Goal: Task Accomplishment & Management: Manage account settings

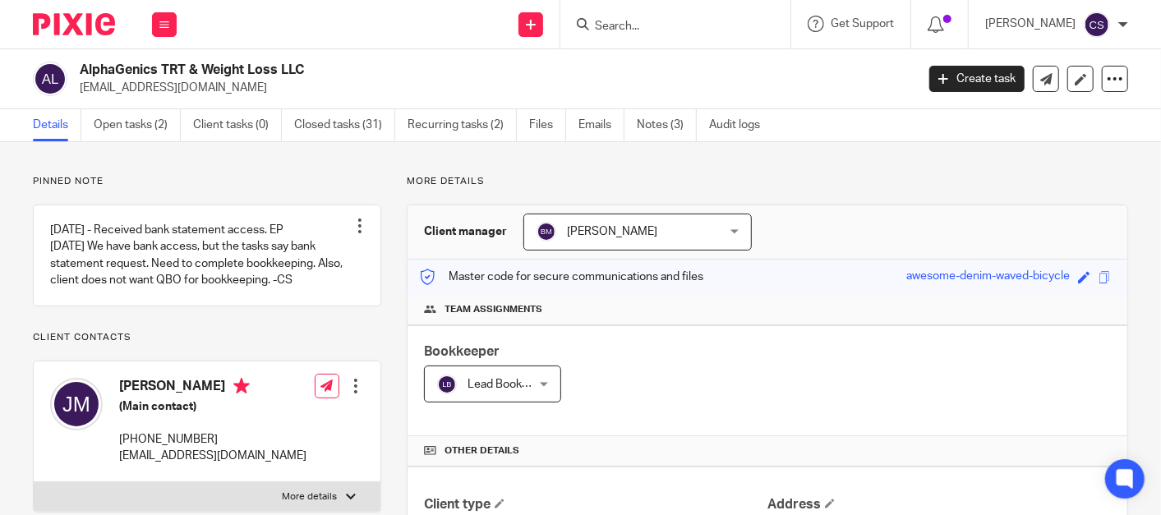
click at [626, 25] on input "Search" at bounding box center [667, 27] width 148 height 15
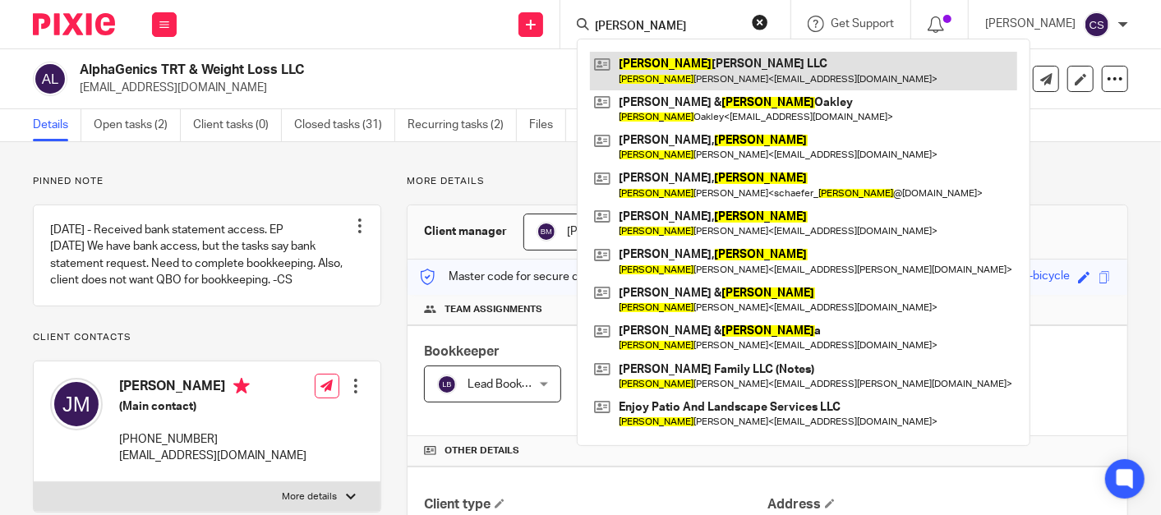
type input "susan"
click at [658, 62] on link at bounding box center [803, 71] width 427 height 38
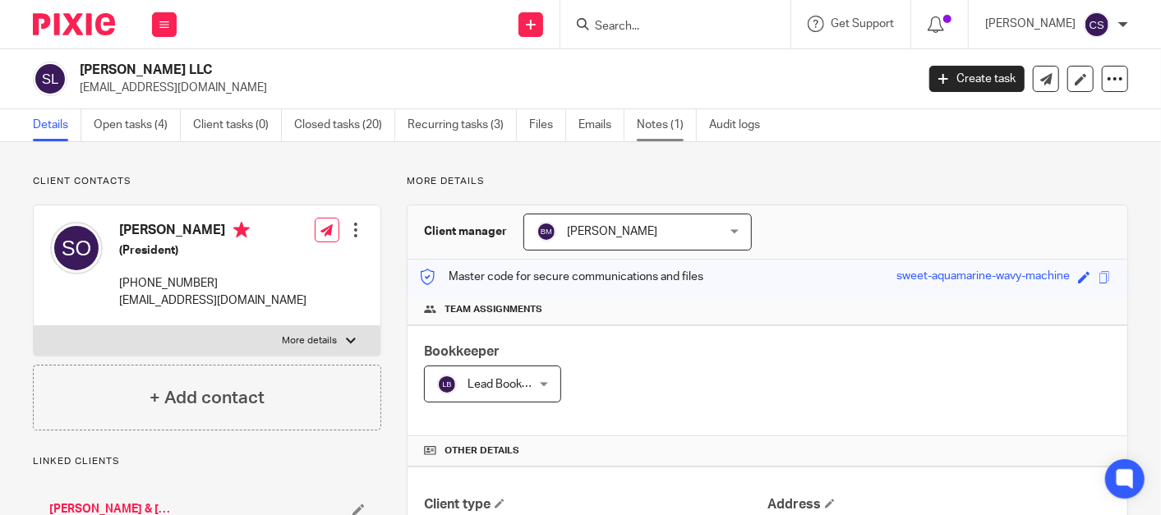
click at [638, 123] on link "Notes (1)" at bounding box center [667, 125] width 60 height 32
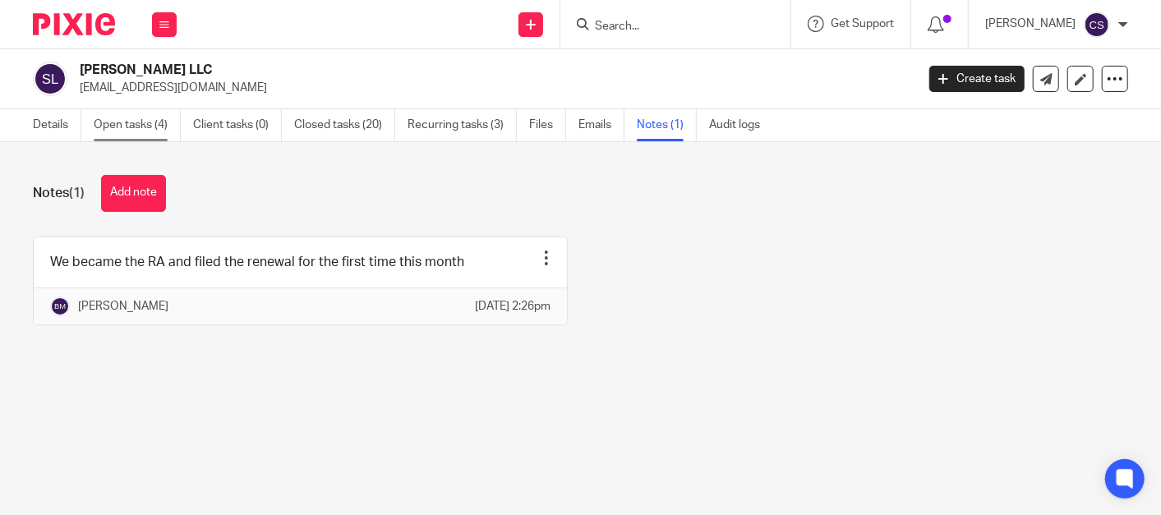
click at [138, 131] on link "Open tasks (4)" at bounding box center [137, 125] width 87 height 32
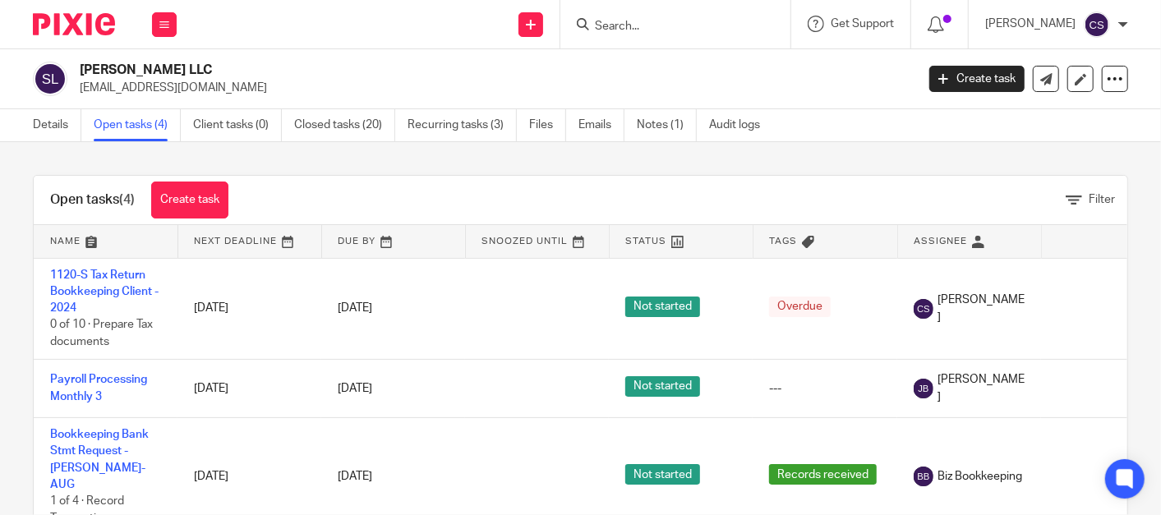
click at [646, 22] on input "Search" at bounding box center [667, 27] width 148 height 15
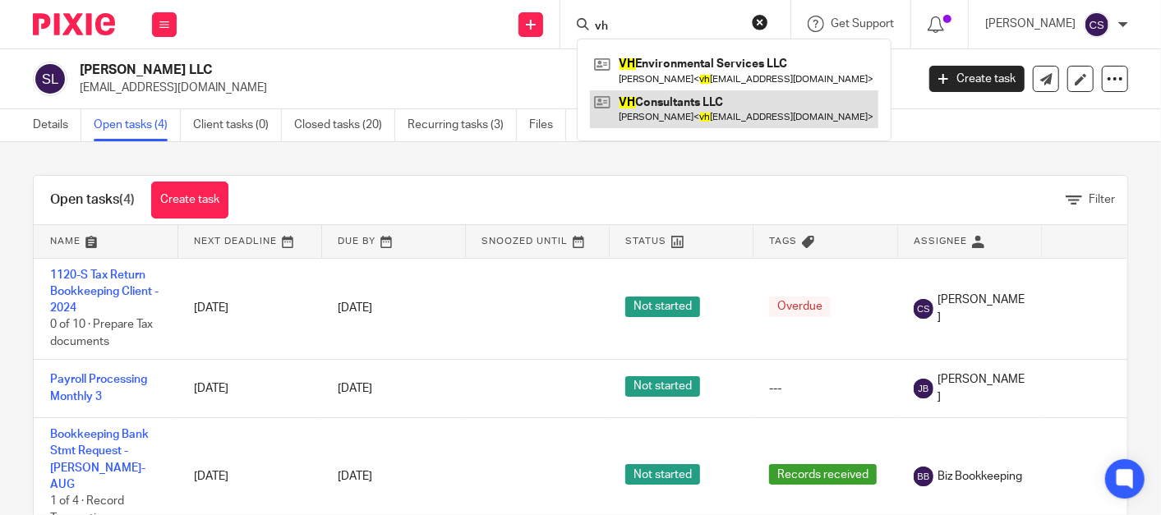
type input "vh"
click at [664, 108] on link at bounding box center [734, 109] width 288 height 38
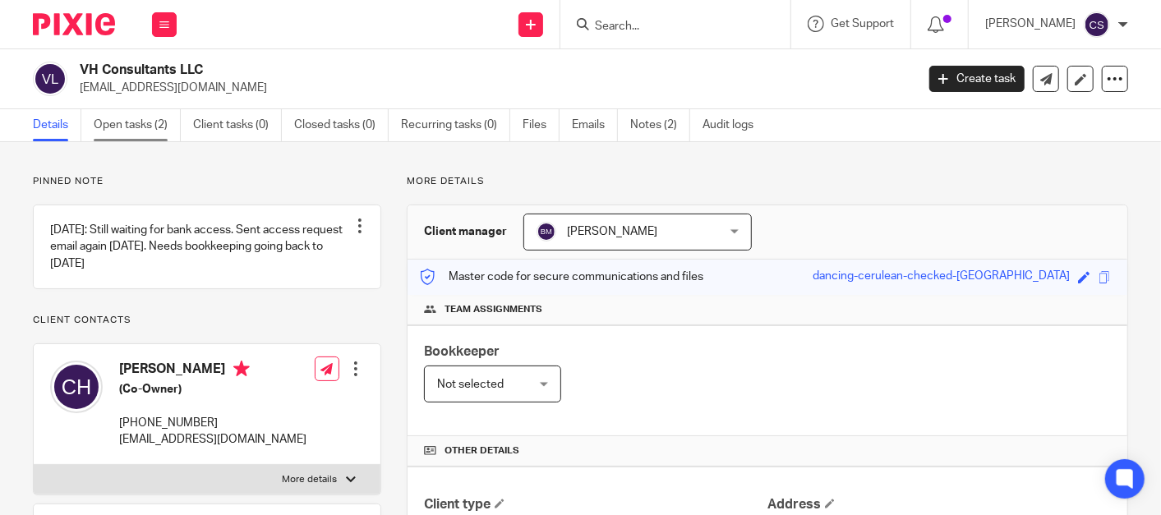
click at [133, 123] on link "Open tasks (2)" at bounding box center [137, 125] width 87 height 32
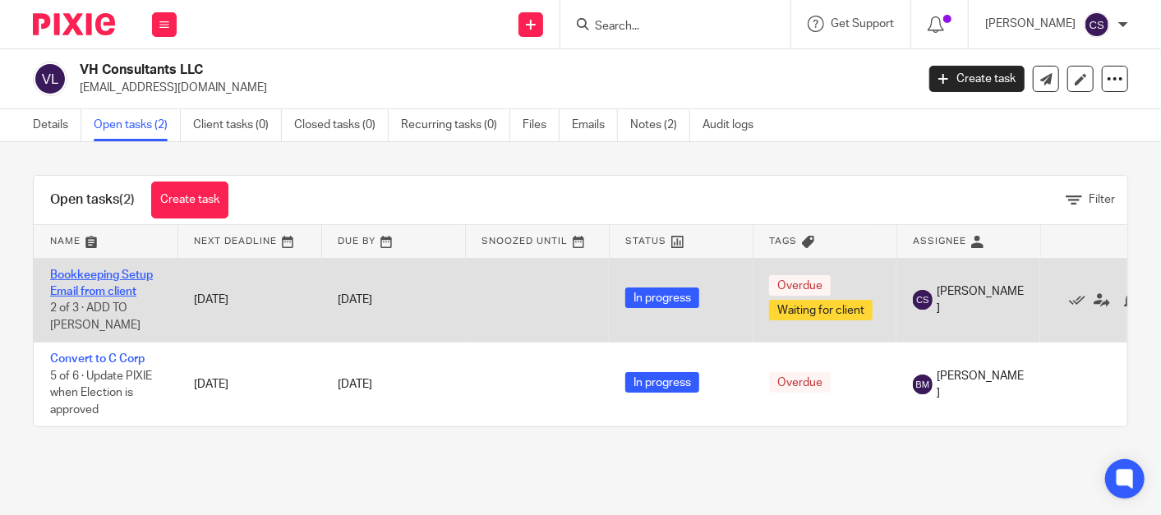
click at [76, 272] on link "Bookkeeping Setup Email from client" at bounding box center [101, 283] width 103 height 28
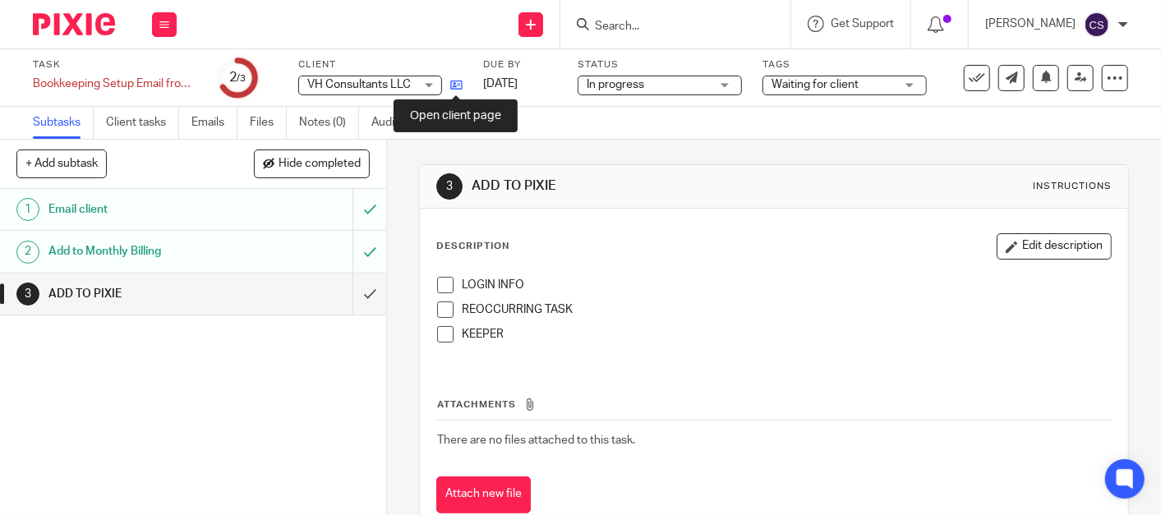
click at [456, 84] on icon at bounding box center [456, 85] width 12 height 12
click at [440, 288] on span at bounding box center [445, 285] width 16 height 16
click at [437, 312] on span at bounding box center [445, 309] width 16 height 16
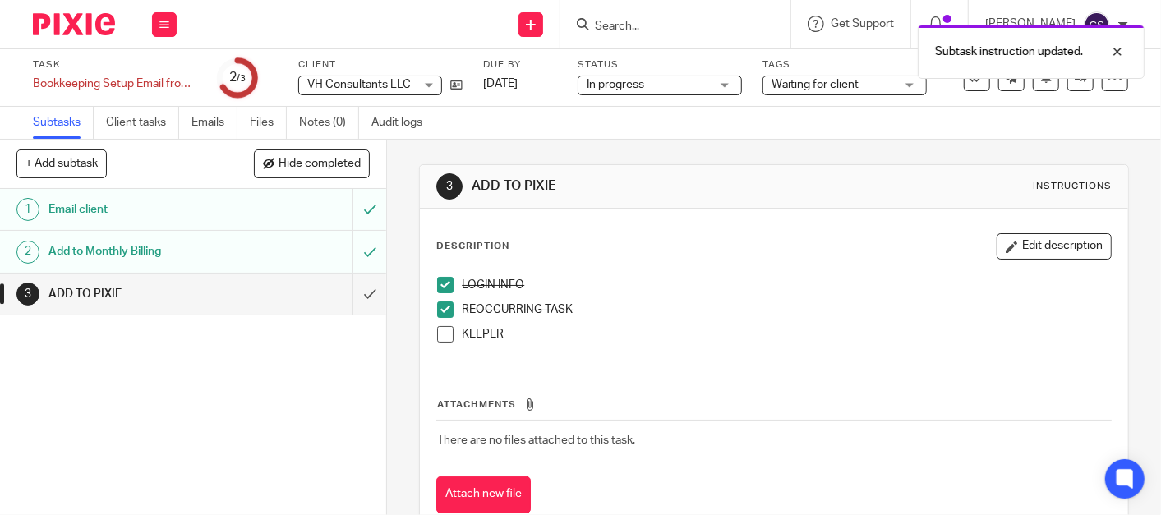
click at [437, 335] on span at bounding box center [445, 334] width 16 height 16
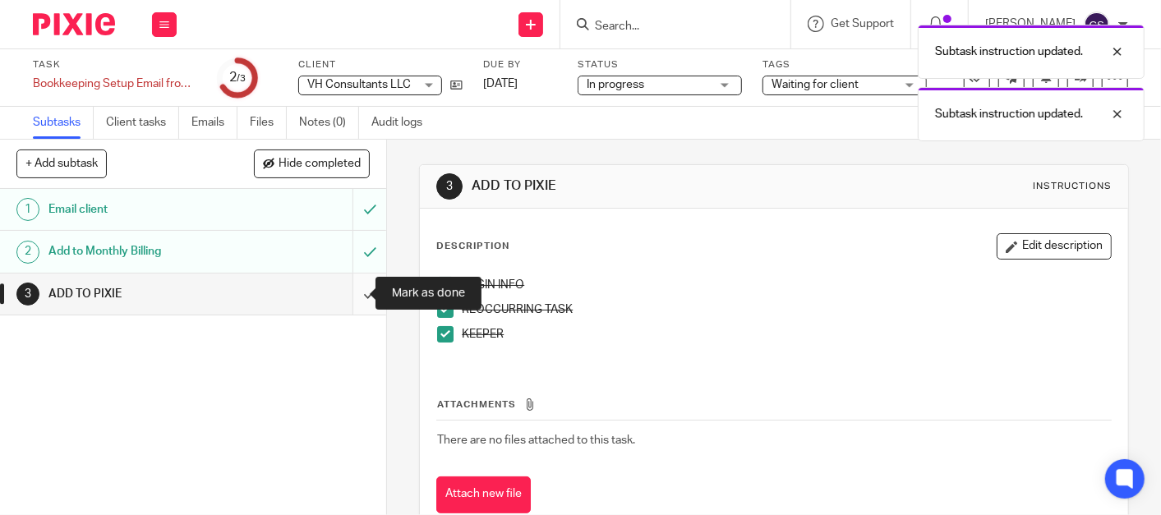
click at [347, 293] on input "submit" at bounding box center [193, 293] width 386 height 41
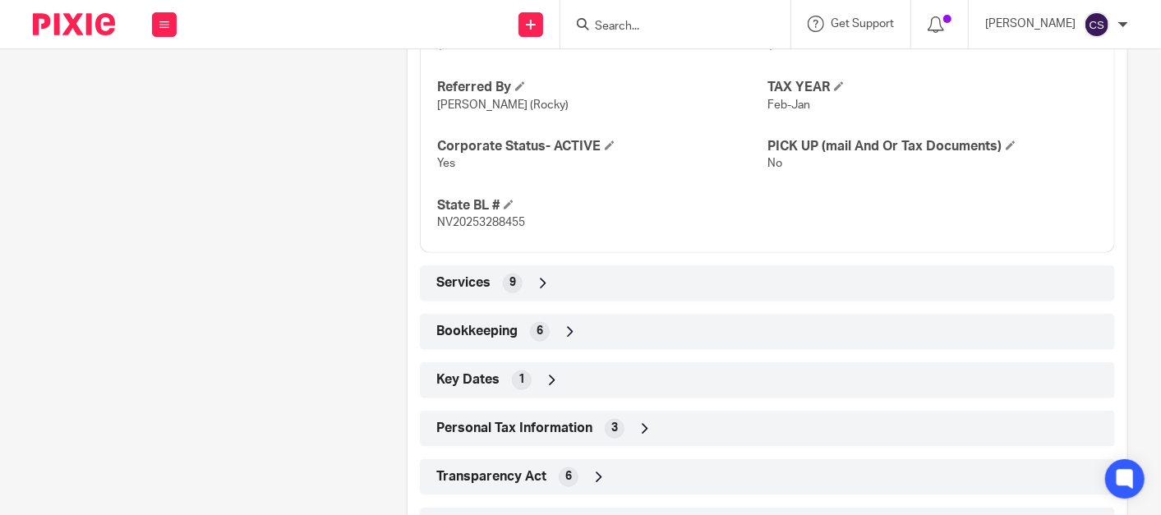
scroll to position [953, 0]
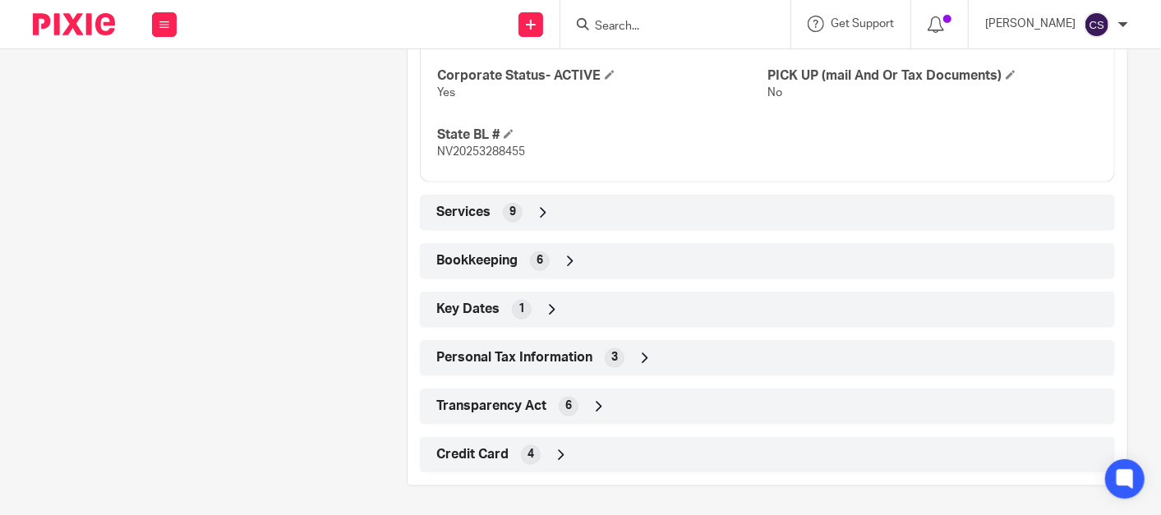
click at [562, 253] on icon at bounding box center [570, 261] width 16 height 16
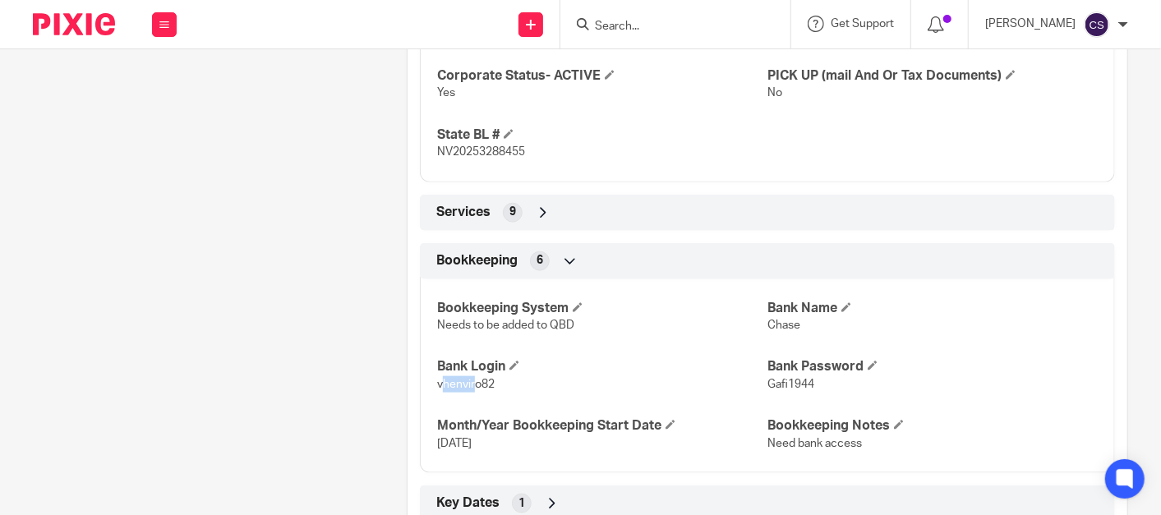
drag, startPoint x: 435, startPoint y: 384, endPoint x: 466, endPoint y: 389, distance: 31.6
click at [466, 389] on p "vhenviro82" at bounding box center [602, 384] width 330 height 16
drag, startPoint x: 466, startPoint y: 389, endPoint x: 488, endPoint y: 381, distance: 22.9
click at [488, 381] on span "vhenviro82" at bounding box center [465, 384] width 57 height 11
copy span "vhenviro82"
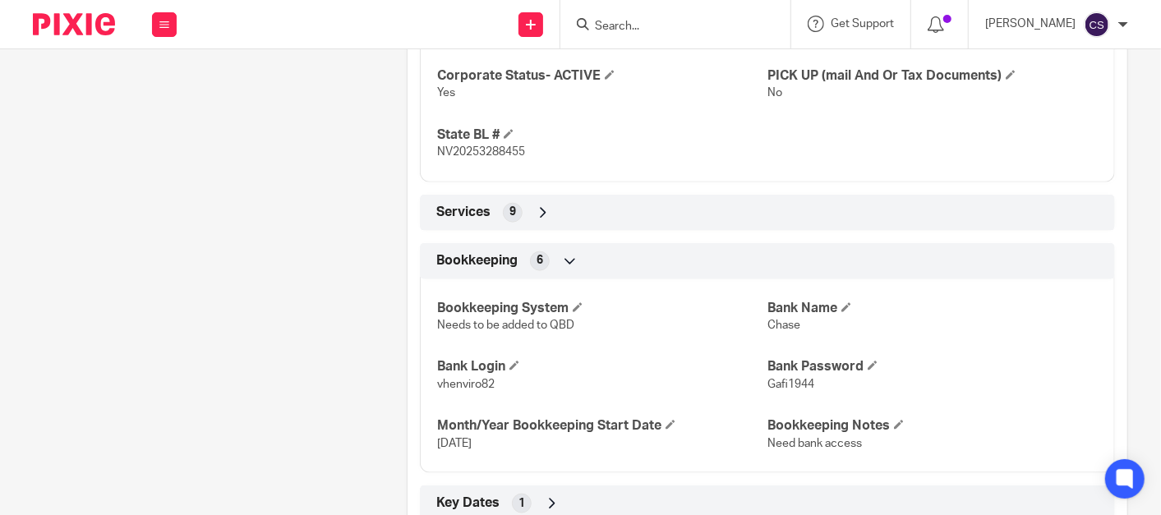
click at [638, 28] on input "Search" at bounding box center [667, 27] width 148 height 15
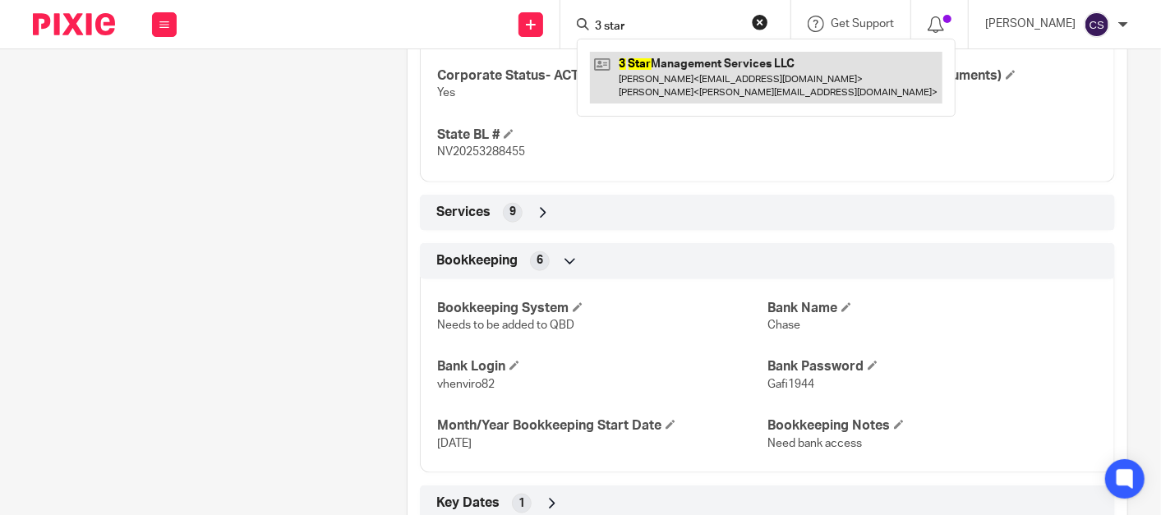
type input "3 star"
click at [674, 70] on link at bounding box center [766, 77] width 352 height 51
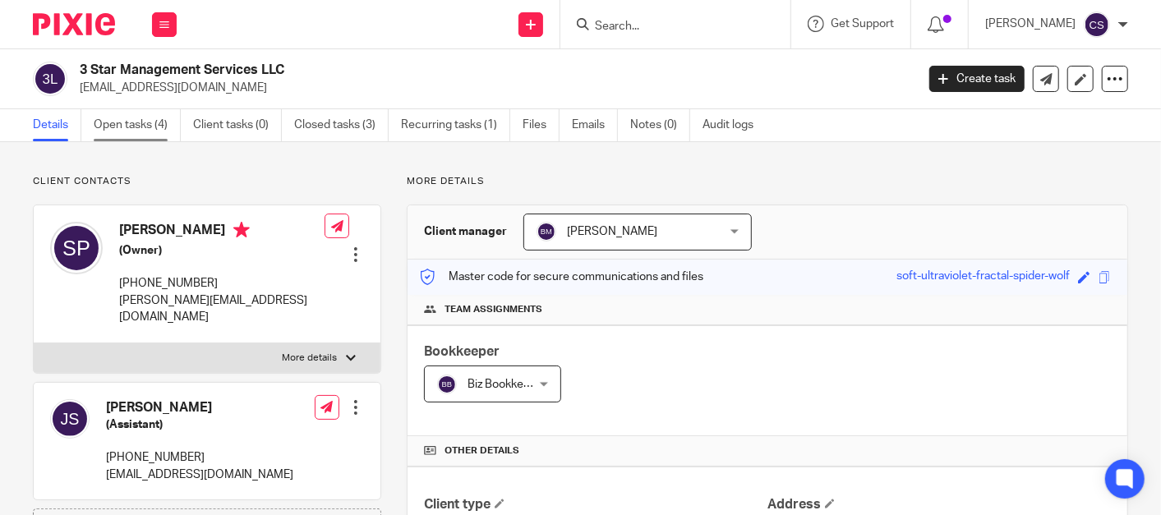
click at [114, 124] on link "Open tasks (4)" at bounding box center [137, 125] width 87 height 32
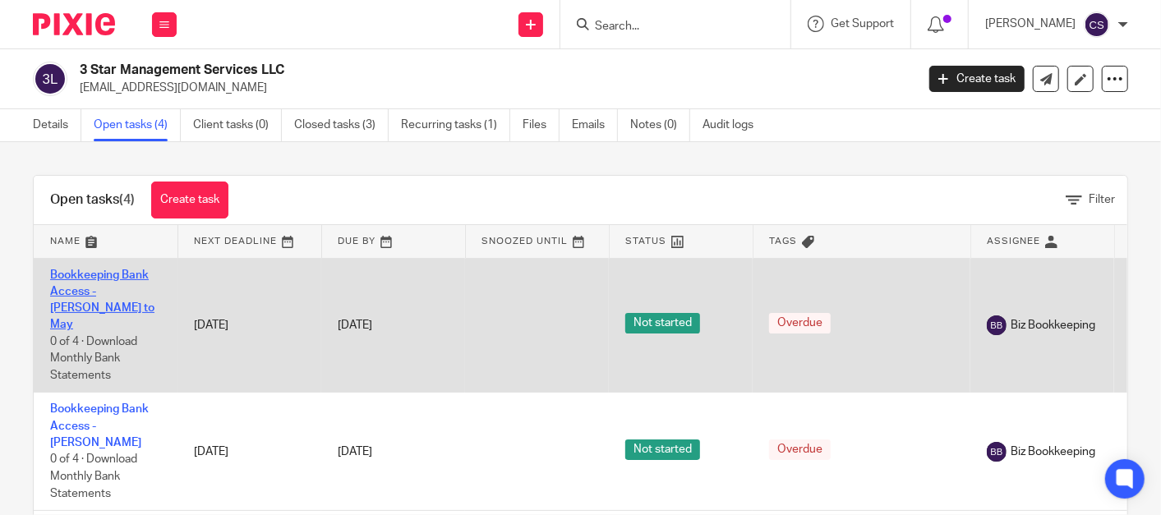
click at [96, 278] on link "Bookkeeping Bank Access - [PERSON_NAME] to May" at bounding box center [102, 300] width 104 height 62
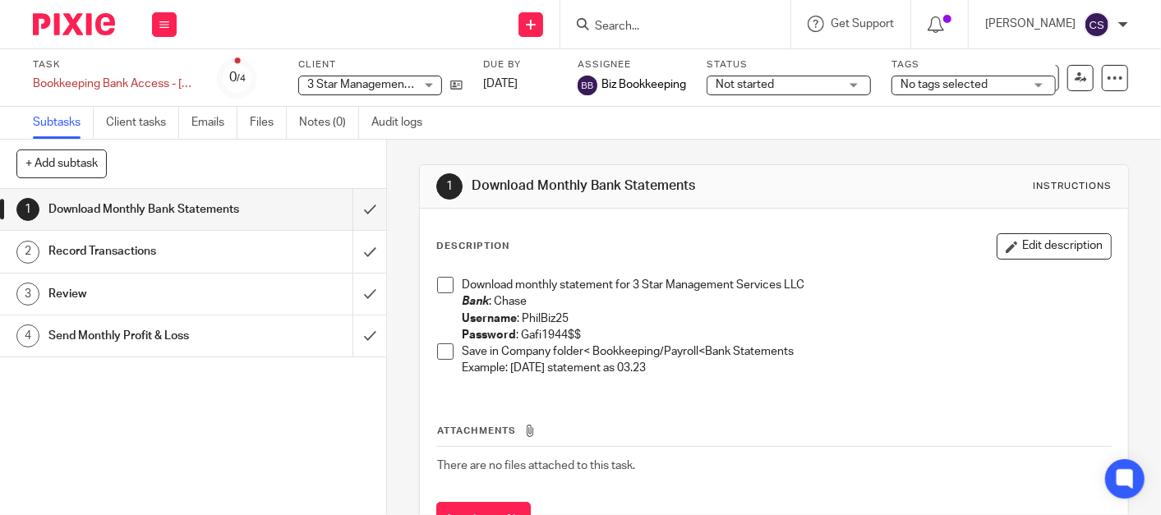
click at [851, 84] on div "Not started Not started" at bounding box center [788, 86] width 164 height 20
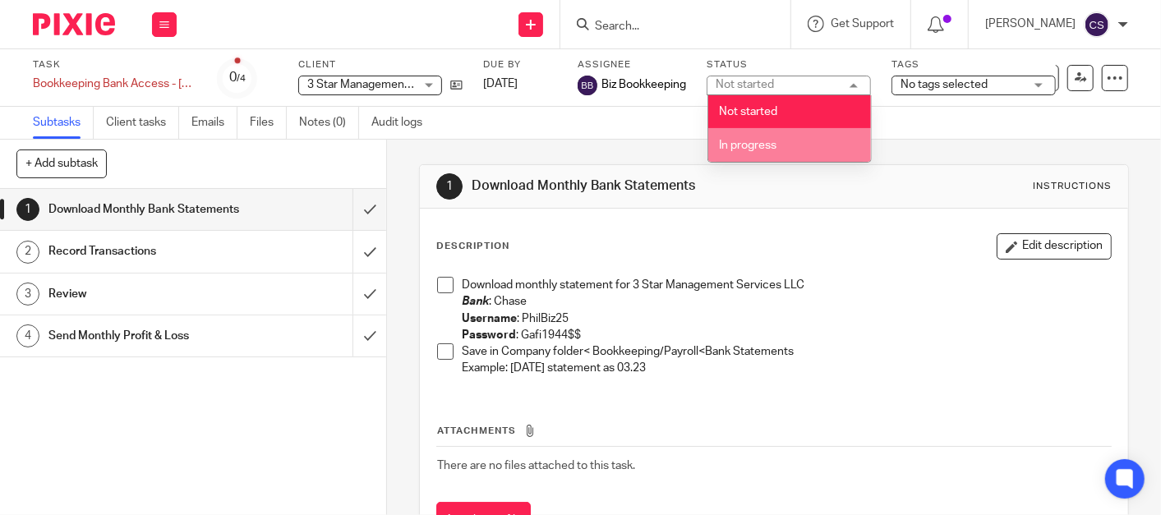
click at [753, 146] on span "In progress" at bounding box center [747, 145] width 57 height 11
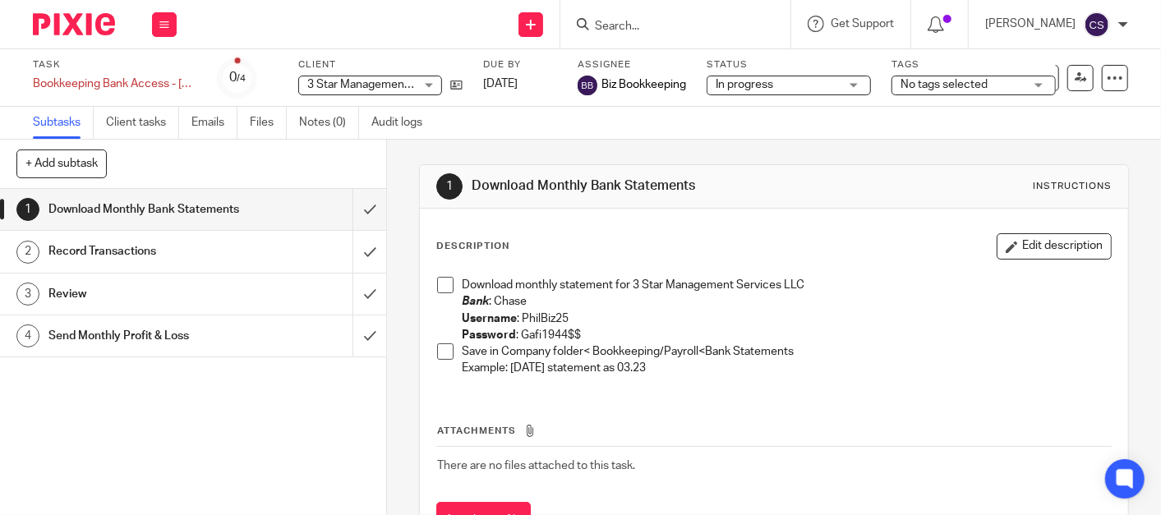
click at [1020, 80] on span "No tags selected" at bounding box center [961, 84] width 123 height 17
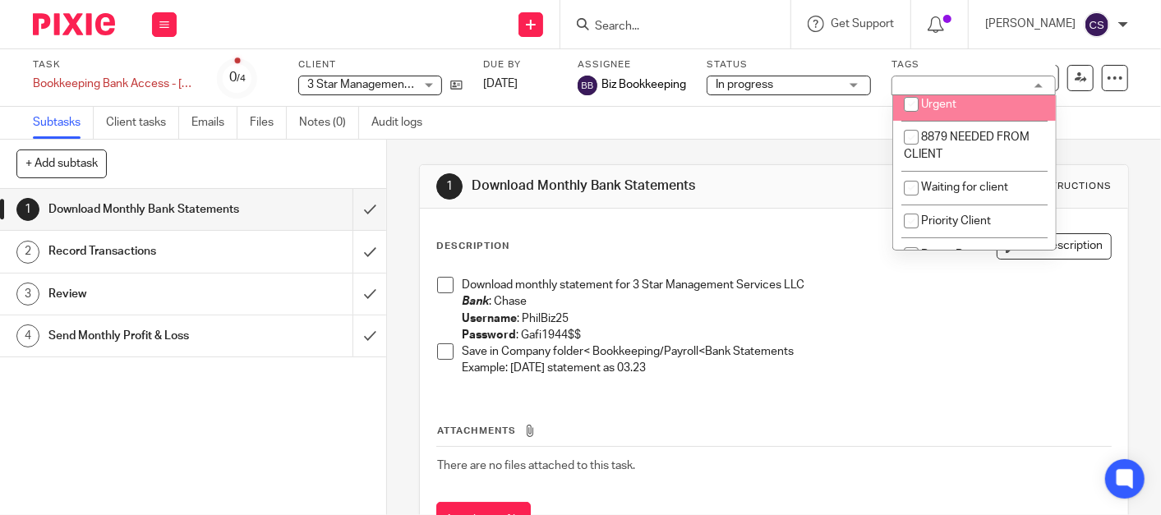
scroll to position [152, 0]
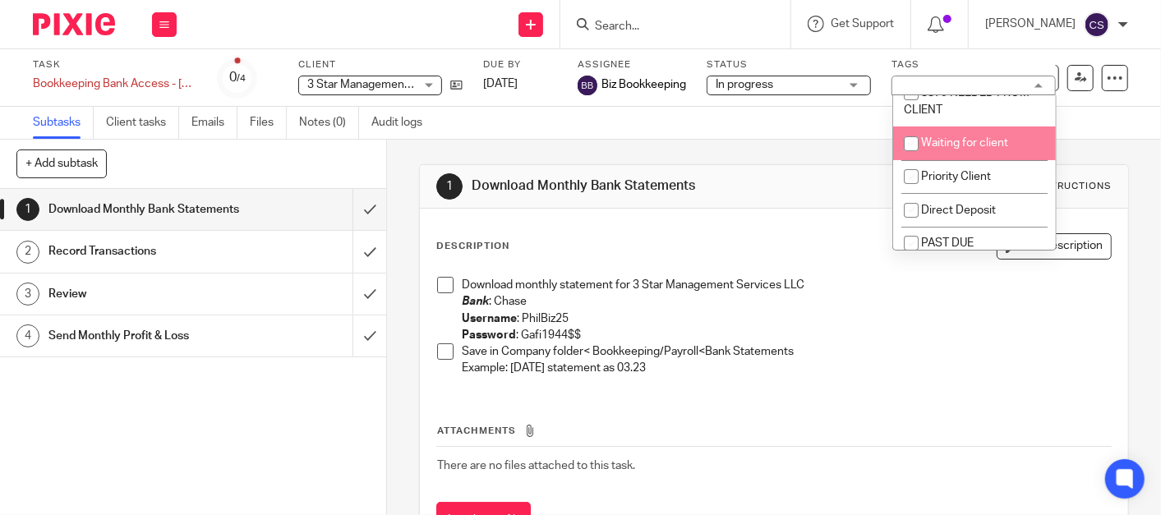
click at [915, 136] on input "checkbox" at bounding box center [910, 143] width 31 height 31
checkbox input "true"
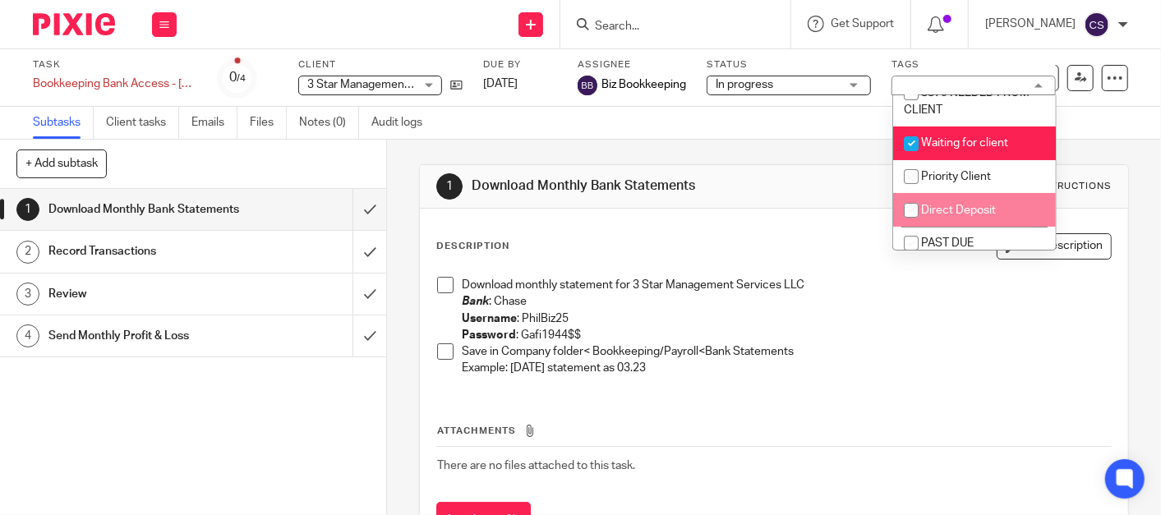
click at [926, 415] on div "Attachments There are no files attached to this task. Attach new file" at bounding box center [773, 464] width 675 height 149
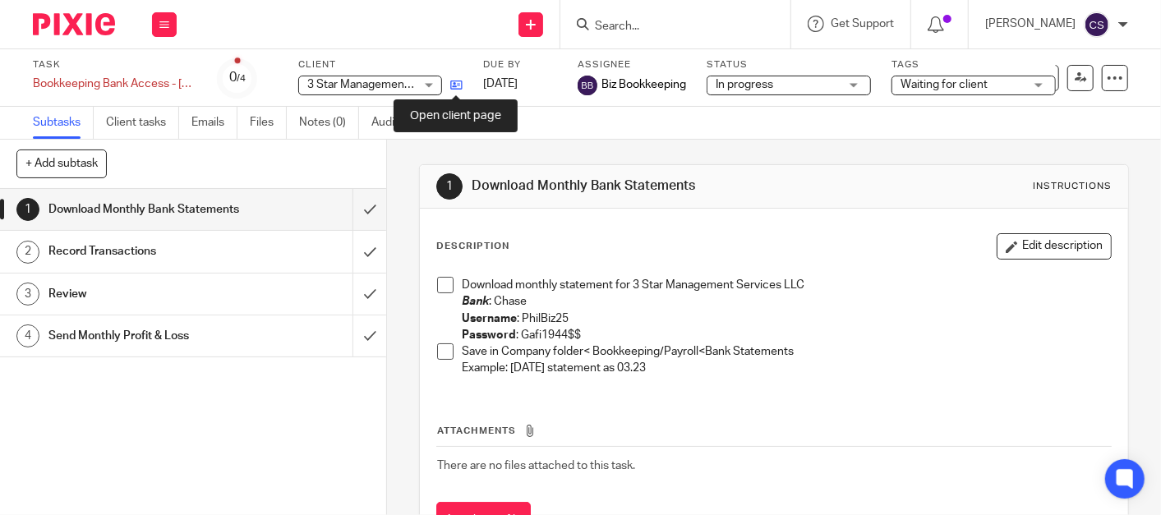
click at [457, 86] on icon at bounding box center [456, 85] width 12 height 12
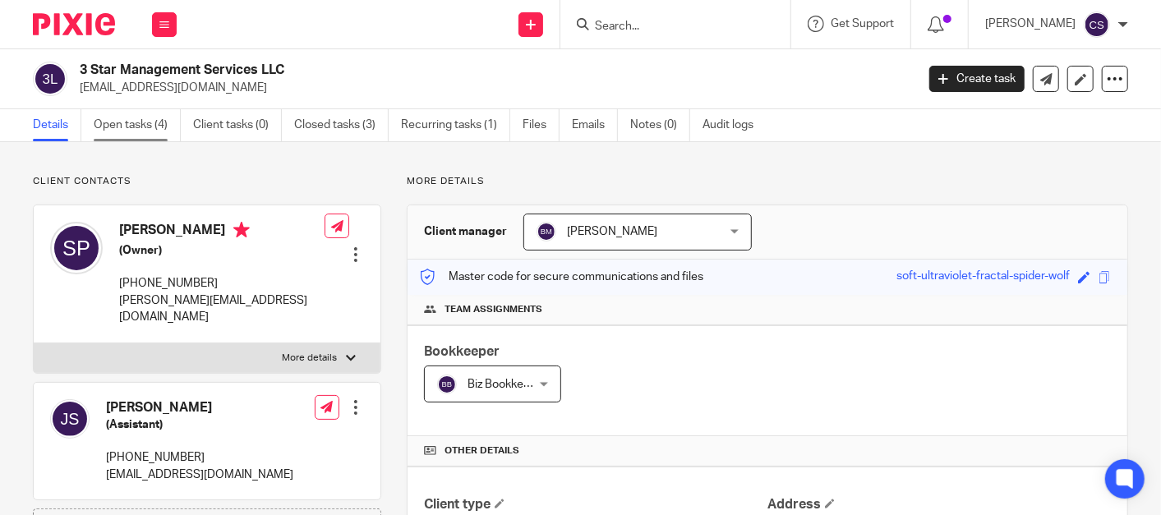
click at [136, 115] on link "Open tasks (4)" at bounding box center [137, 125] width 87 height 32
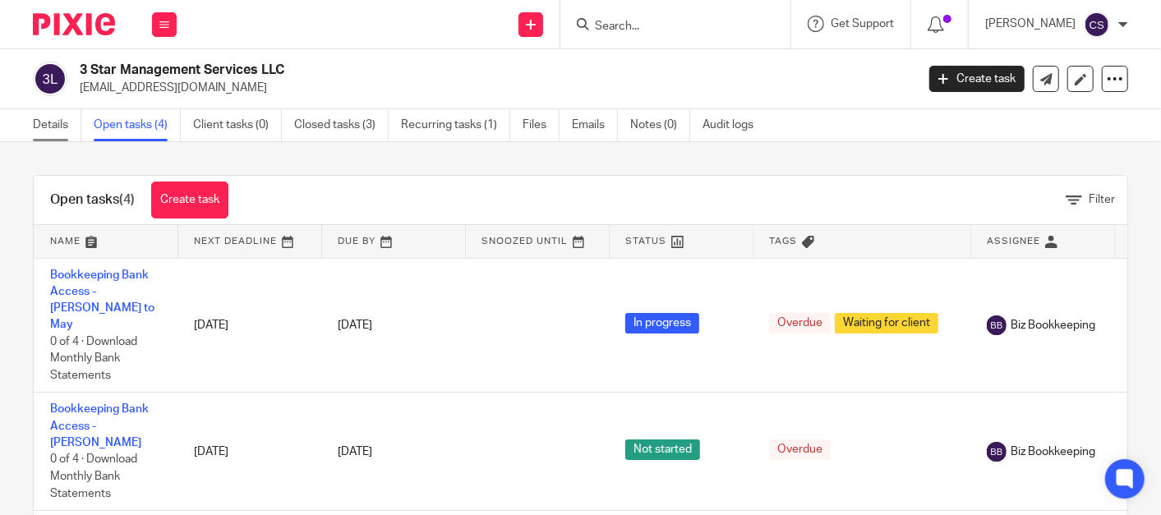
click at [50, 115] on link "Details" at bounding box center [57, 125] width 48 height 32
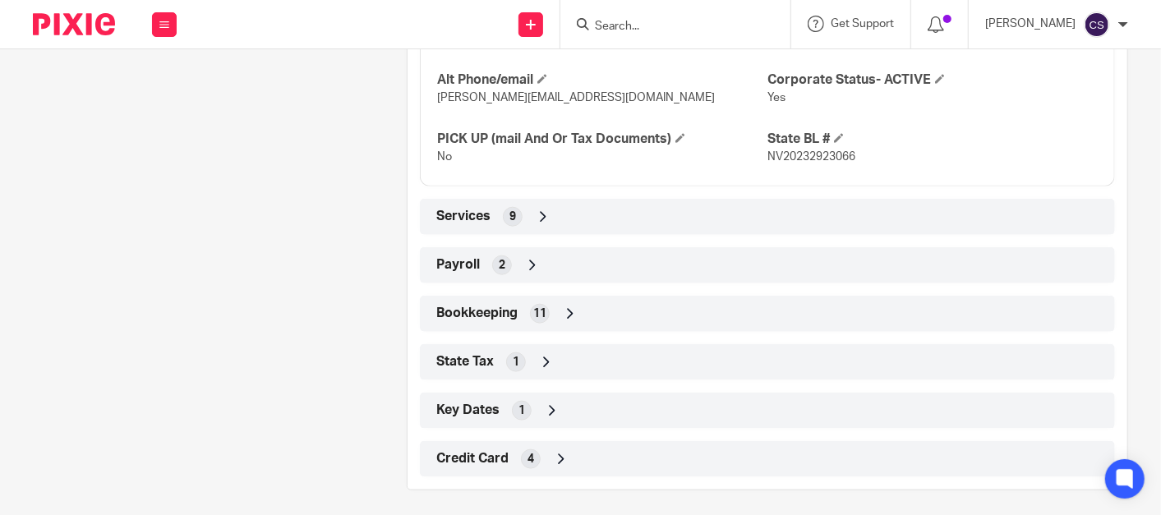
scroll to position [970, 0]
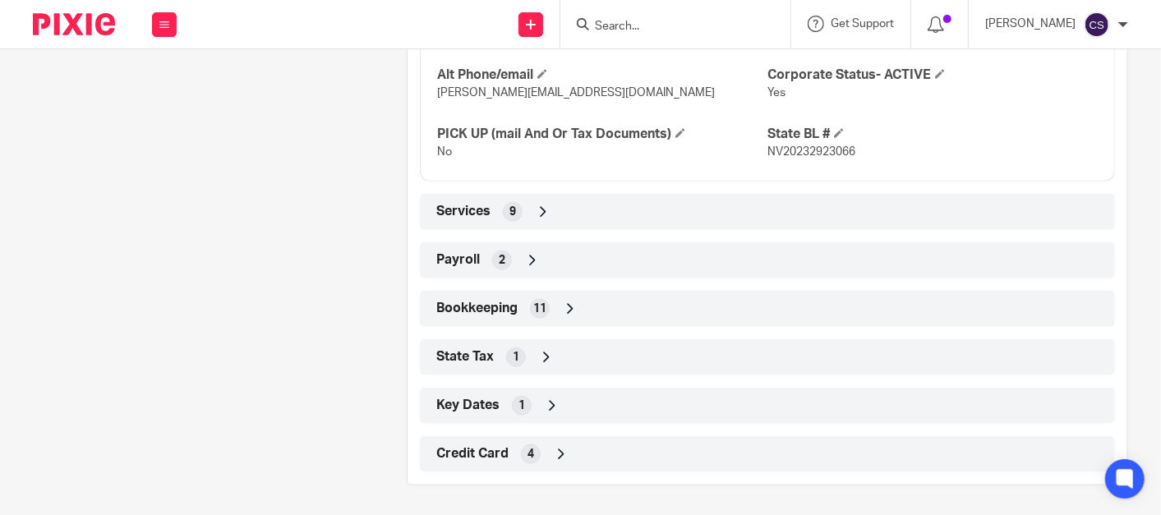
click at [562, 308] on icon at bounding box center [570, 309] width 16 height 16
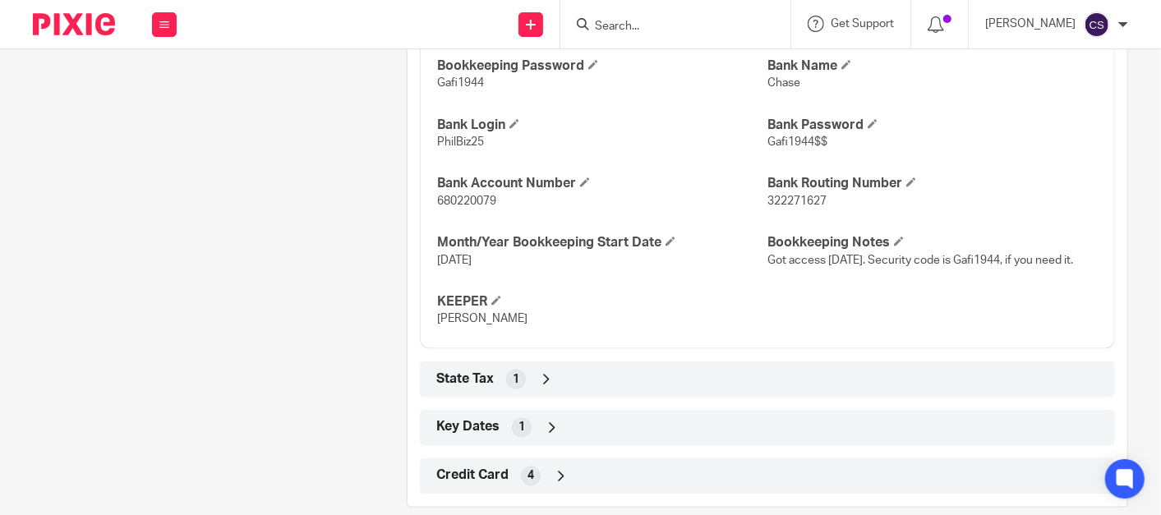
scroll to position [1340, 0]
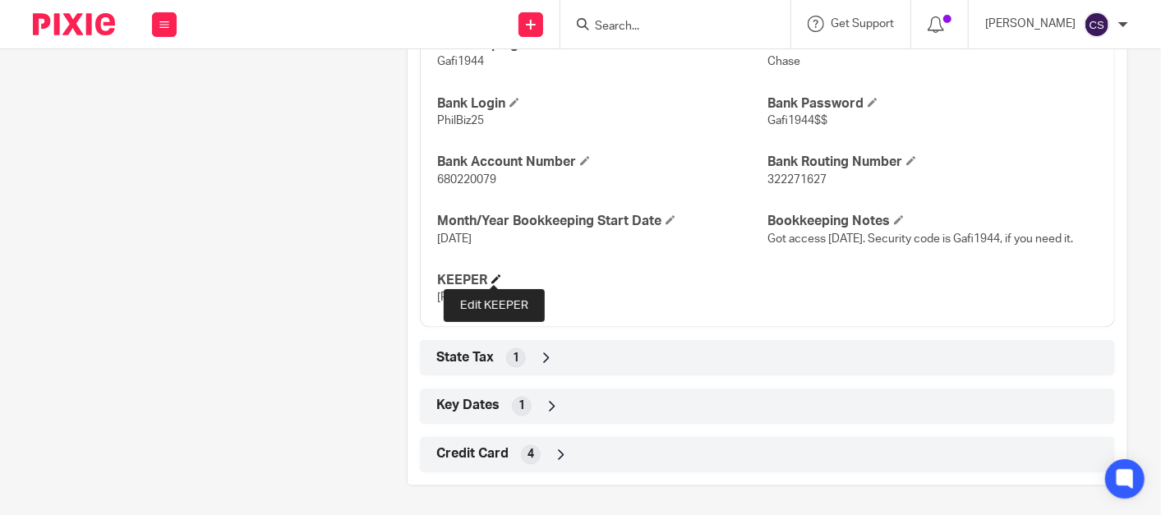
click at [492, 275] on span at bounding box center [496, 279] width 10 height 10
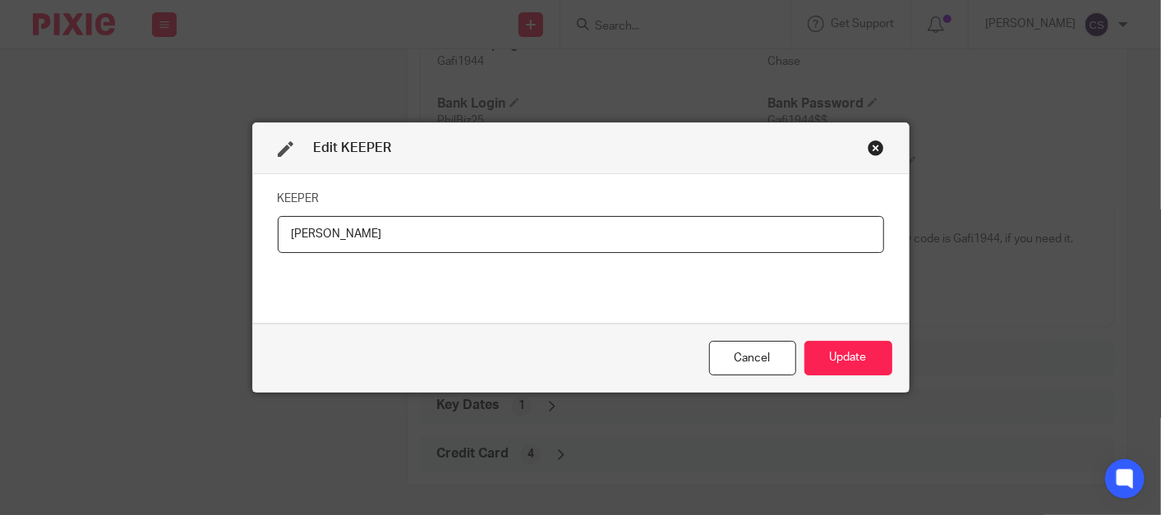
drag, startPoint x: 336, startPoint y: 234, endPoint x: 105, endPoint y: 259, distance: 232.1
click at [105, 259] on div "Edit KEEPER KEEPER Kane Cancel Update" at bounding box center [580, 257] width 1161 height 515
type input "Emily"
click at [834, 354] on button "Update" at bounding box center [848, 358] width 88 height 35
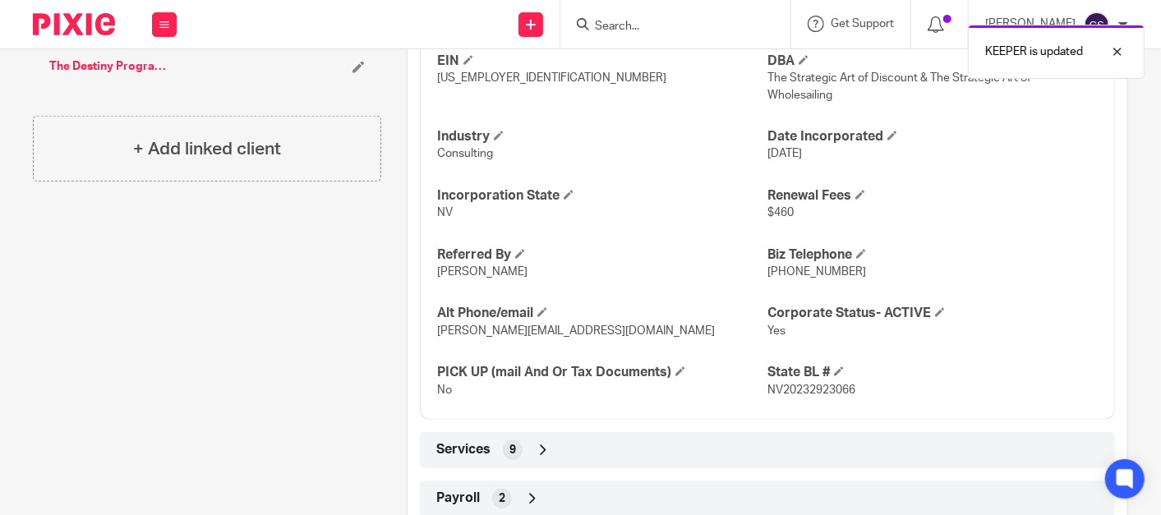
scroll to position [0, 0]
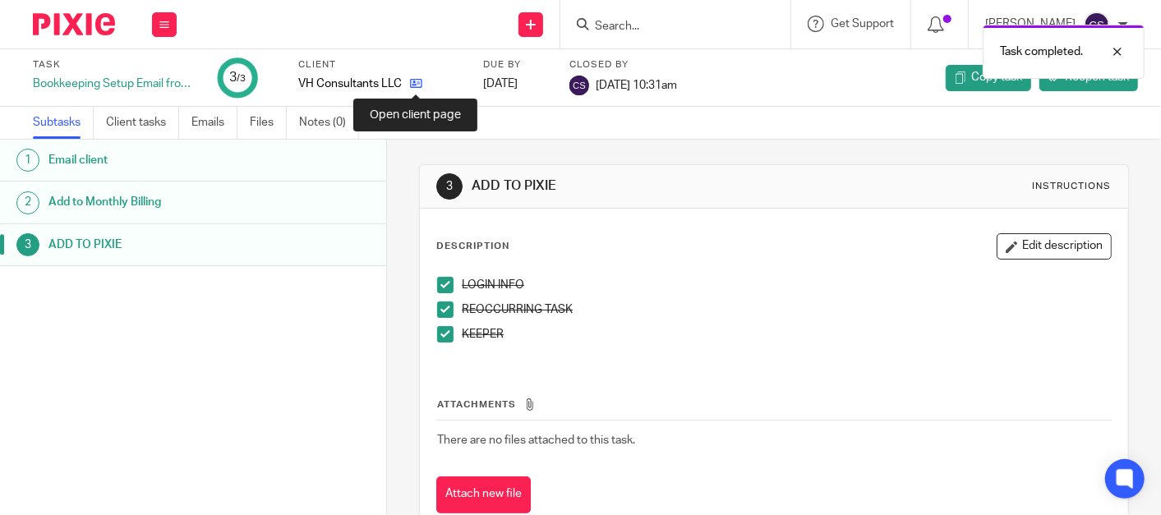
click at [412, 81] on icon at bounding box center [416, 83] width 12 height 12
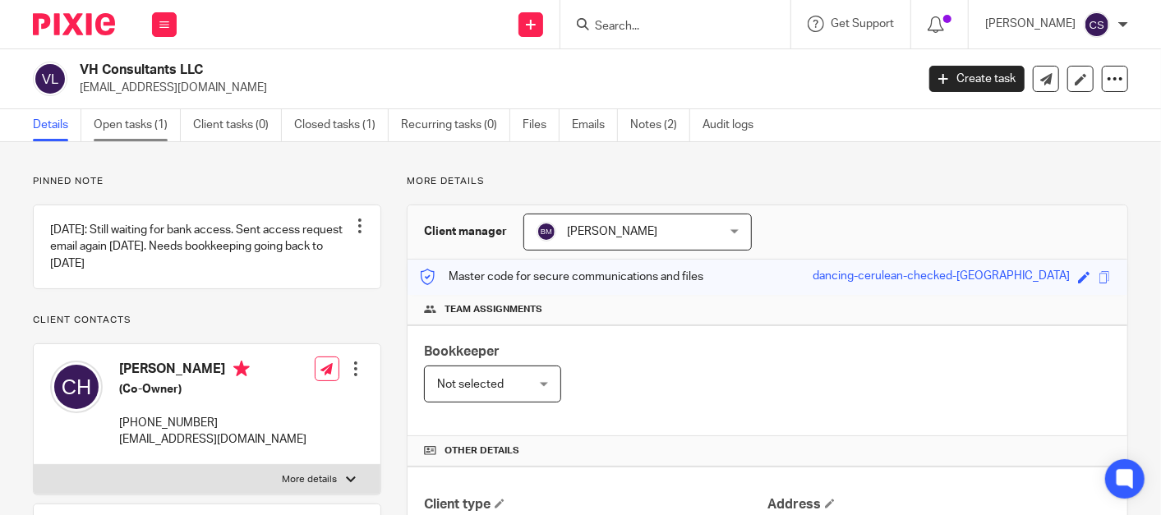
click at [123, 125] on link "Open tasks (1)" at bounding box center [137, 125] width 87 height 32
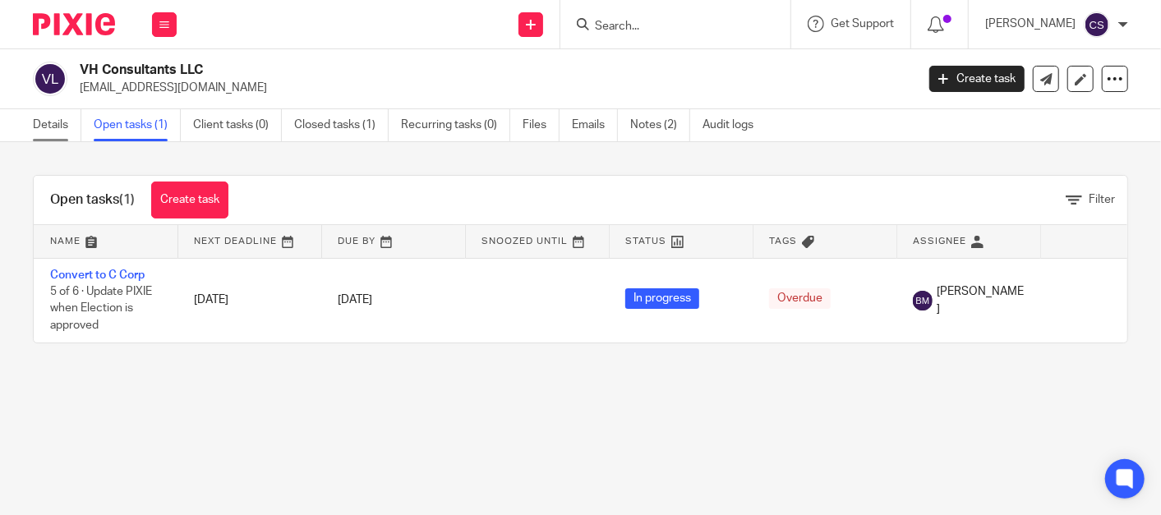
click at [39, 124] on link "Details" at bounding box center [57, 125] width 48 height 32
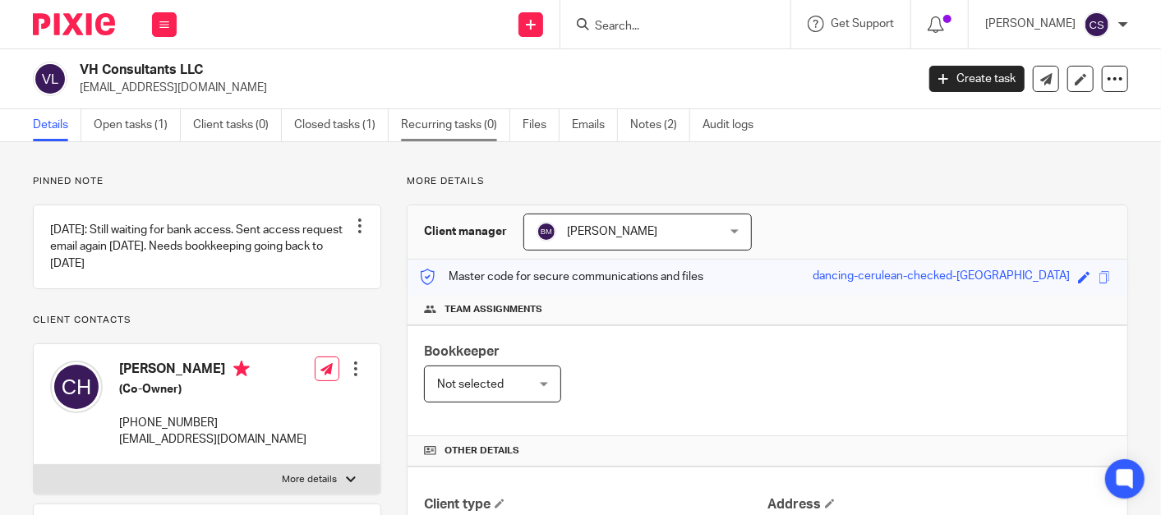
click at [432, 129] on link "Recurring tasks (0)" at bounding box center [455, 125] width 109 height 32
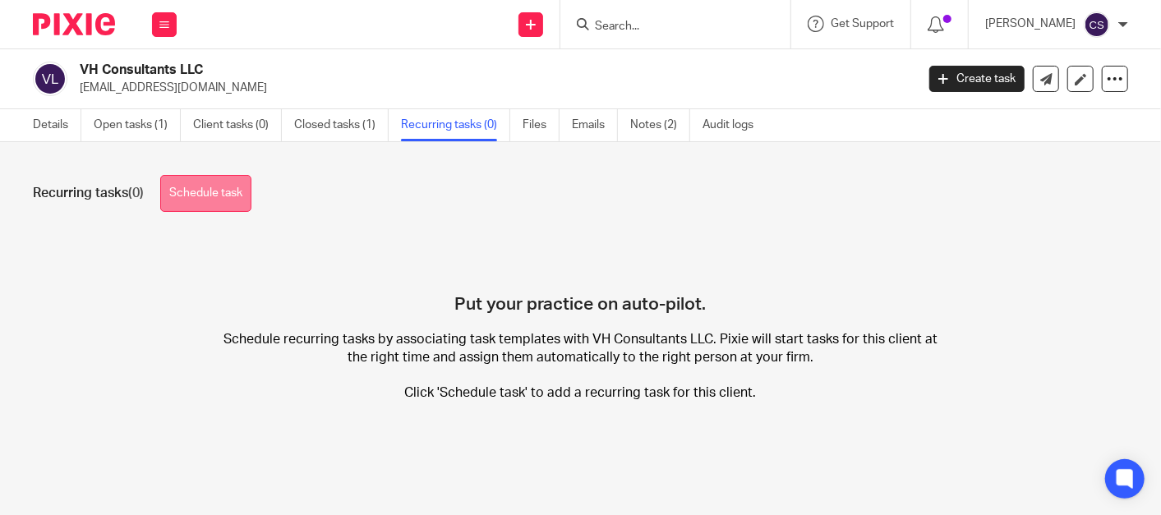
click at [204, 192] on link "Schedule task" at bounding box center [205, 193] width 91 height 37
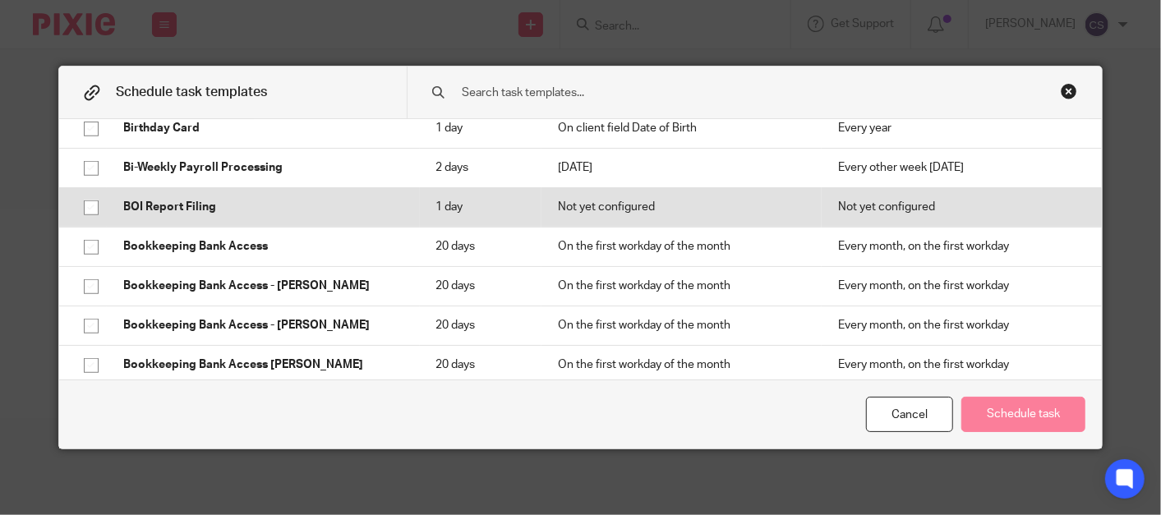
scroll to position [456, 0]
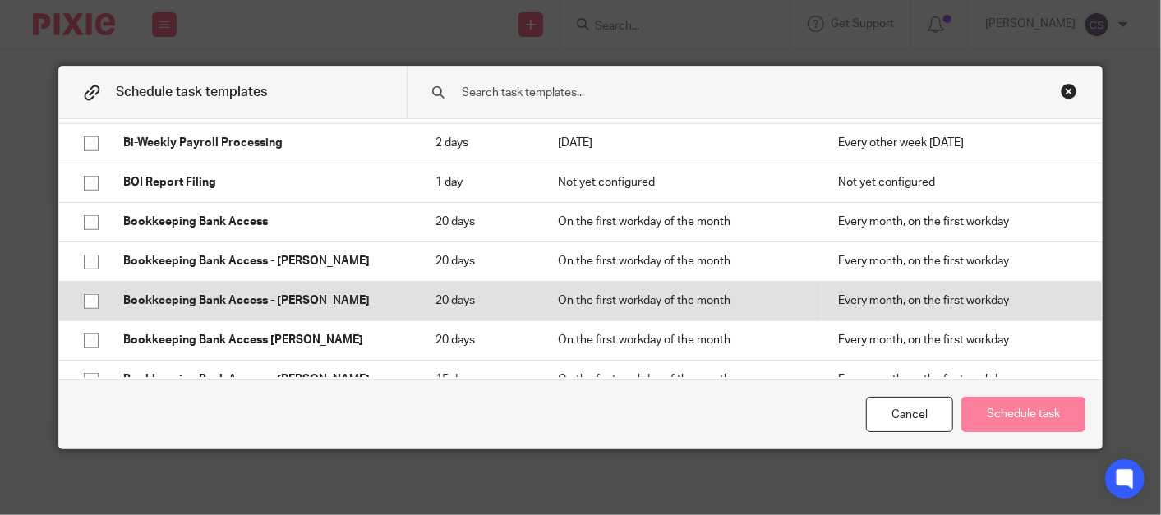
click at [81, 298] on input "checkbox" at bounding box center [91, 301] width 31 height 31
checkbox input "true"
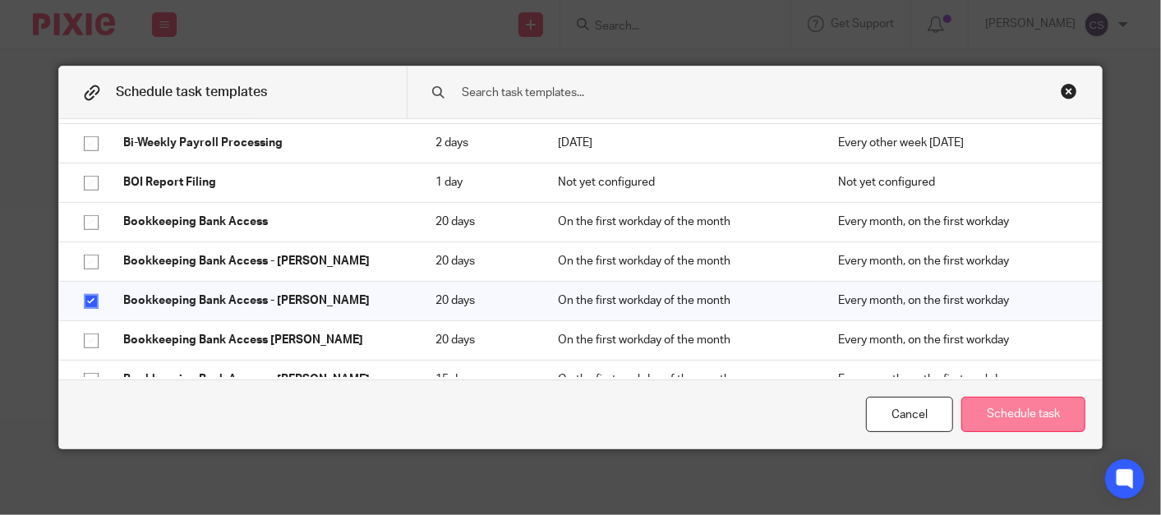
click at [1030, 416] on button "Schedule task" at bounding box center [1023, 414] width 124 height 35
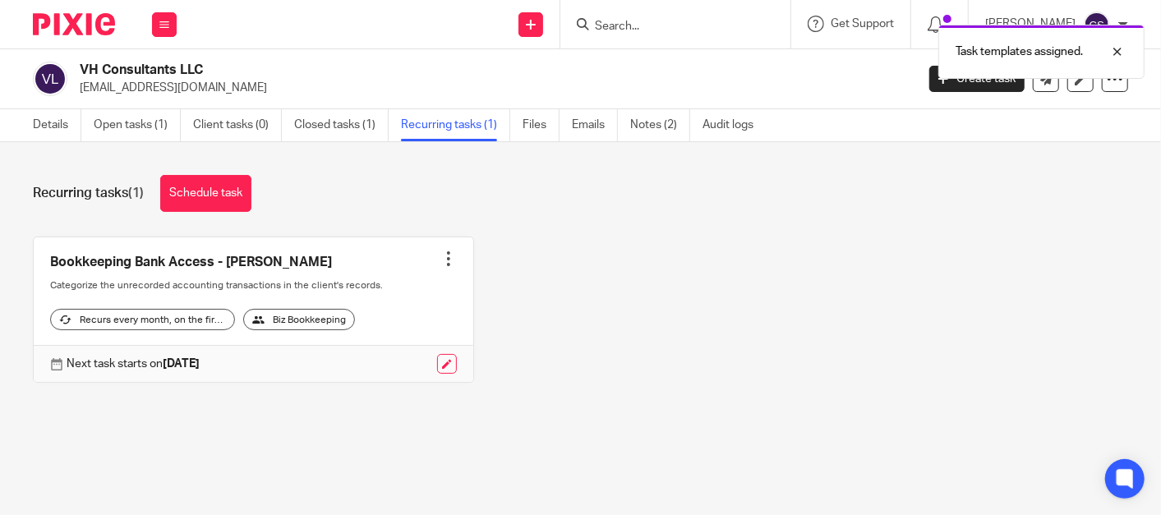
click at [440, 262] on div at bounding box center [448, 258] width 16 height 16
click at [117, 125] on link "Open tasks (1)" at bounding box center [137, 125] width 87 height 32
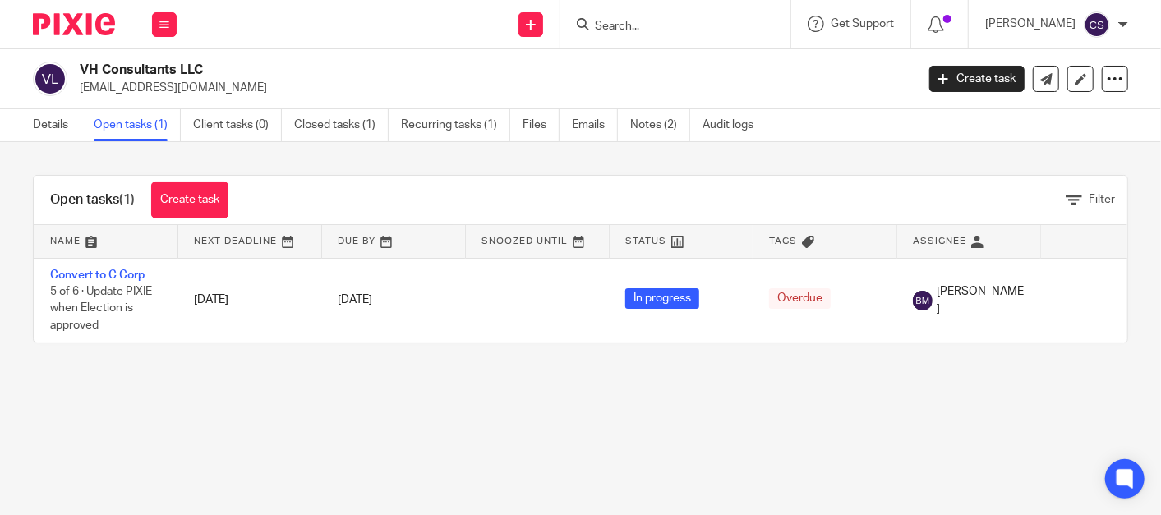
click at [181, 200] on link "Create task" at bounding box center [189, 200] width 77 height 37
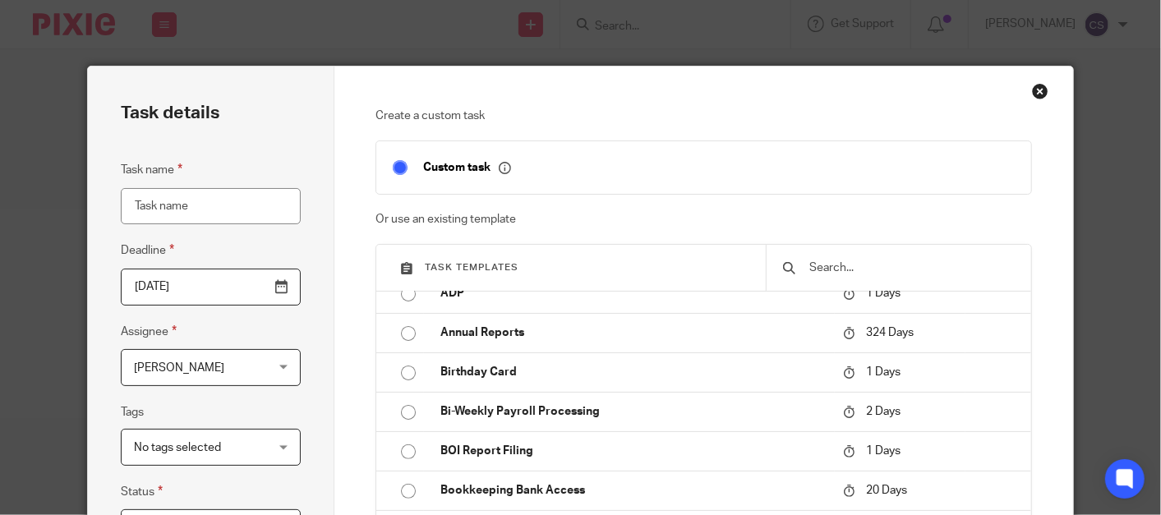
scroll to position [456, 0]
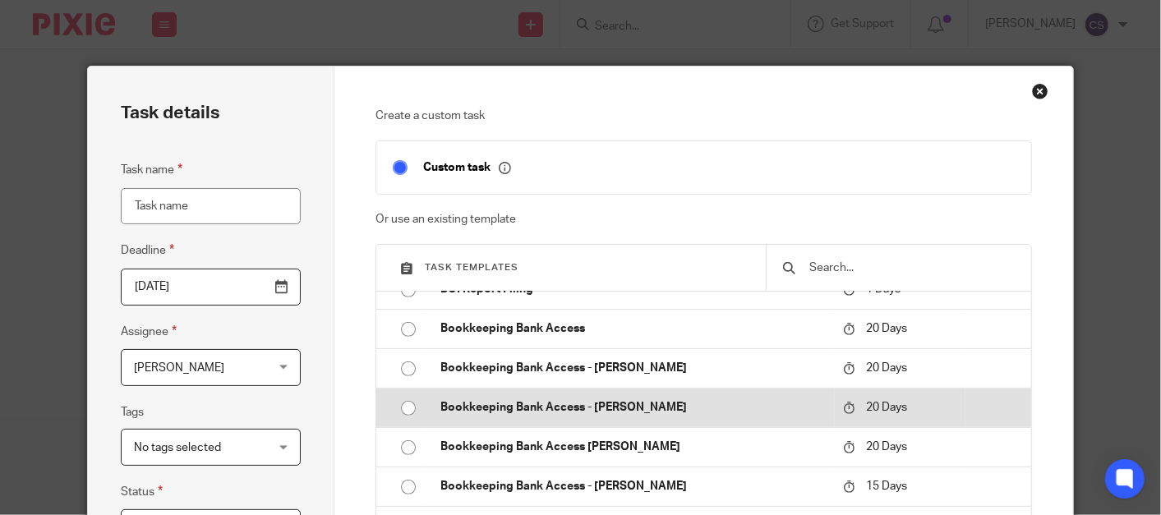
click at [399, 406] on input "radio" at bounding box center [408, 408] width 31 height 31
type input "2025-10-13"
type input "Bookkeeping Bank Access - [PERSON_NAME]"
checkbox input "false"
radio input "false"
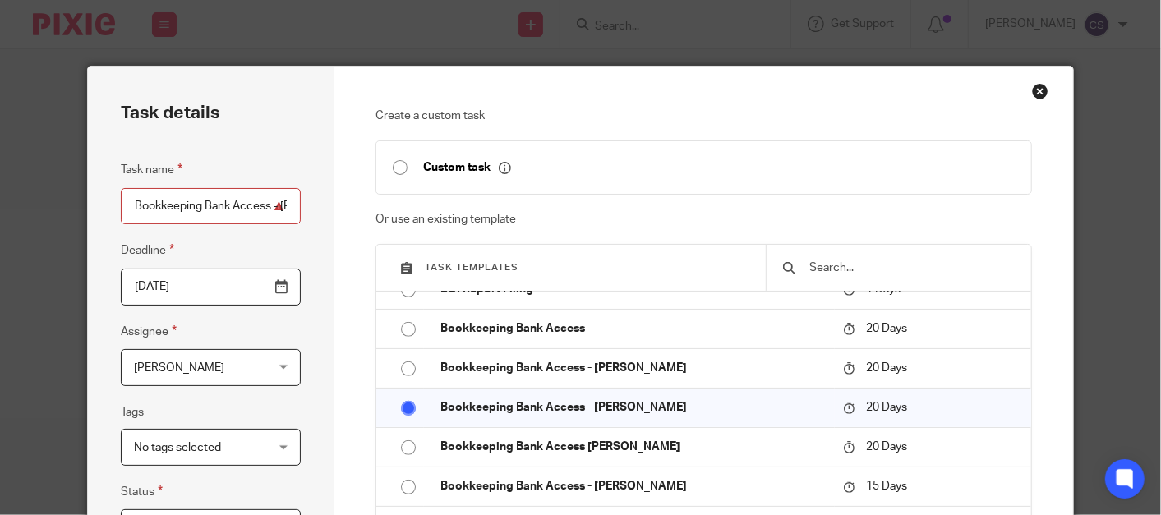
click at [285, 208] on input "Bookkeeping Bank Access - Emily" at bounding box center [211, 206] width 180 height 37
click at [275, 206] on input "Bookkeeping Bank Access - Emily" at bounding box center [211, 206] width 180 height 37
type input "Bookkeeping Bank Access - Emily FEB-AUG"
click at [277, 284] on input "2025-10-13" at bounding box center [211, 287] width 180 height 37
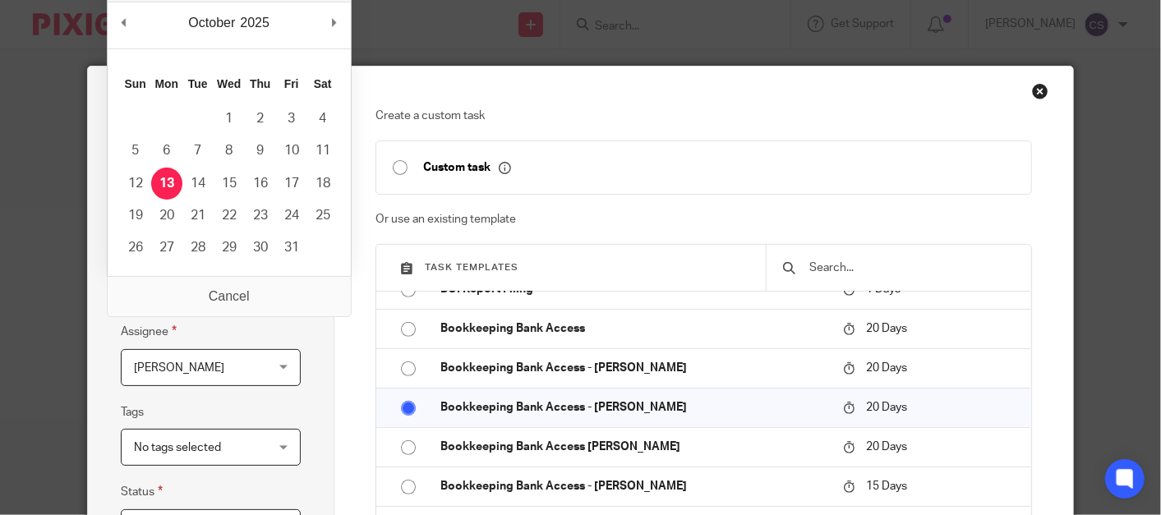
scroll to position [0, 0]
type input "2025-10-01"
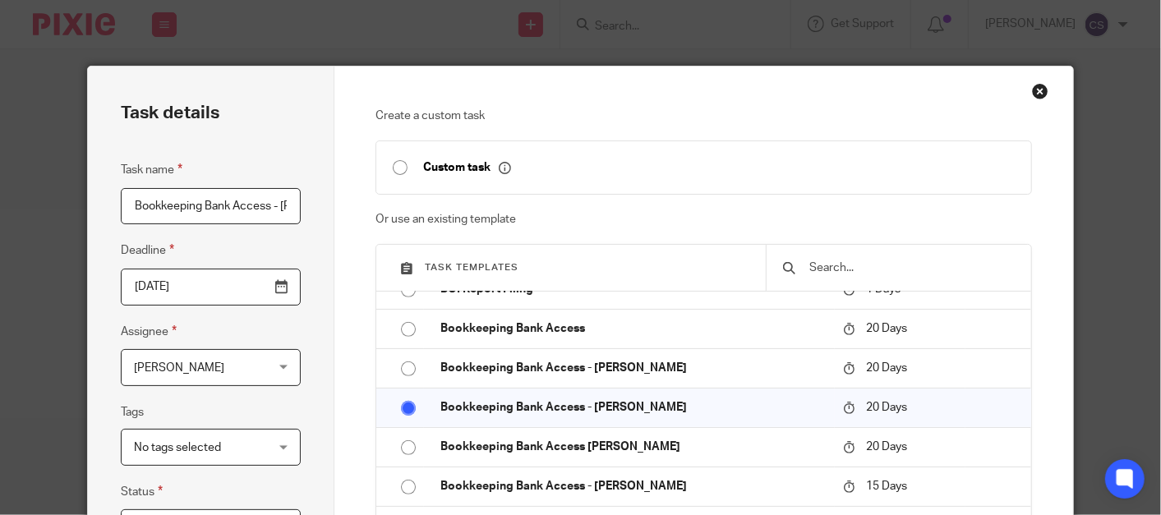
click at [269, 365] on div "Cindy Stocker Cindy Stocker" at bounding box center [211, 367] width 180 height 37
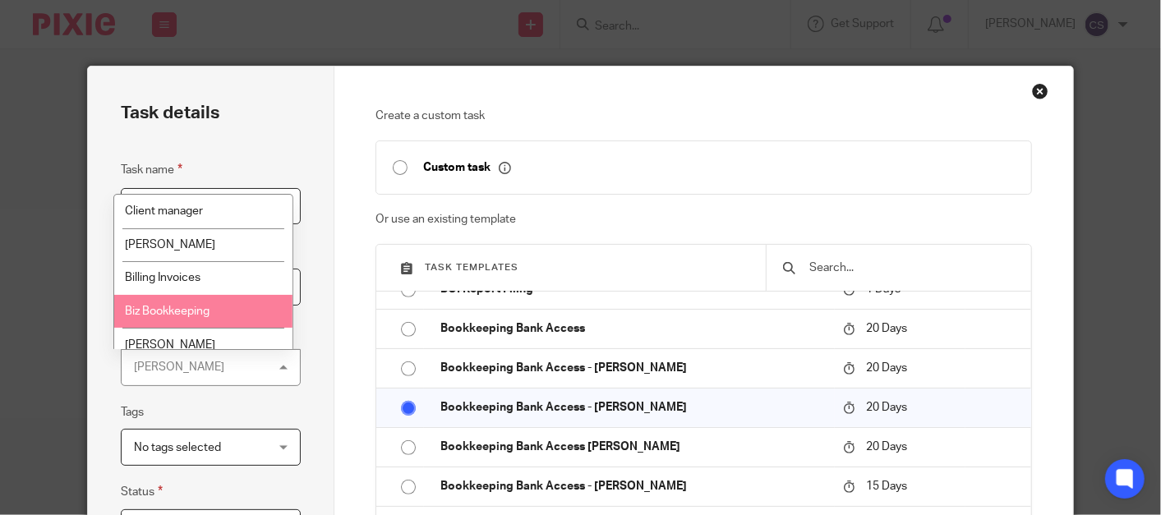
click at [210, 306] on li "Biz Bookkeeping" at bounding box center [203, 312] width 178 height 34
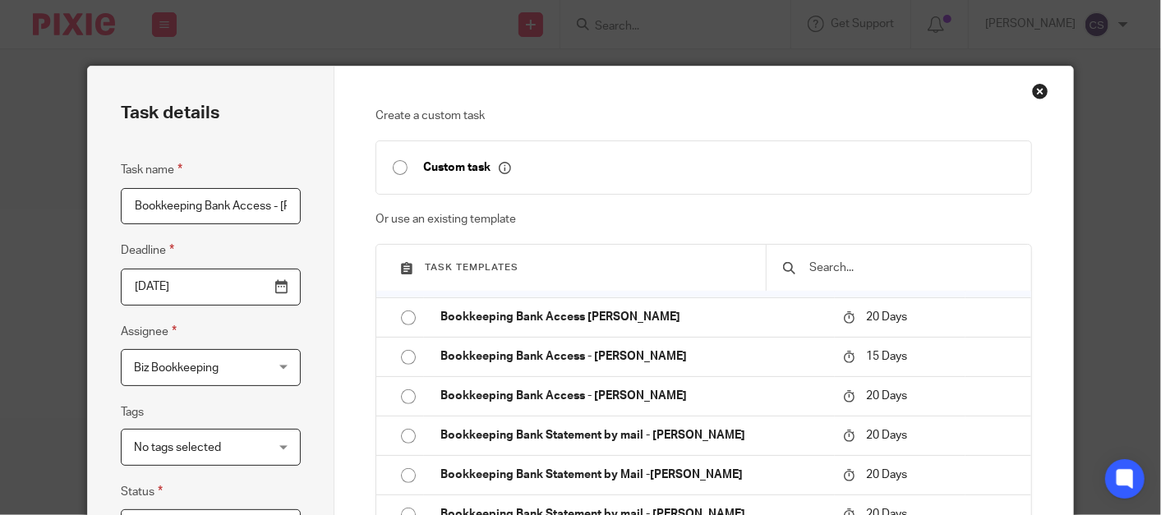
scroll to position [608, 0]
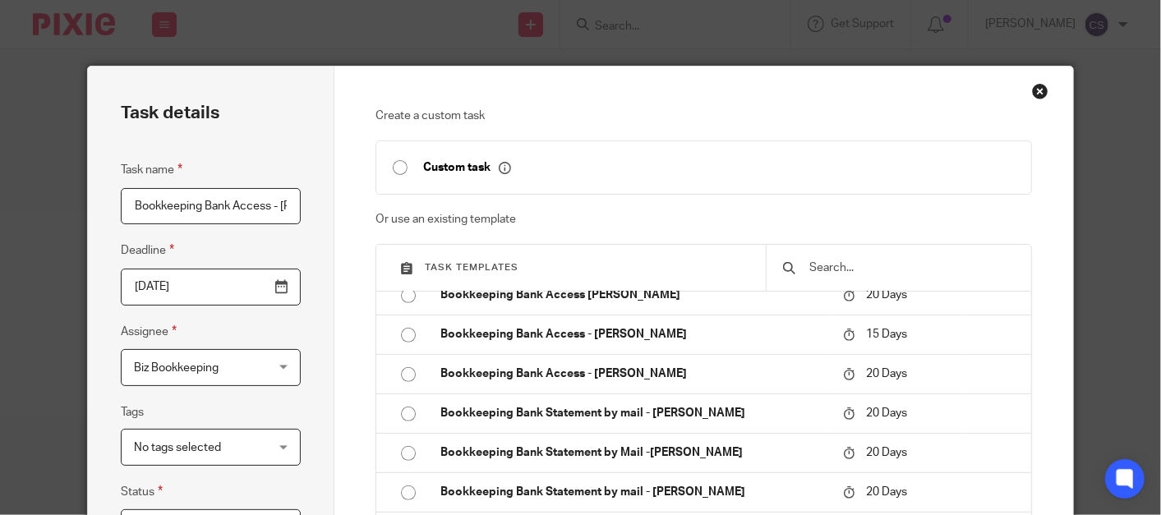
click at [277, 200] on input "Bookkeeping Bank Access - Emily FEB-AUG" at bounding box center [211, 206] width 180 height 37
click at [277, 205] on input "Bookkeeping Bank Access - Emily FEB-AUG" at bounding box center [211, 206] width 180 height 37
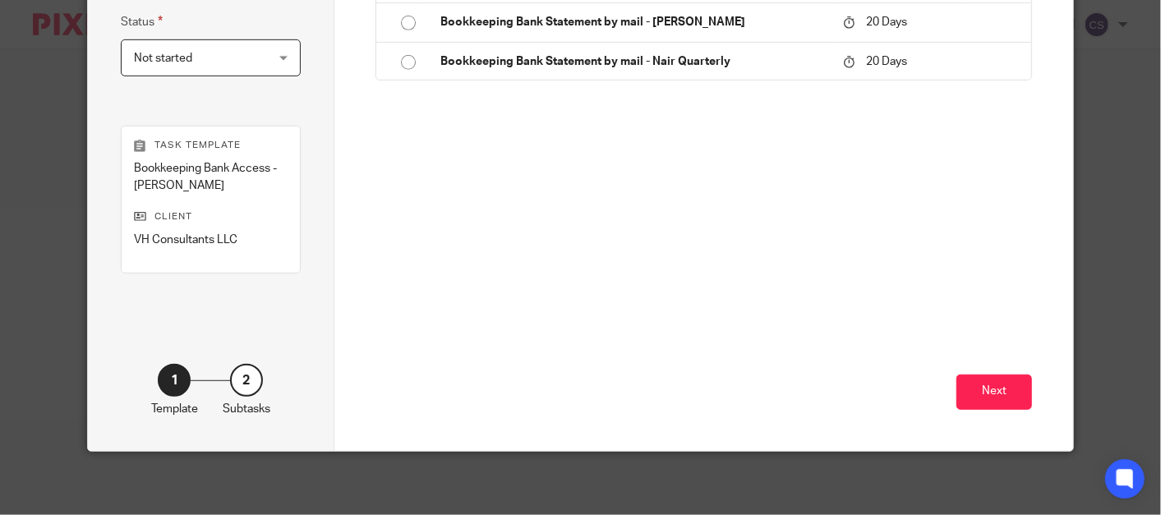
scroll to position [471, 0]
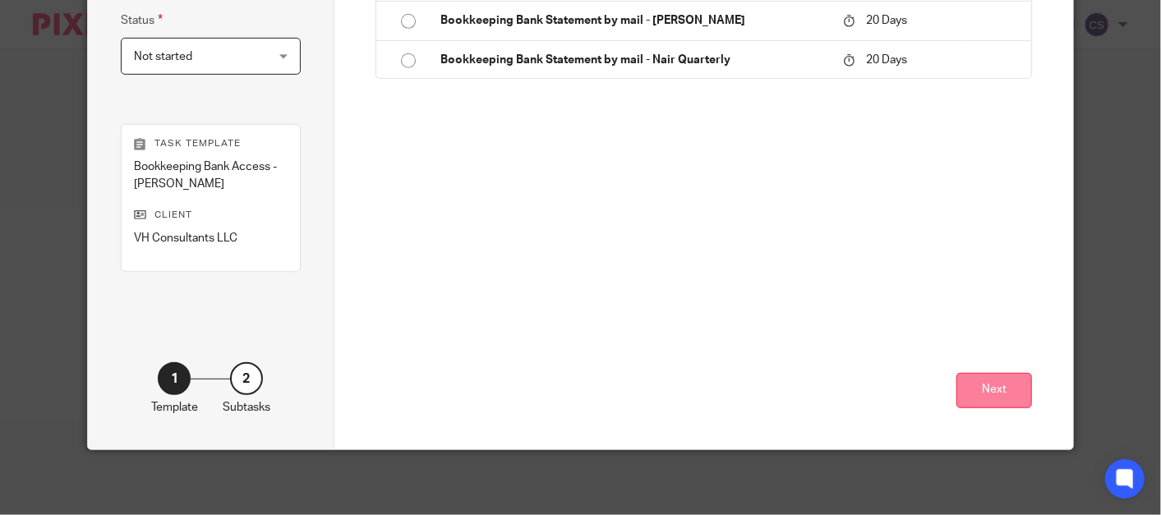
type input "Bookkeeping Bank Access - [PERSON_NAME]-AUG"
click at [973, 382] on button "Next" at bounding box center [994, 390] width 76 height 35
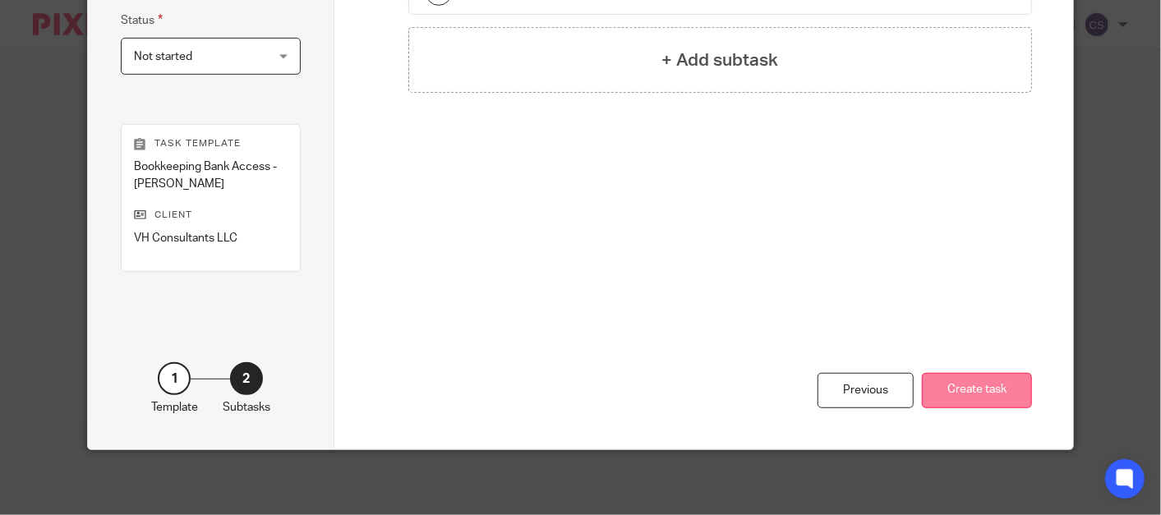
click at [975, 401] on button "Create task" at bounding box center [977, 390] width 110 height 35
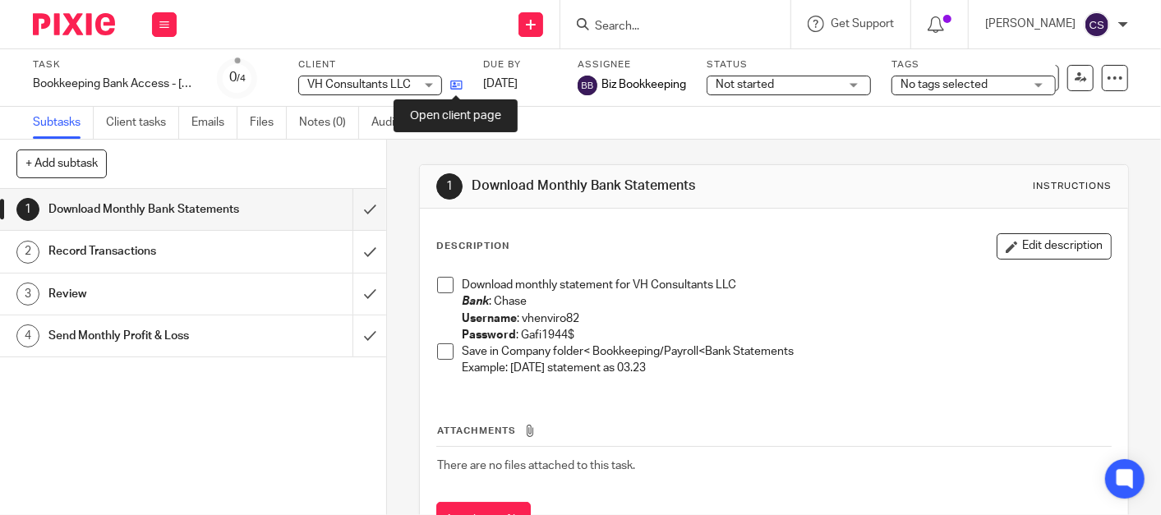
click at [455, 89] on icon at bounding box center [456, 85] width 12 height 12
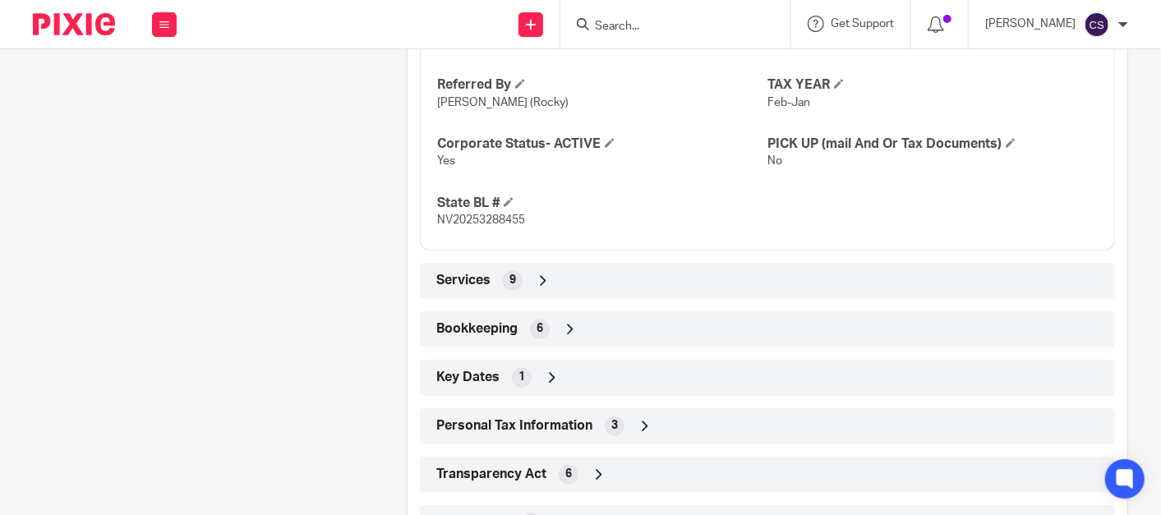
scroll to position [953, 0]
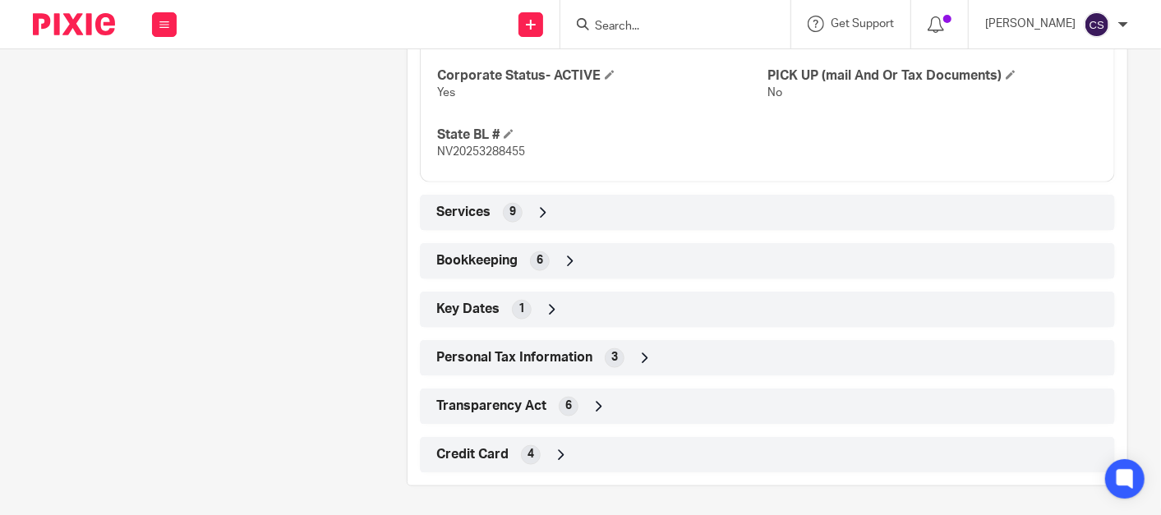
click at [568, 255] on icon at bounding box center [570, 261] width 16 height 16
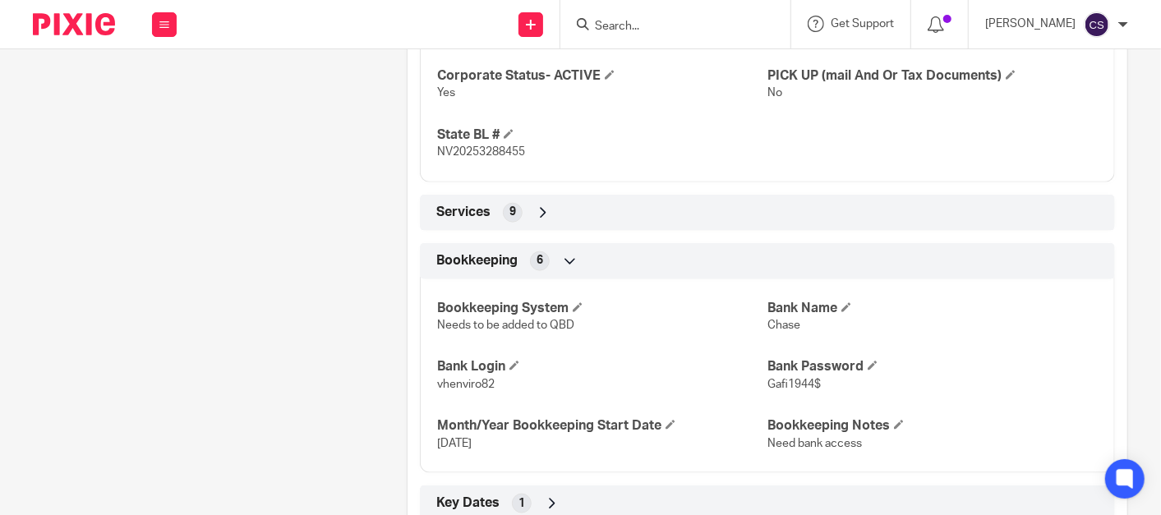
click at [815, 378] on p "Gafi1944$" at bounding box center [932, 384] width 330 height 16
click at [867, 361] on span at bounding box center [872, 366] width 10 height 10
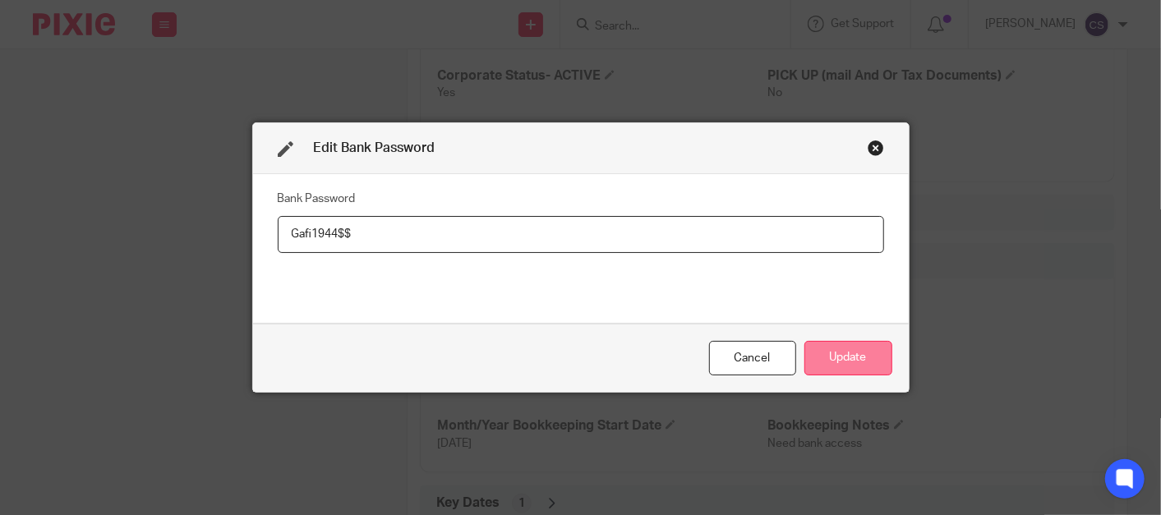
type input "Gafi1944$$"
click at [840, 347] on button "Update" at bounding box center [848, 358] width 88 height 35
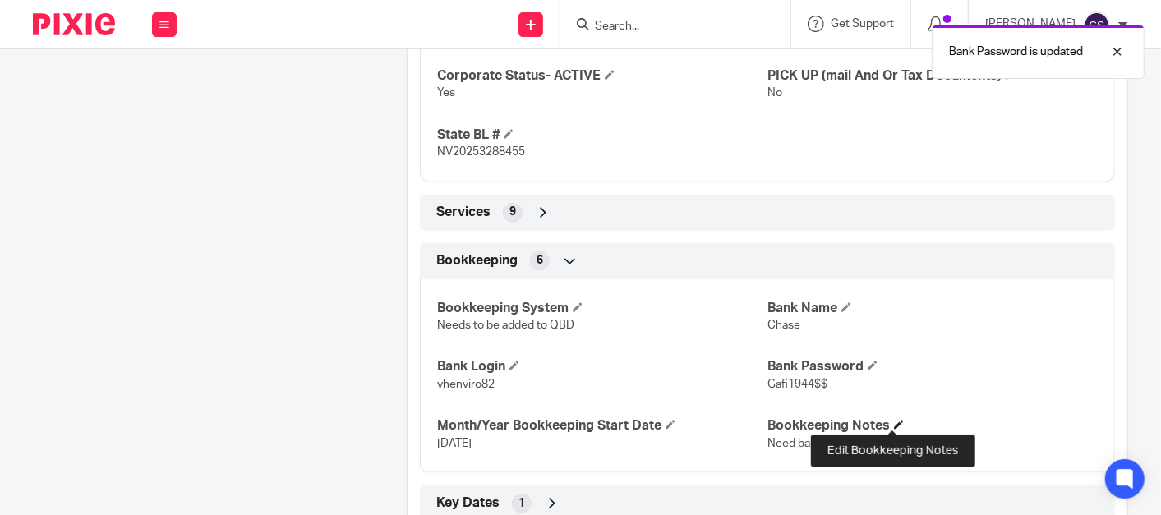
click at [894, 421] on span at bounding box center [899, 425] width 10 height 10
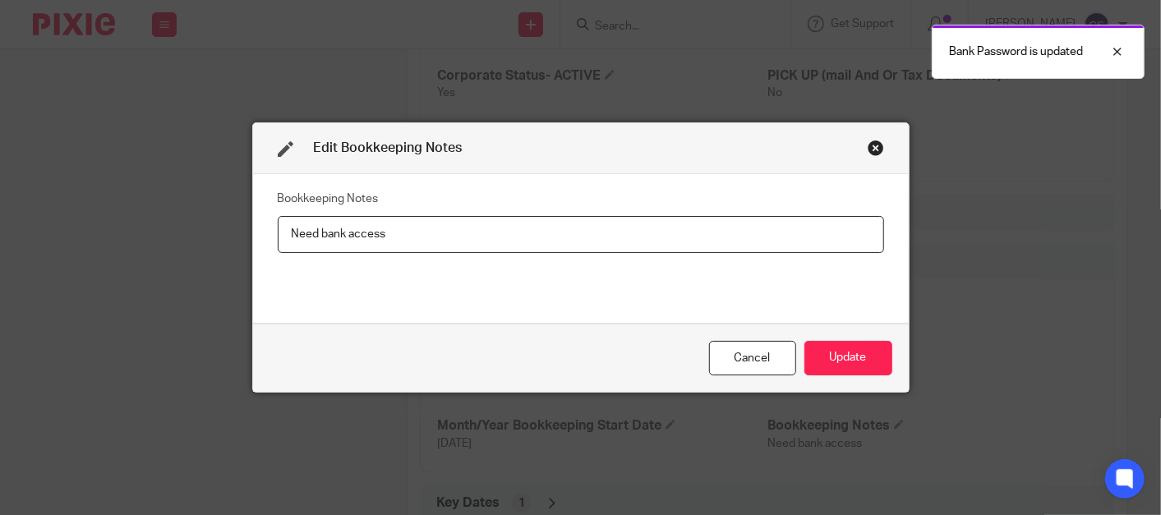
drag, startPoint x: 389, startPoint y: 241, endPoint x: 88, endPoint y: 260, distance: 302.0
click at [80, 264] on div "Edit Bookkeeping Notes Bookkeeping Notes Need bank access Cancel Update" at bounding box center [580, 257] width 1161 height 515
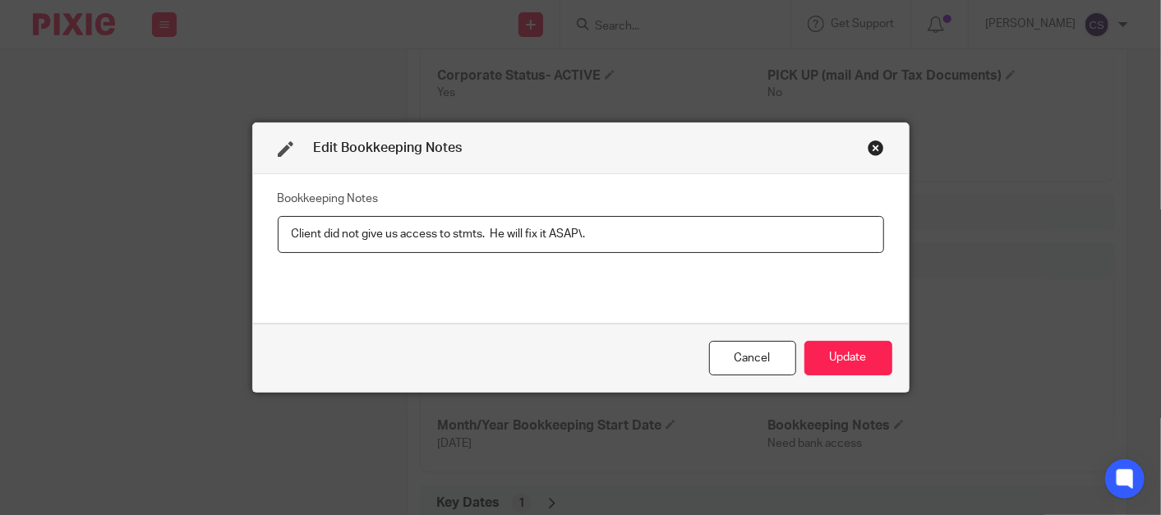
click at [281, 236] on input "Client did not give us access to stmts. He will fix it ASAP\." at bounding box center [581, 234] width 606 height 37
type input "9/23/25 Client did not give us access to stmts. He will fix it ASAP\."
click at [855, 352] on button "Update" at bounding box center [848, 358] width 88 height 35
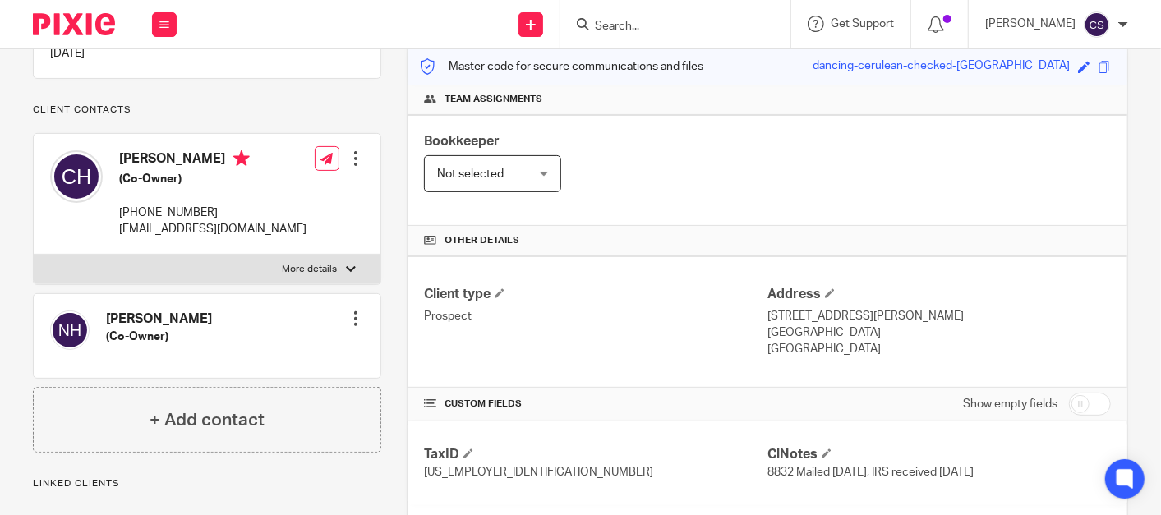
scroll to position [99, 0]
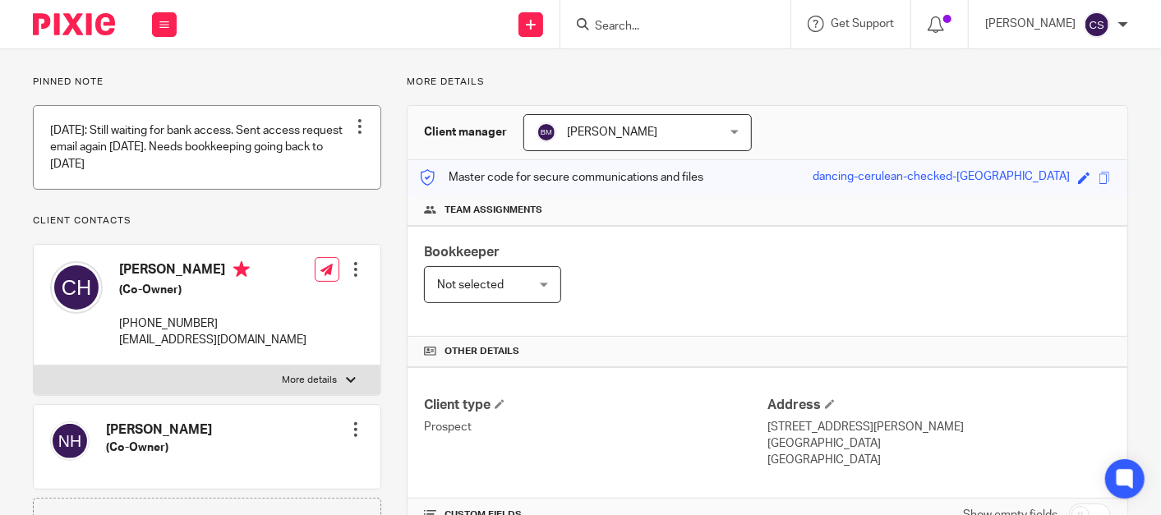
click at [356, 120] on div at bounding box center [360, 126] width 16 height 16
click at [306, 182] on li "Edit note" at bounding box center [318, 191] width 79 height 25
click at [321, 191] on span "Edit note" at bounding box center [325, 190] width 46 height 11
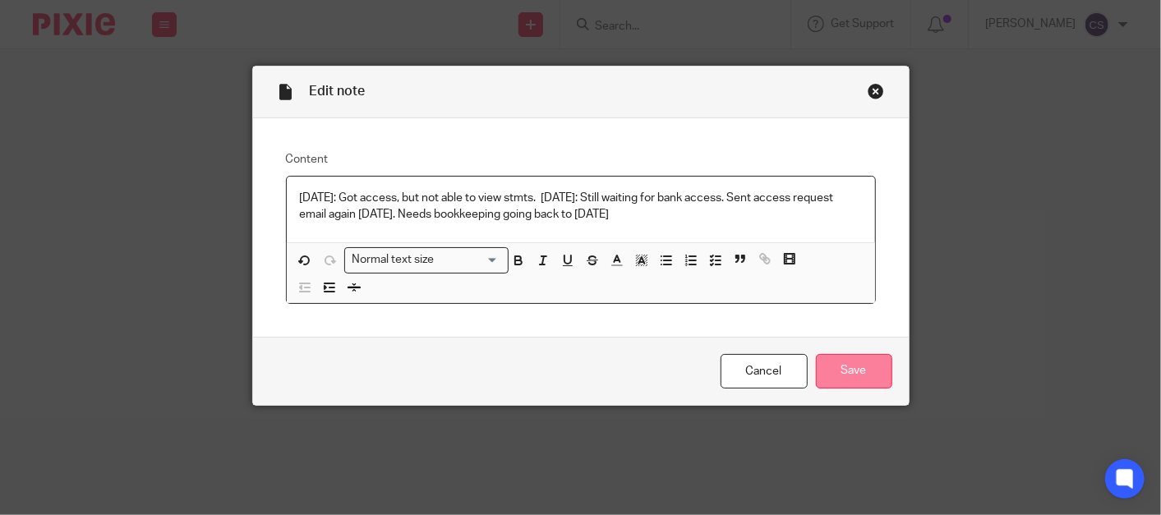
click at [839, 373] on input "Save" at bounding box center [854, 371] width 76 height 35
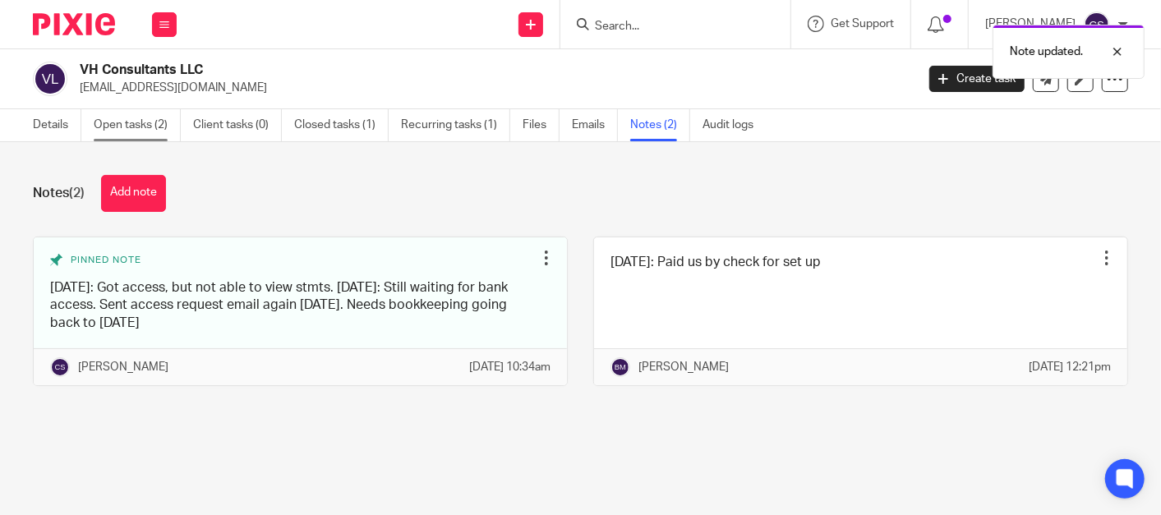
click at [116, 125] on link "Open tasks (2)" at bounding box center [137, 125] width 87 height 32
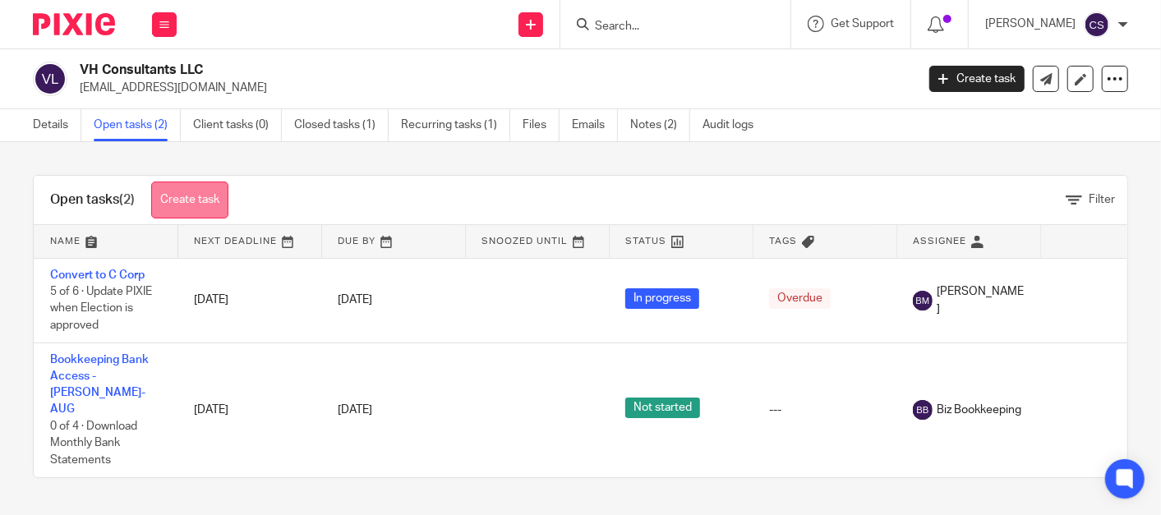
click at [184, 204] on link "Create task" at bounding box center [189, 200] width 77 height 37
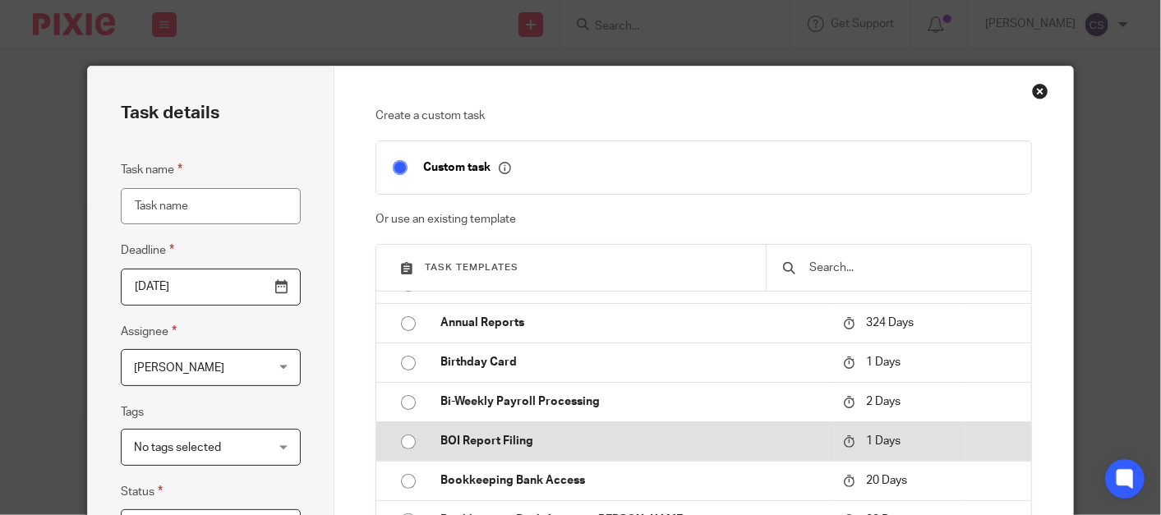
scroll to position [456, 0]
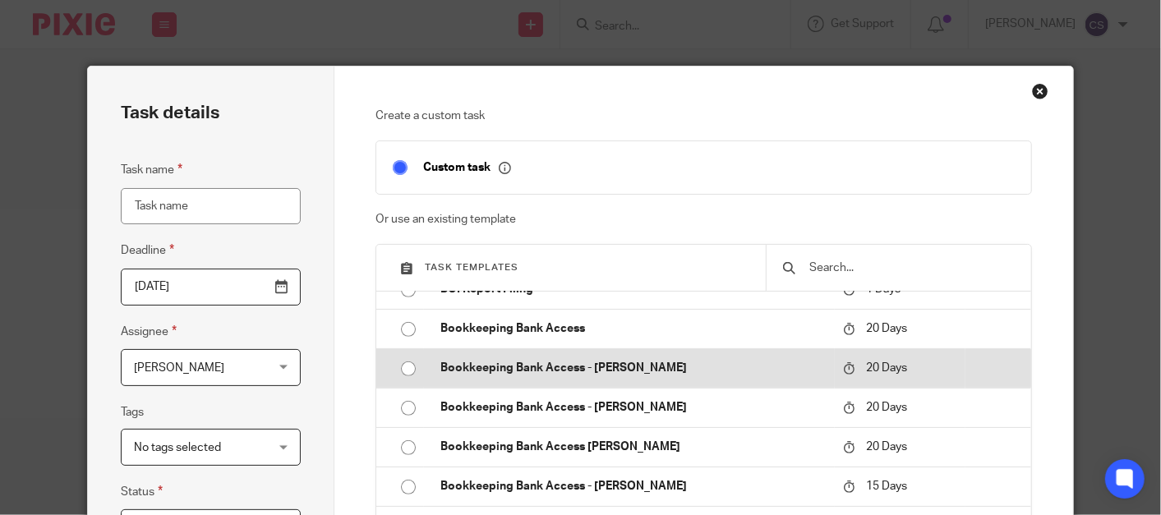
click at [398, 365] on input "radio" at bounding box center [408, 368] width 31 height 31
type input "2025-10-13"
type input "Bookkeeping Bank Access - [PERSON_NAME]"
checkbox input "false"
radio input "false"
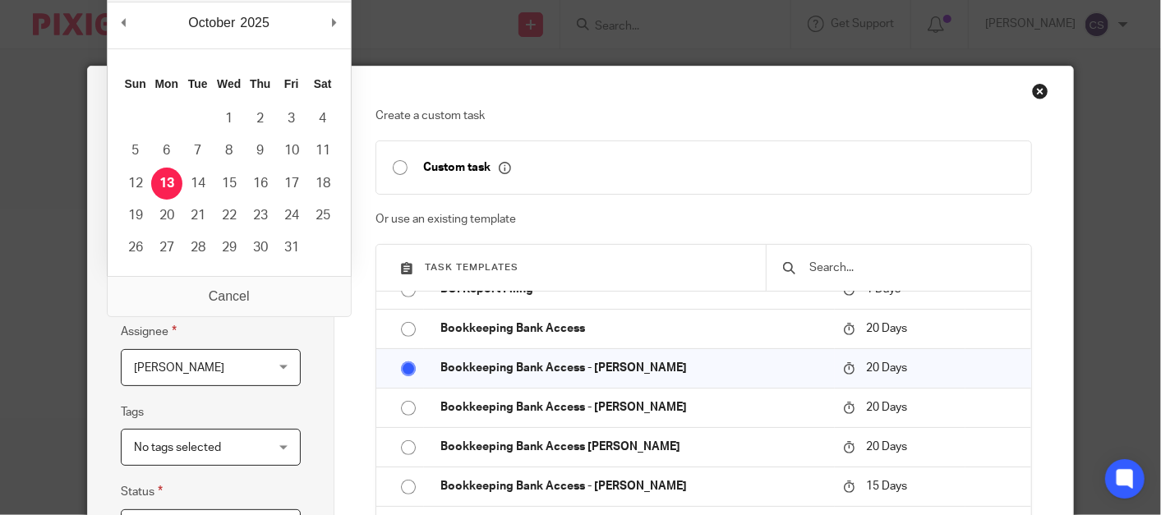
click at [273, 285] on input "2025-10-13" at bounding box center [211, 287] width 180 height 37
type input "2025-09-25"
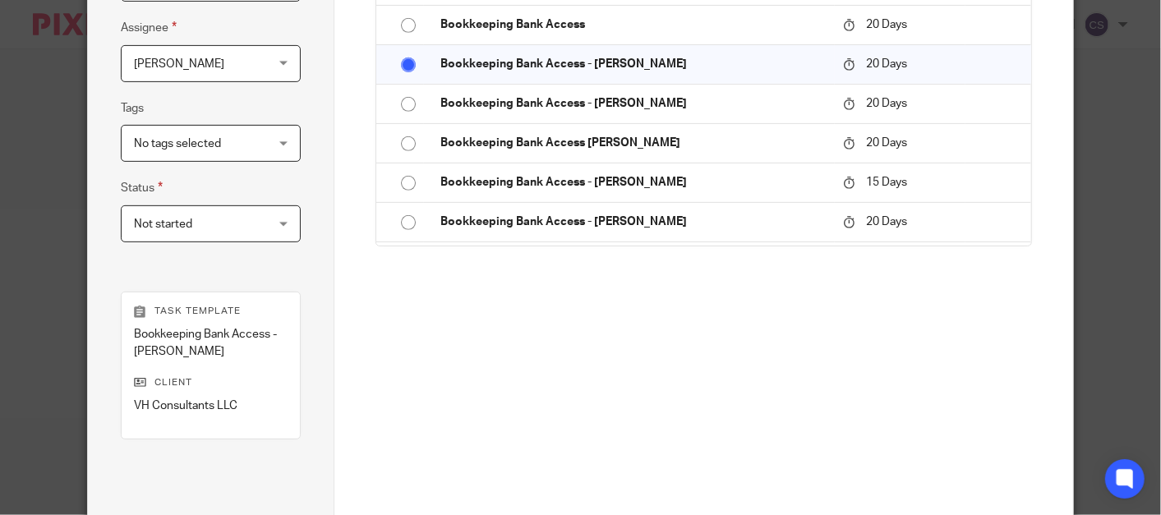
scroll to position [471, 0]
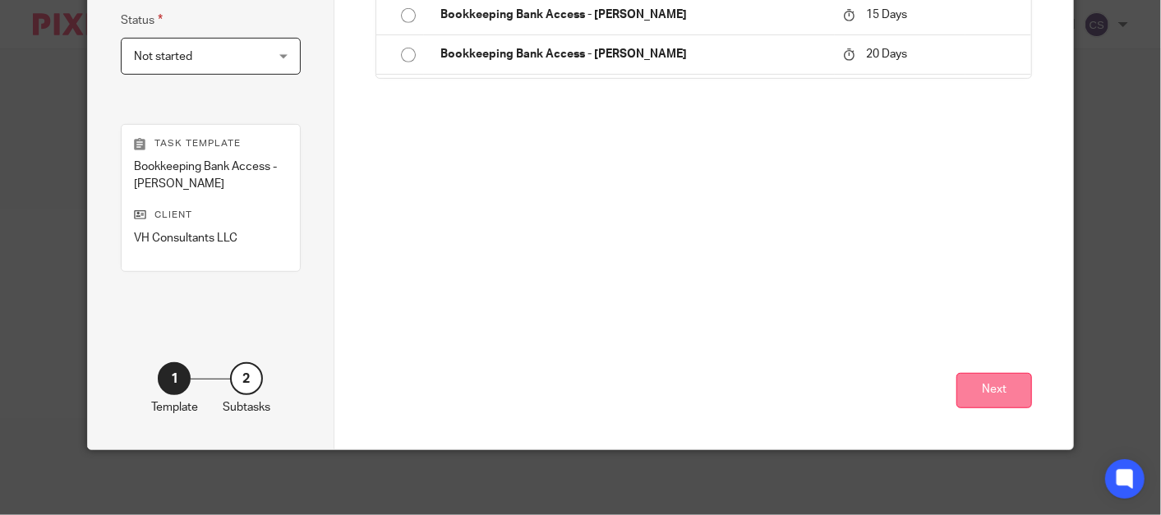
click at [969, 393] on button "Next" at bounding box center [994, 390] width 76 height 35
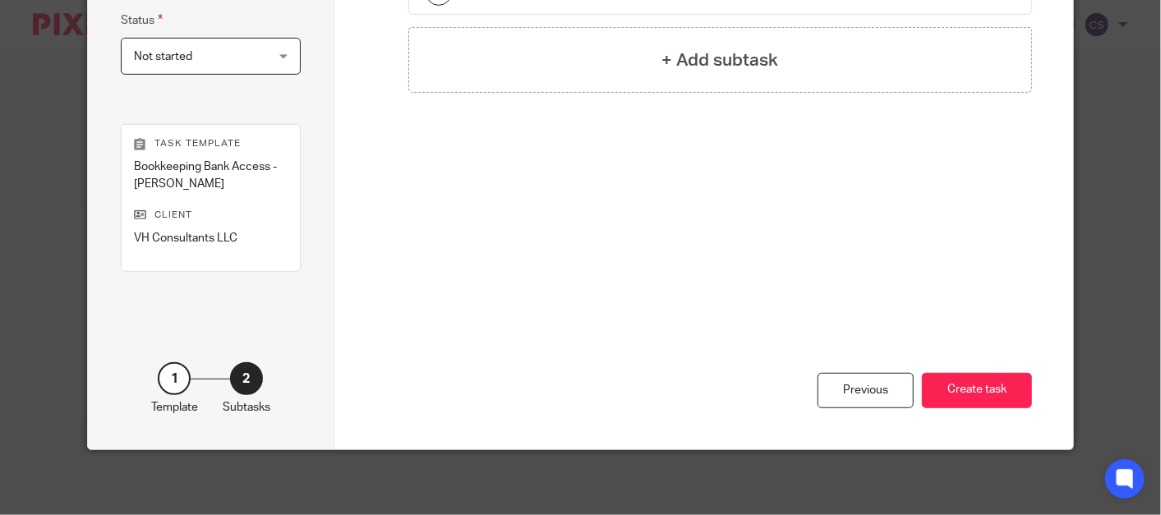
scroll to position [15, 0]
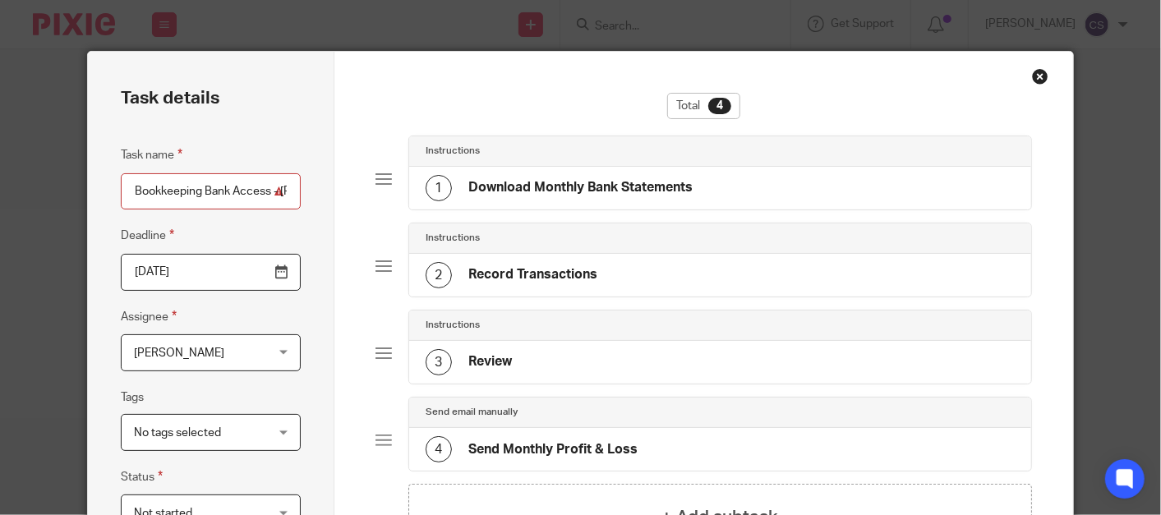
click at [286, 186] on input "Bookkeeping Bank Access - [PERSON_NAME]" at bounding box center [211, 191] width 180 height 37
click at [279, 186] on input "Bookkeeping Bank Access - Cindy" at bounding box center [211, 191] width 180 height 37
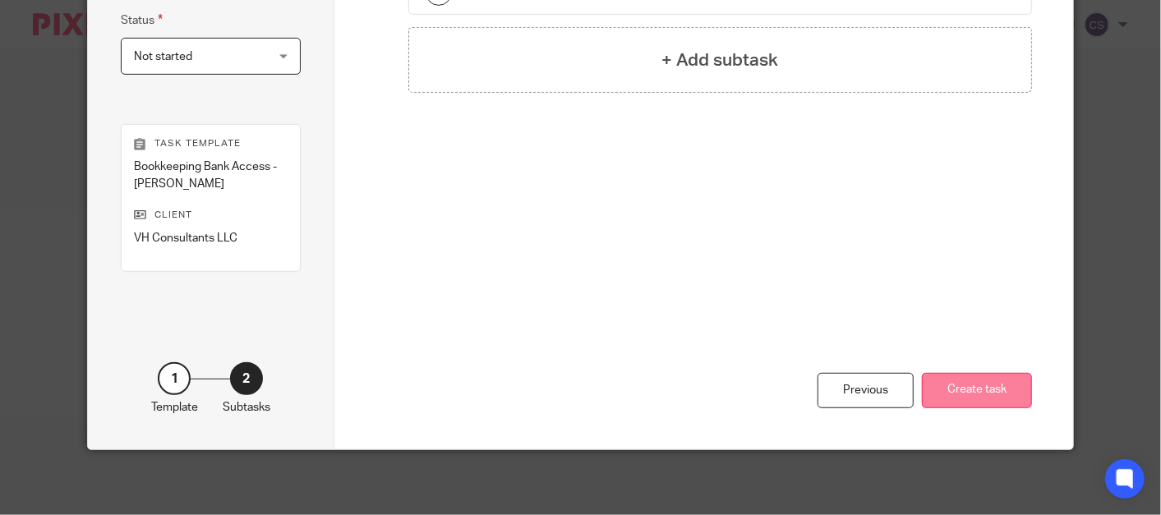
type input "Bookkeeping Bank Access - Cindy FEB-APR"
click at [969, 394] on button "Create task" at bounding box center [977, 390] width 110 height 35
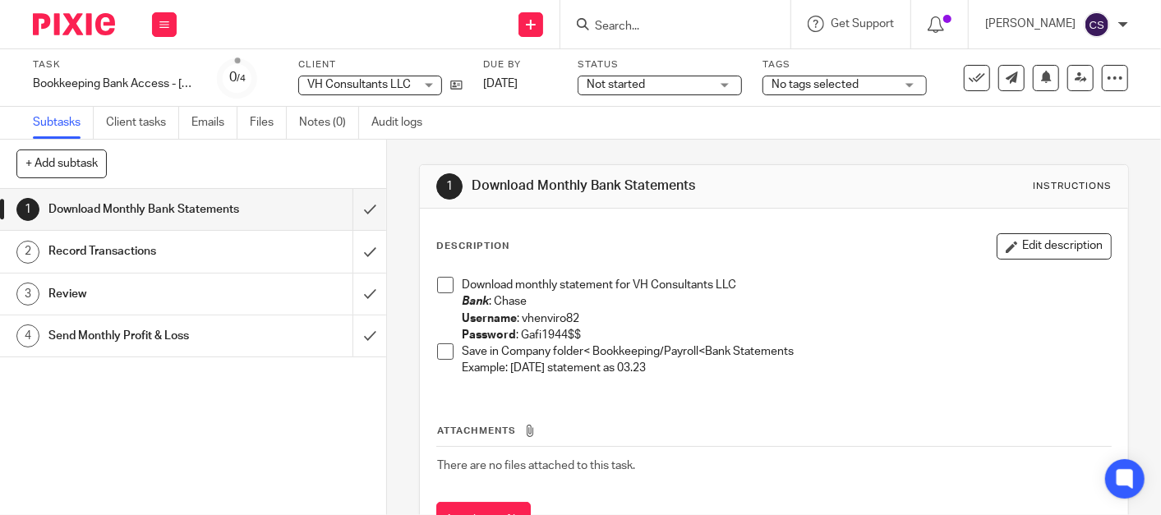
click at [439, 289] on span at bounding box center [445, 285] width 16 height 16
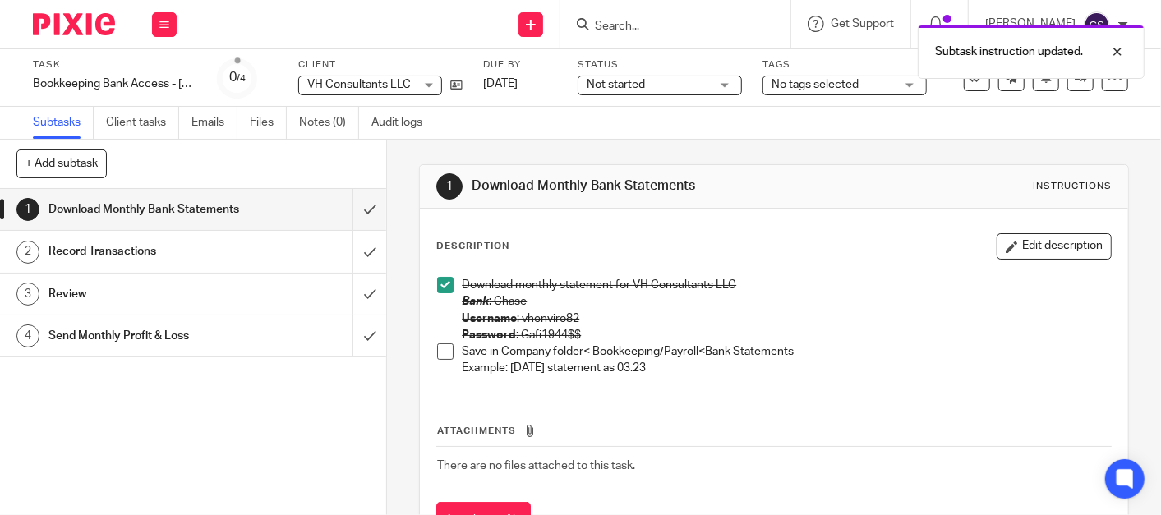
click at [441, 352] on span at bounding box center [445, 351] width 16 height 16
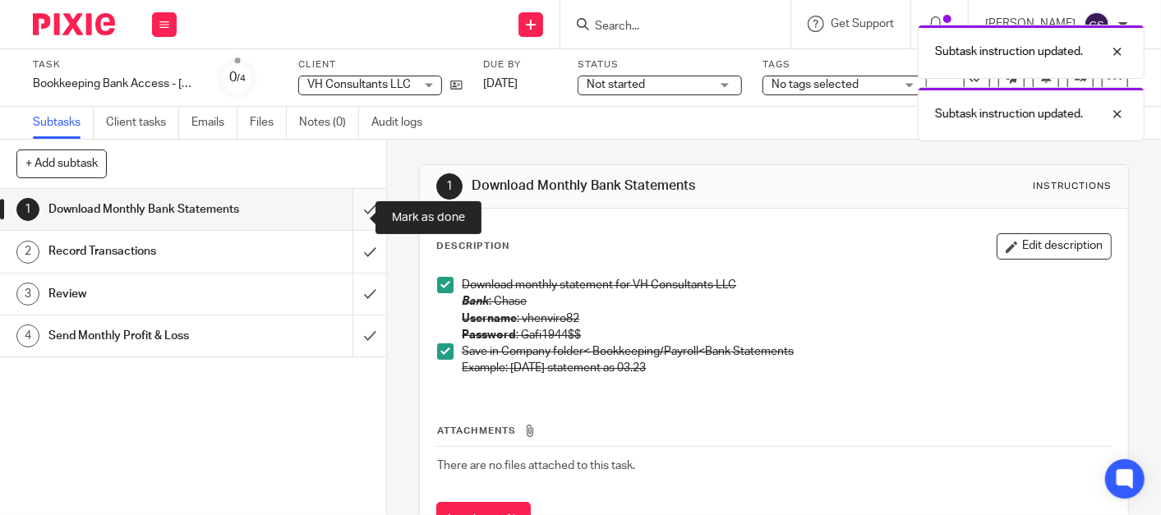
click at [356, 218] on input "submit" at bounding box center [193, 209] width 386 height 41
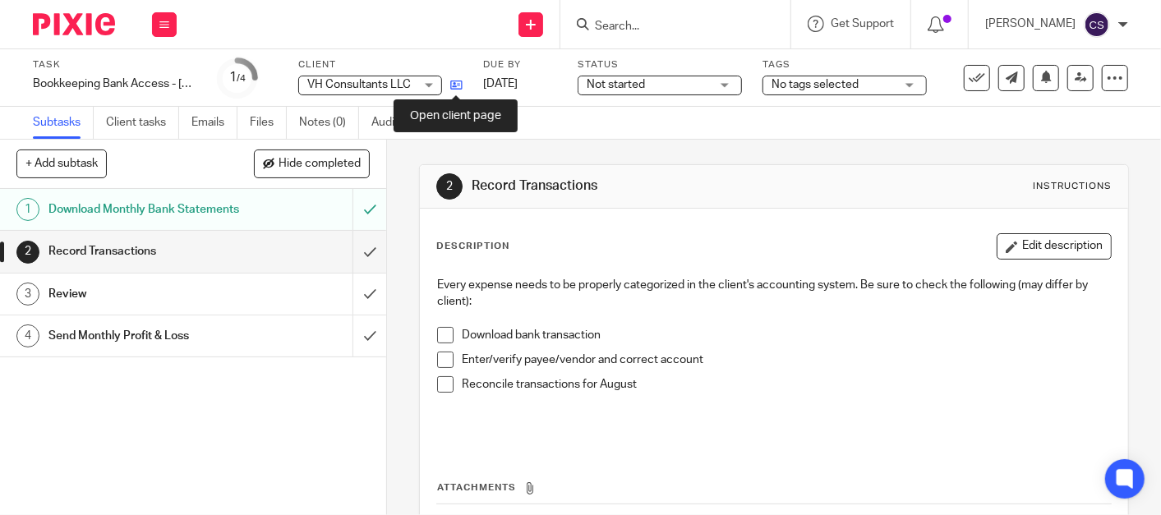
click at [453, 85] on icon at bounding box center [456, 85] width 12 height 12
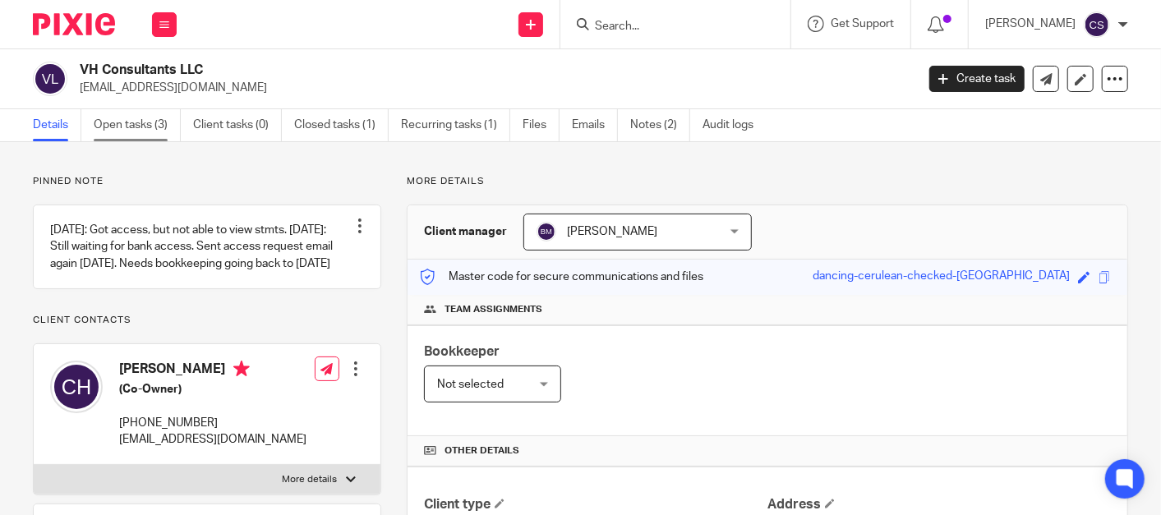
click at [121, 117] on link "Open tasks (3)" at bounding box center [137, 125] width 87 height 32
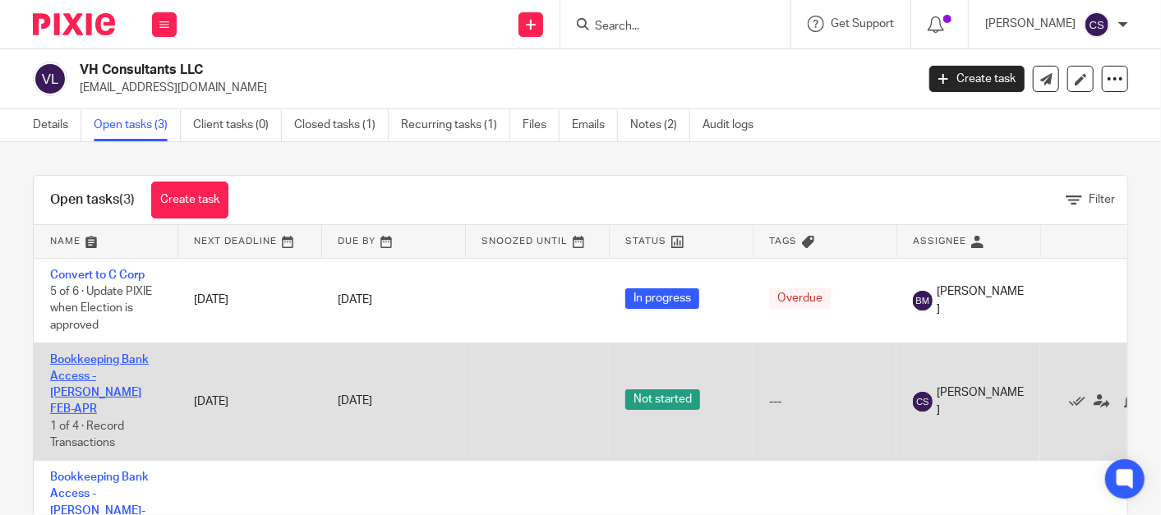
click at [85, 363] on link "Bookkeeping Bank Access - [PERSON_NAME] FEB-APR" at bounding box center [99, 385] width 99 height 62
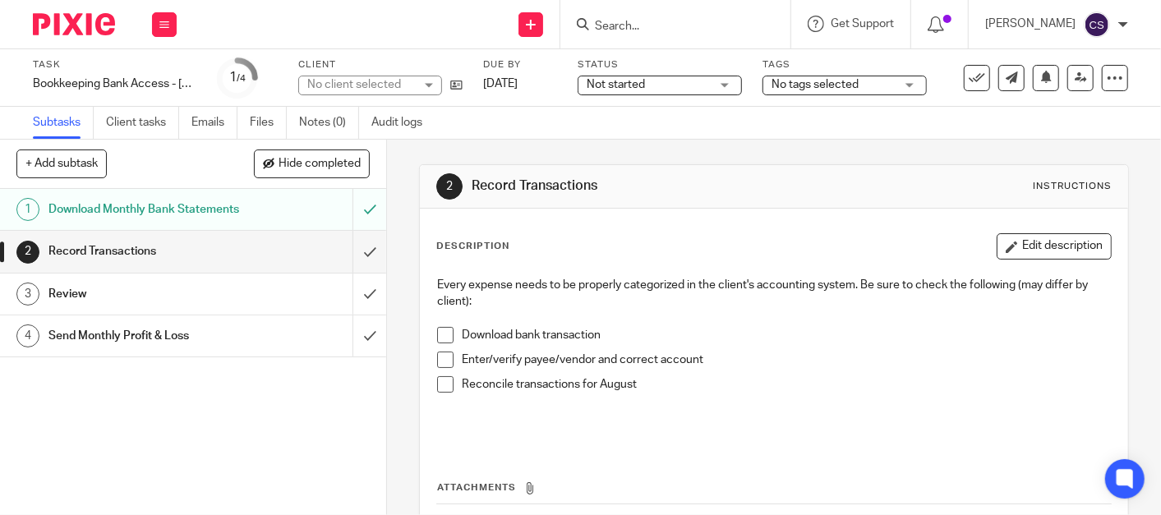
click at [438, 330] on span at bounding box center [445, 335] width 16 height 16
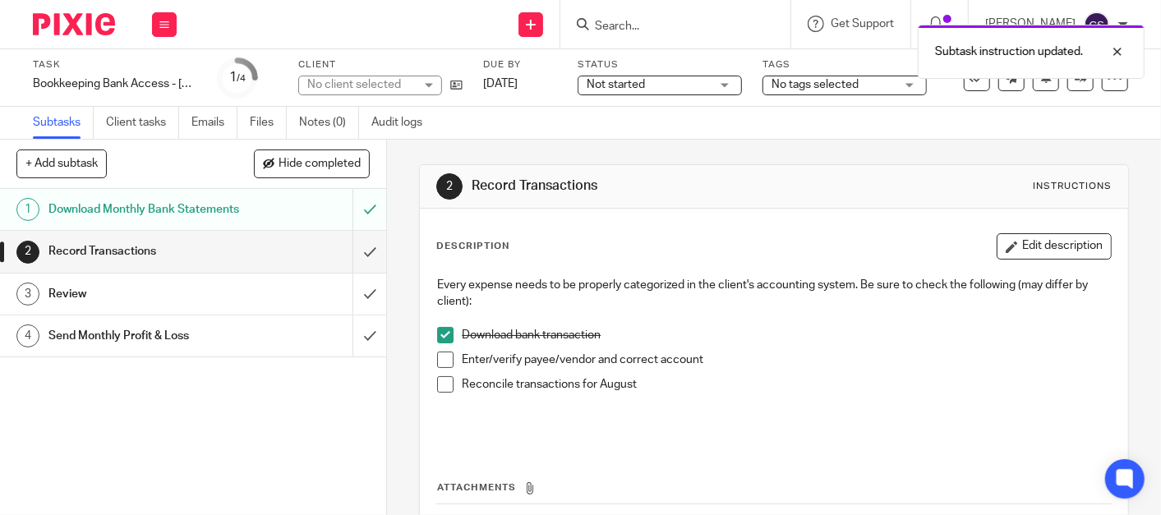
click at [444, 359] on span at bounding box center [445, 360] width 16 height 16
click at [443, 389] on span at bounding box center [445, 384] width 16 height 16
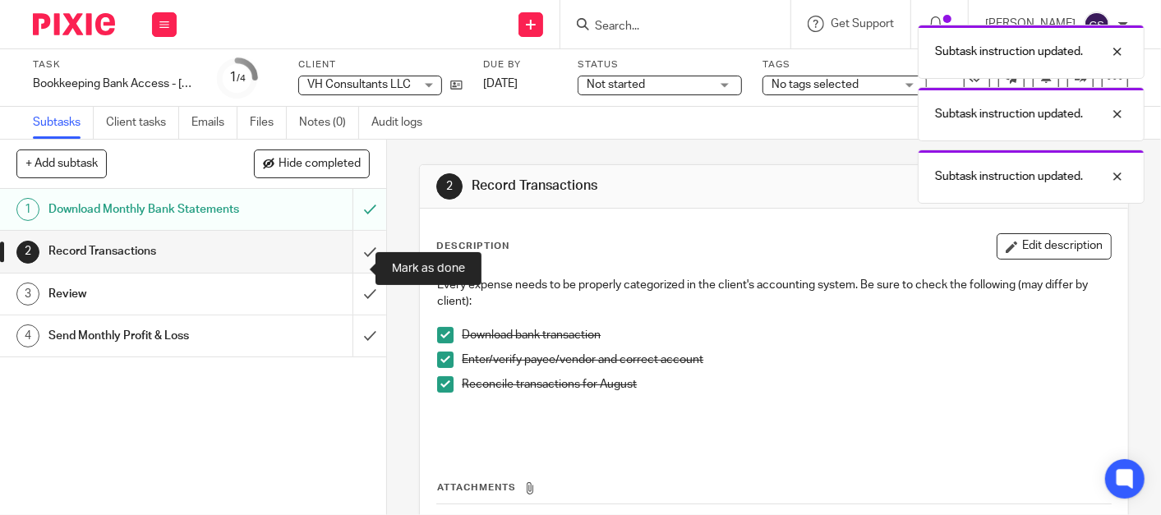
click at [354, 263] on input "submit" at bounding box center [193, 251] width 386 height 41
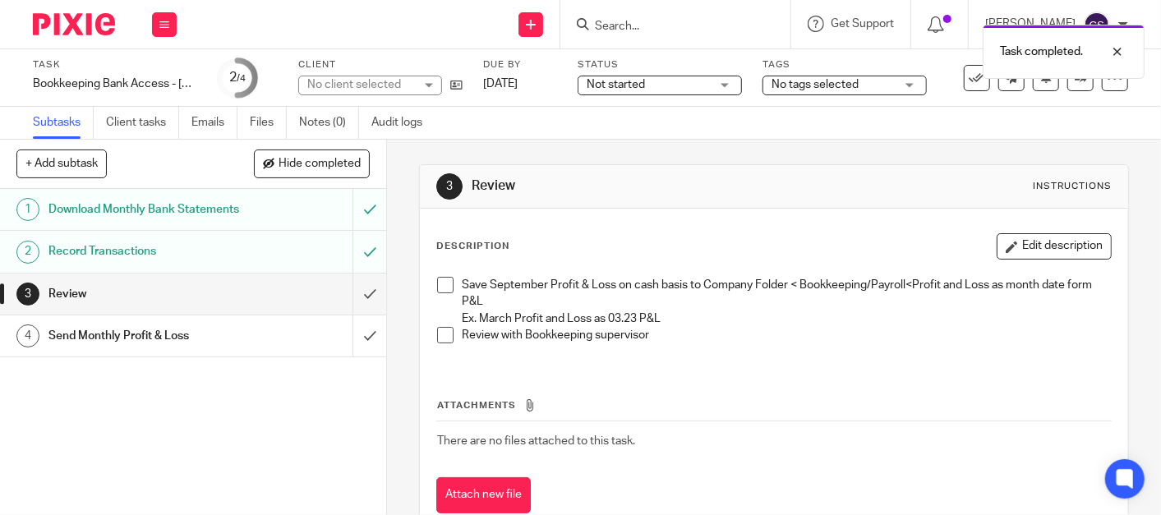
click at [437, 282] on span at bounding box center [445, 285] width 16 height 16
click at [437, 329] on span at bounding box center [445, 335] width 16 height 16
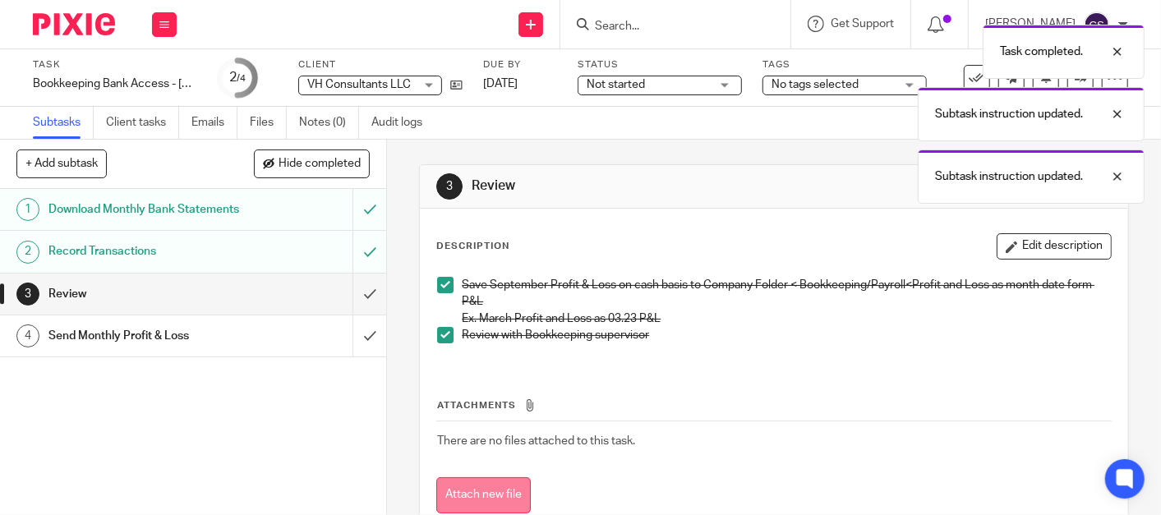
click at [476, 499] on button "Attach new file" at bounding box center [483, 495] width 94 height 37
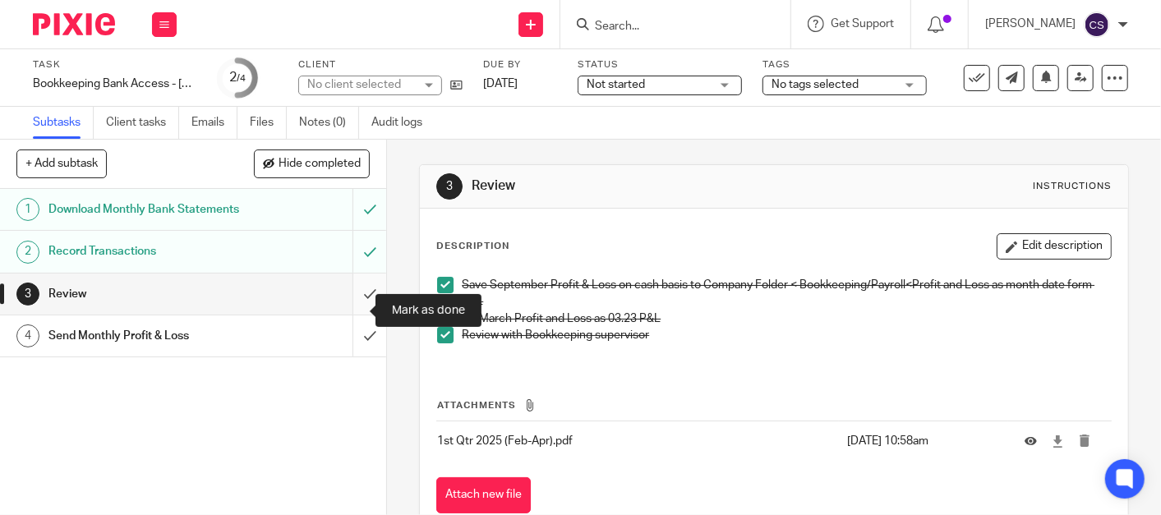
click at [349, 307] on input "submit" at bounding box center [193, 293] width 386 height 41
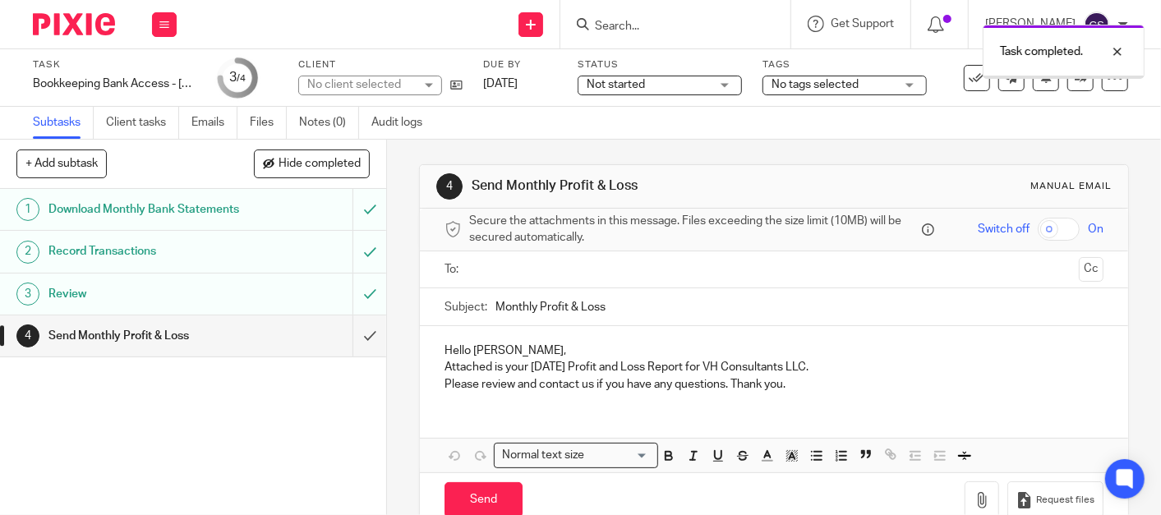
click at [488, 263] on input "text" at bounding box center [773, 269] width 596 height 19
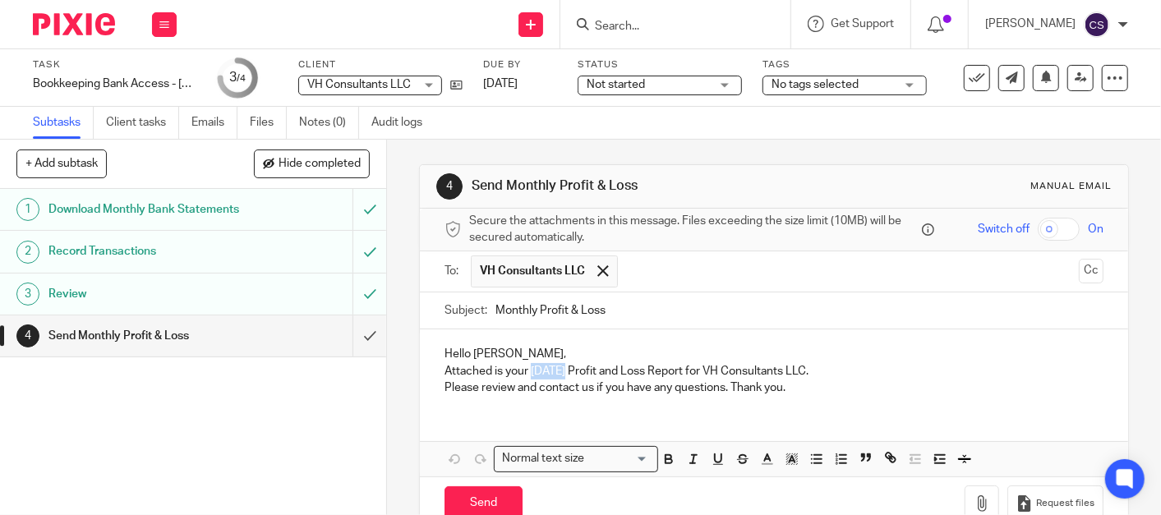
drag, startPoint x: 527, startPoint y: 370, endPoint x: 563, endPoint y: 371, distance: 35.4
click at [563, 371] on p "Attached is your [DATE] Profit and Loss Report for VH Consultants LLC." at bounding box center [773, 371] width 659 height 16
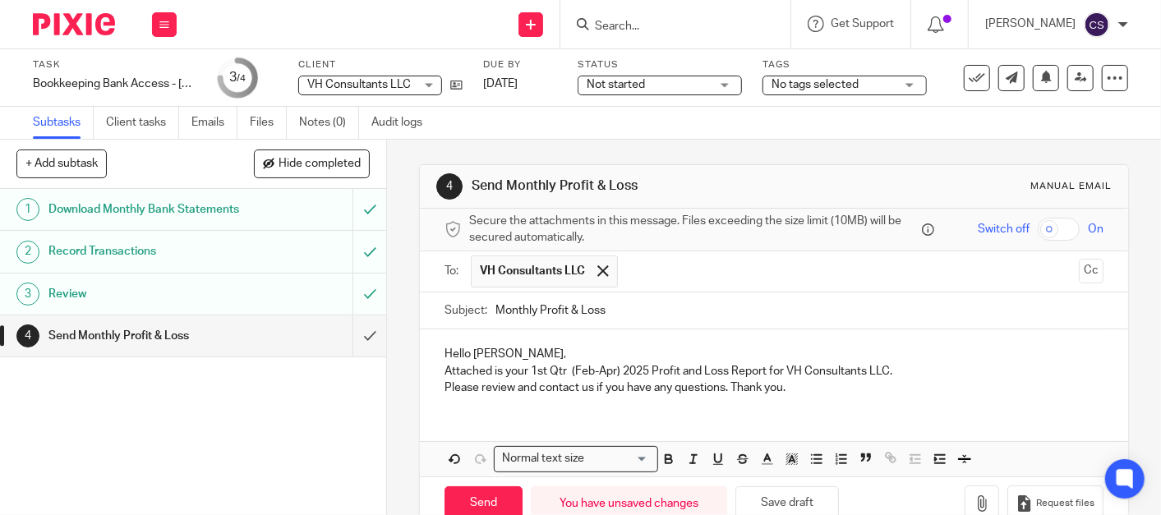
click at [920, 365] on p "Attached is your 1st Qtr (Feb-Apr) 2025 Profit and Loss Report for VH Consultan…" at bounding box center [773, 371] width 659 height 16
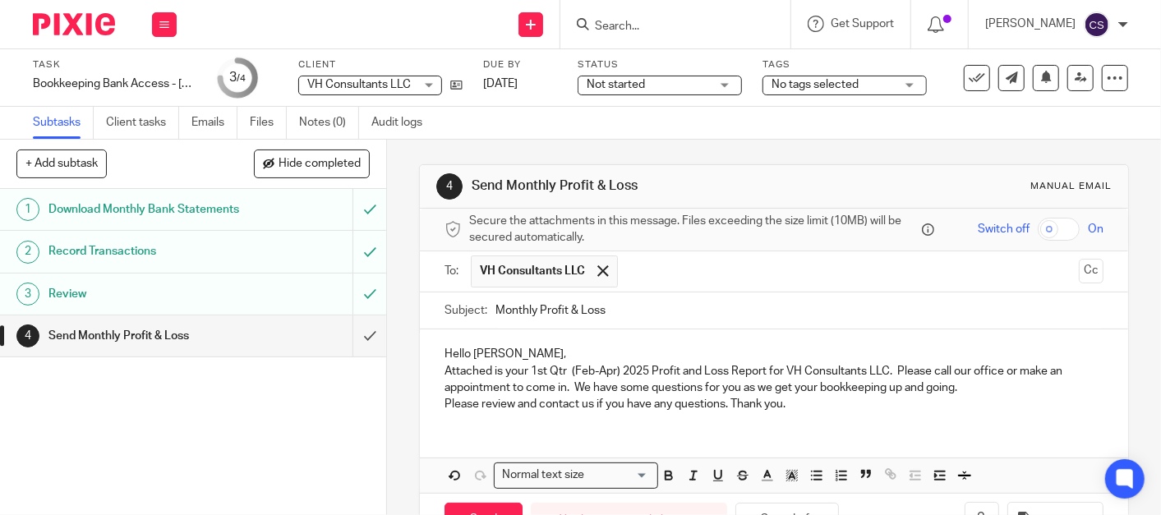
click at [727, 405] on p "Please review and contact us if you have any questions. Thank you." at bounding box center [773, 404] width 659 height 16
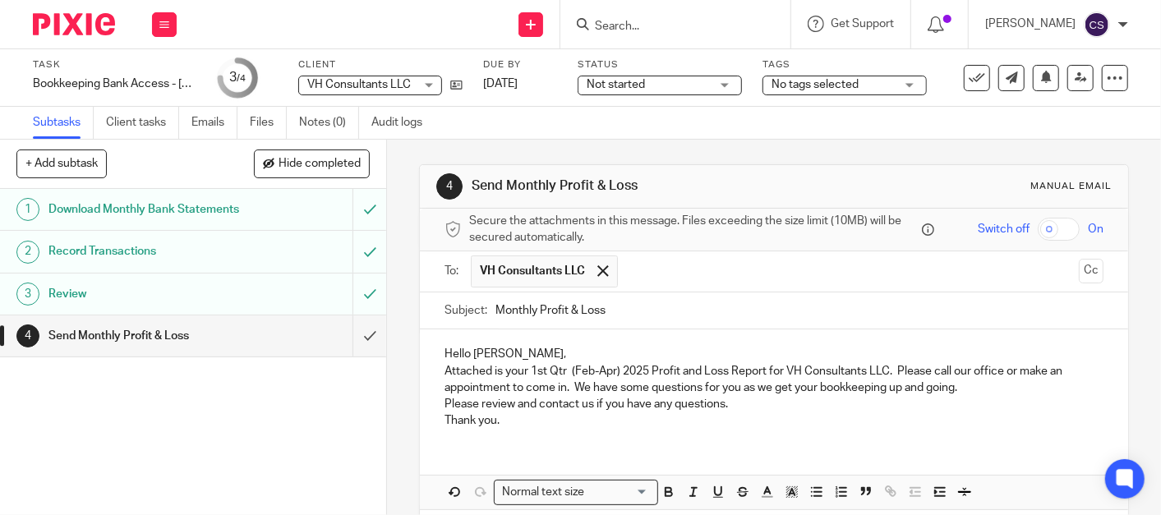
click at [499, 420] on p "Thank you." at bounding box center [773, 420] width 659 height 16
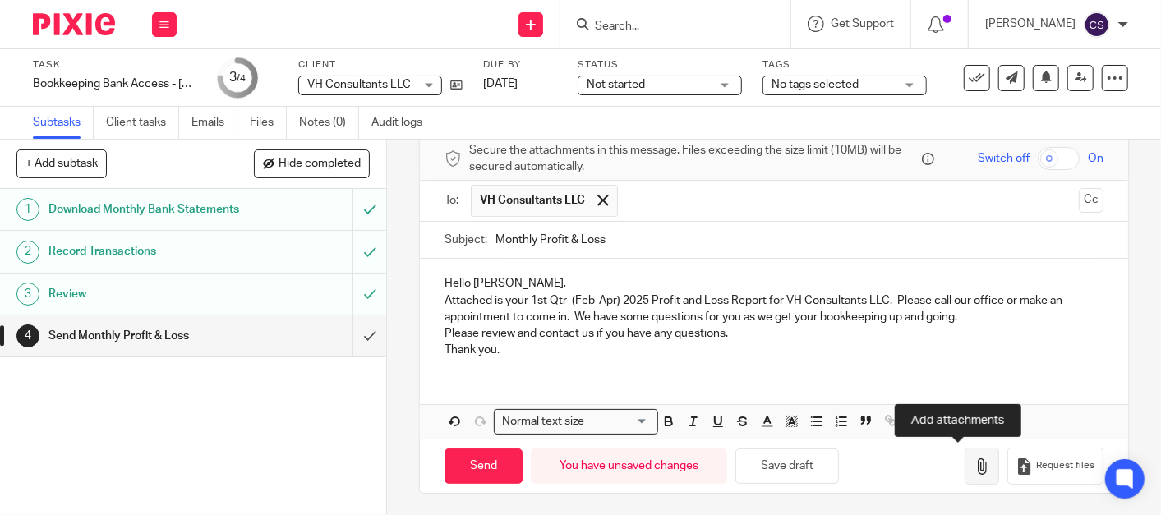
click at [973, 458] on icon "button" at bounding box center [981, 466] width 16 height 16
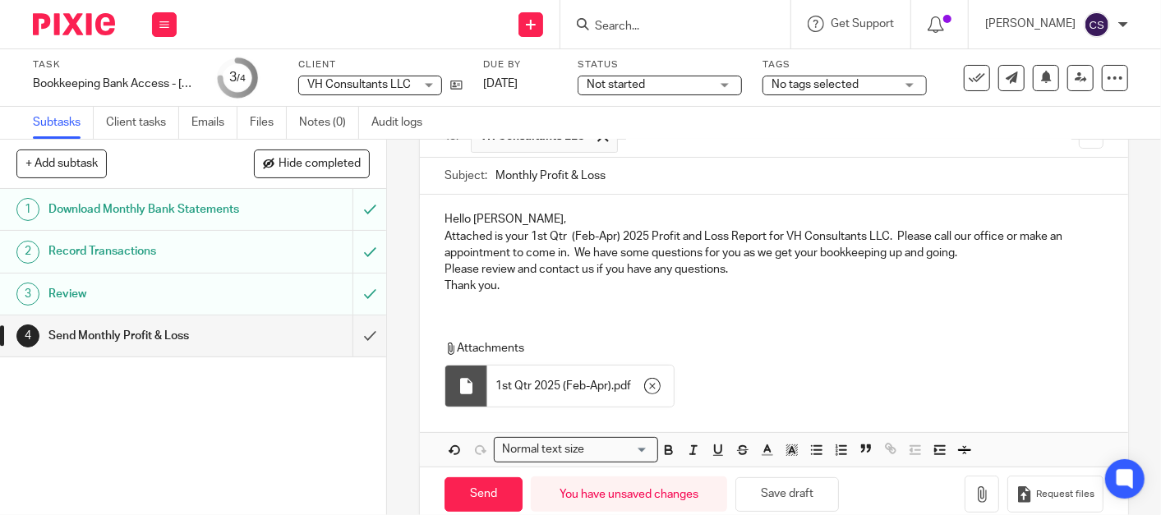
scroll to position [163, 0]
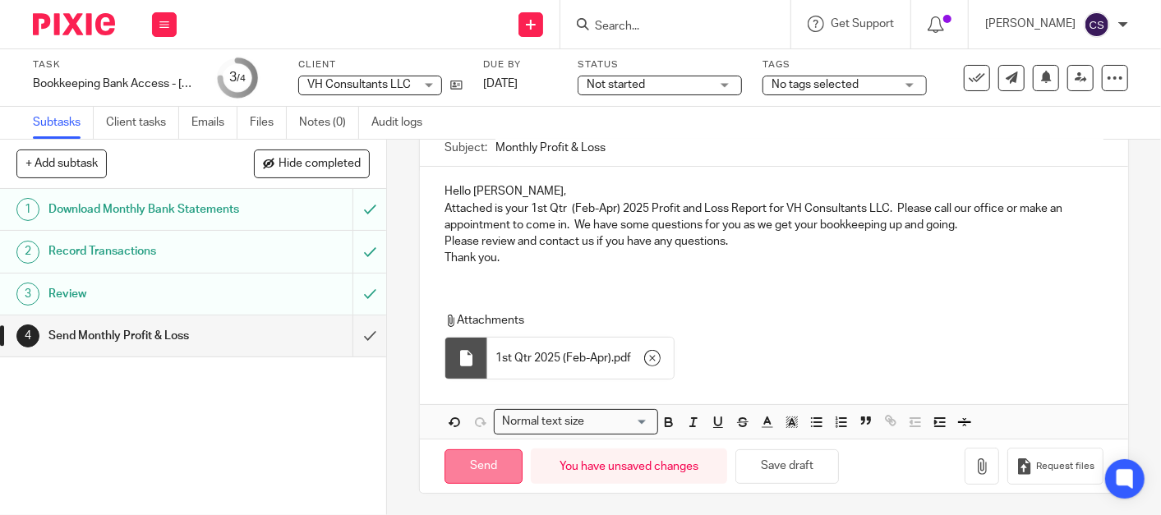
click at [462, 466] on input "Send" at bounding box center [483, 466] width 78 height 35
type input "Sent"
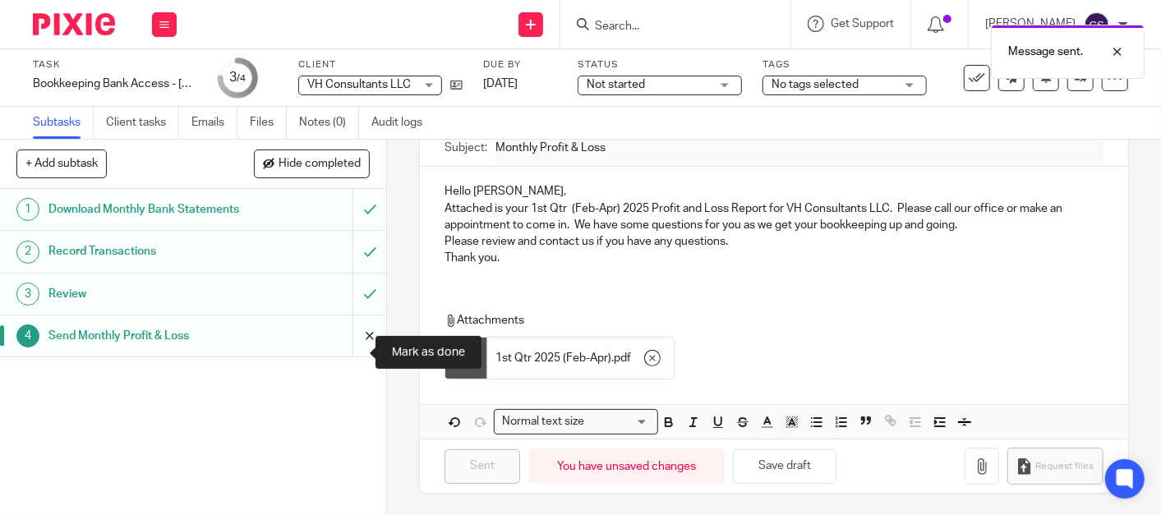
click at [351, 356] on input "submit" at bounding box center [193, 335] width 386 height 41
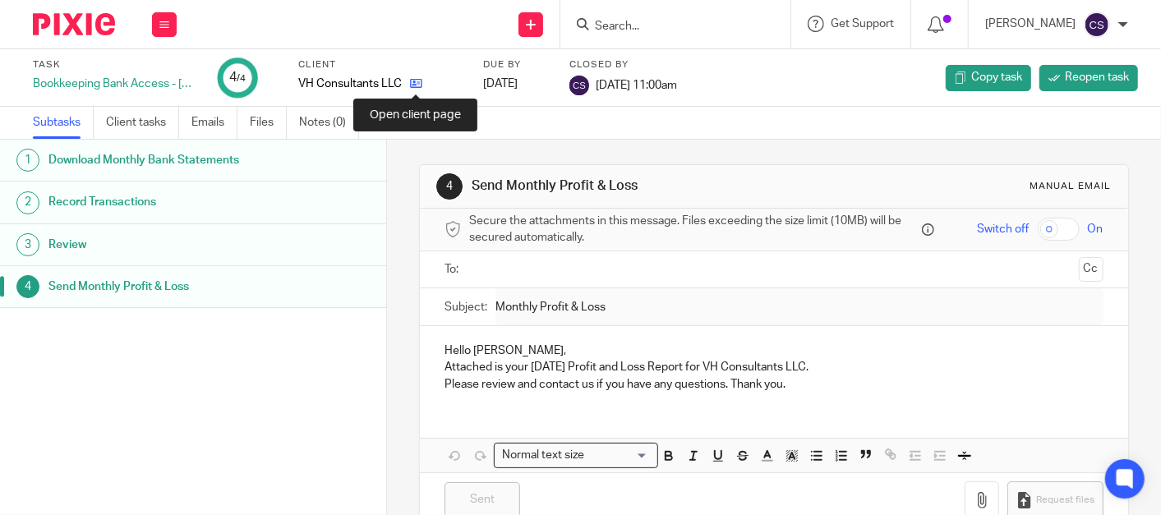
click at [413, 78] on icon at bounding box center [416, 83] width 12 height 12
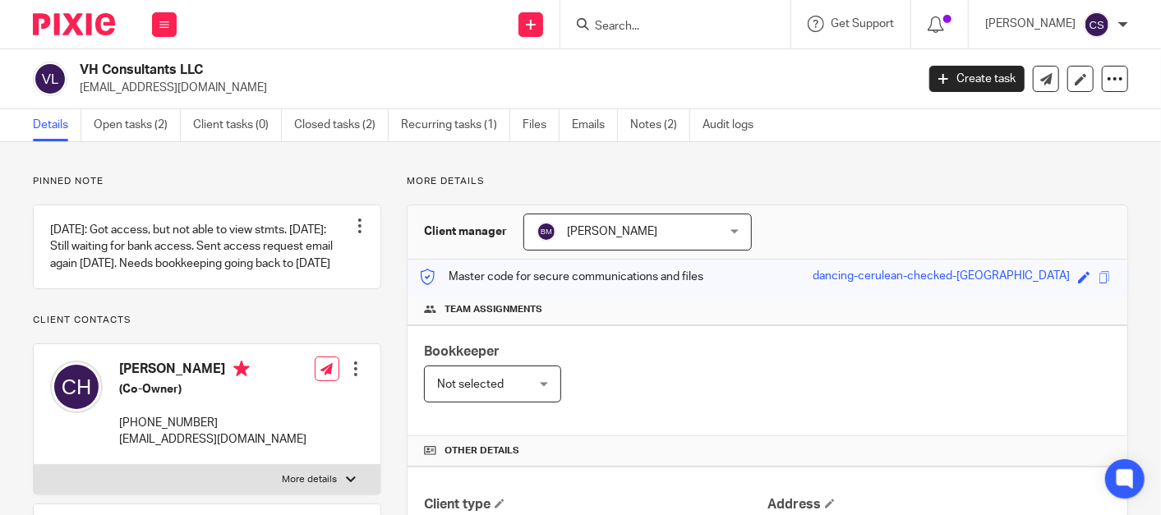
click at [534, 384] on div "Not selected Not selected" at bounding box center [492, 383] width 137 height 37
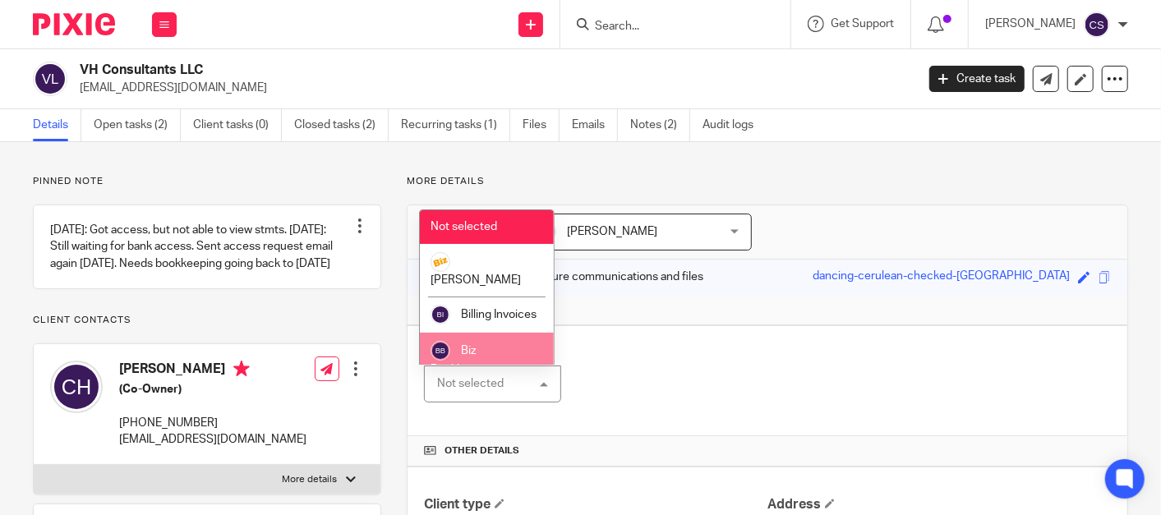
scroll to position [152, 0]
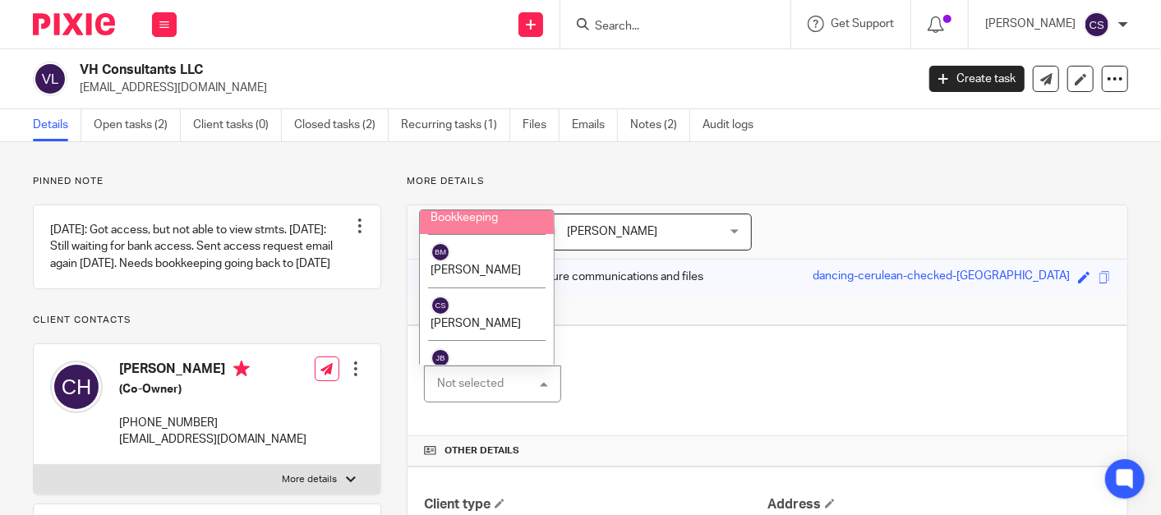
click at [498, 215] on li "Biz Bookkeeping" at bounding box center [487, 207] width 134 height 53
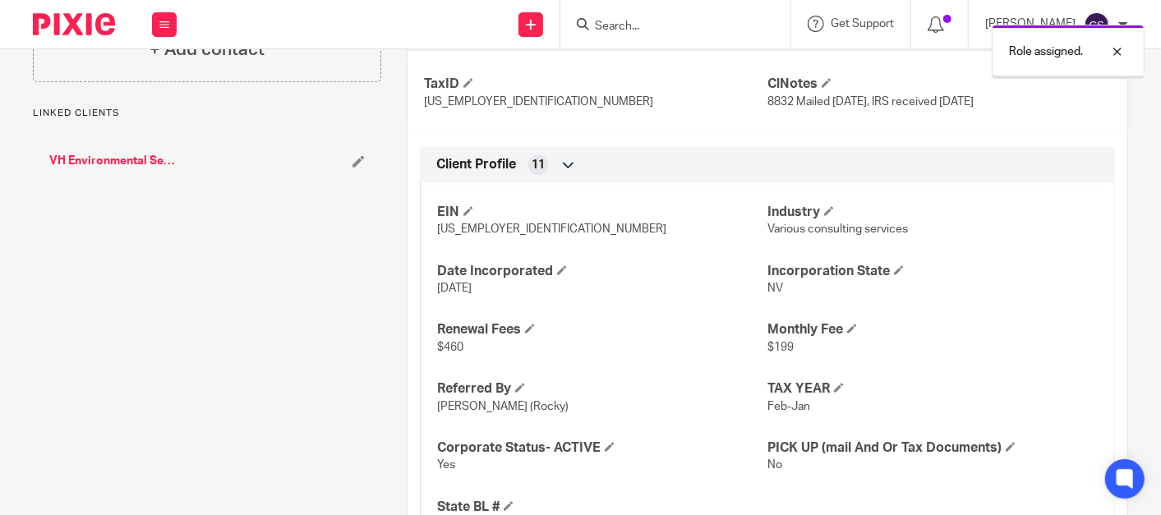
scroll to position [760, 0]
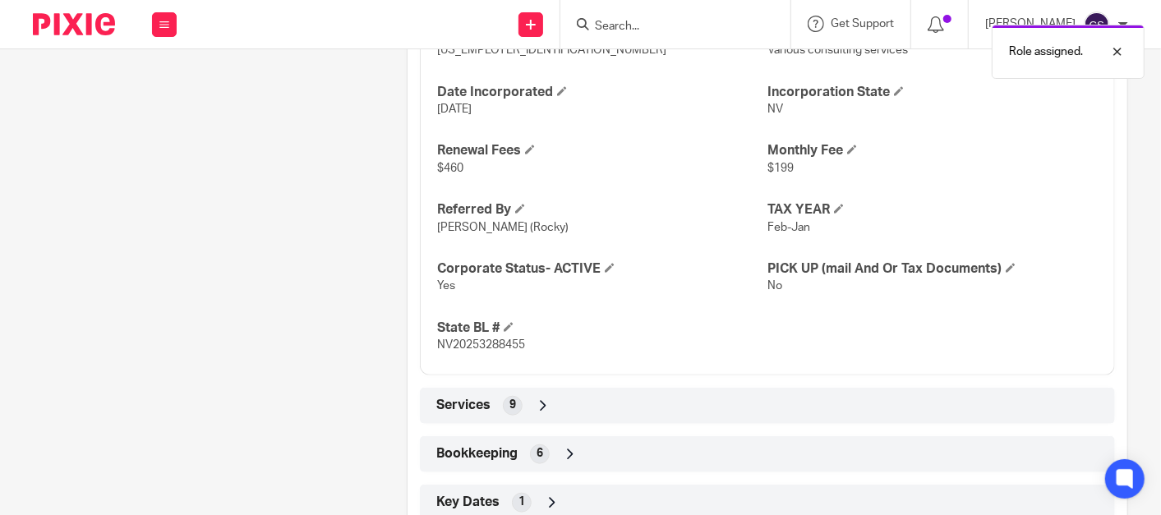
click at [563, 448] on icon at bounding box center [570, 454] width 16 height 16
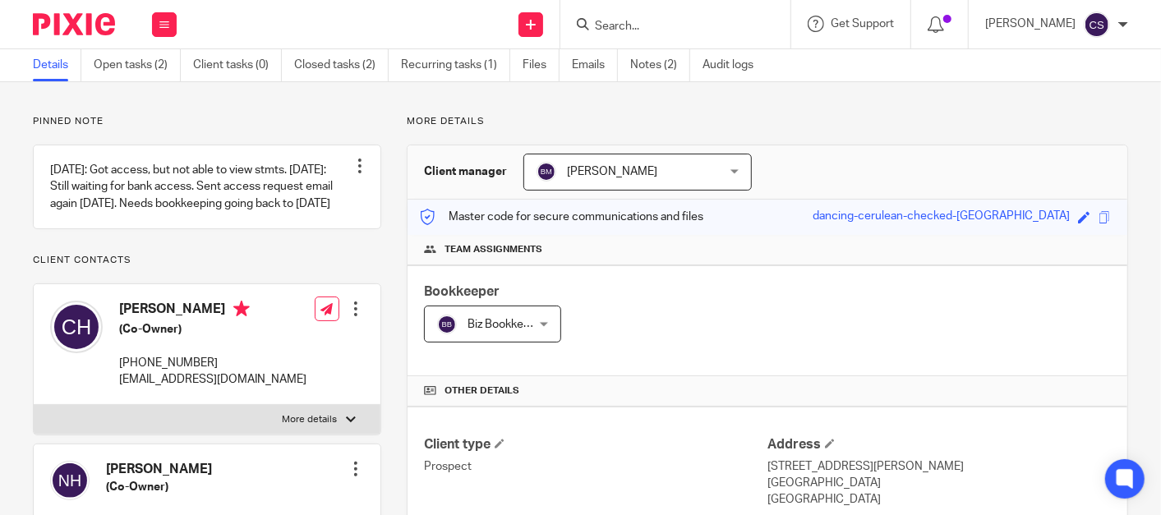
scroll to position [0, 0]
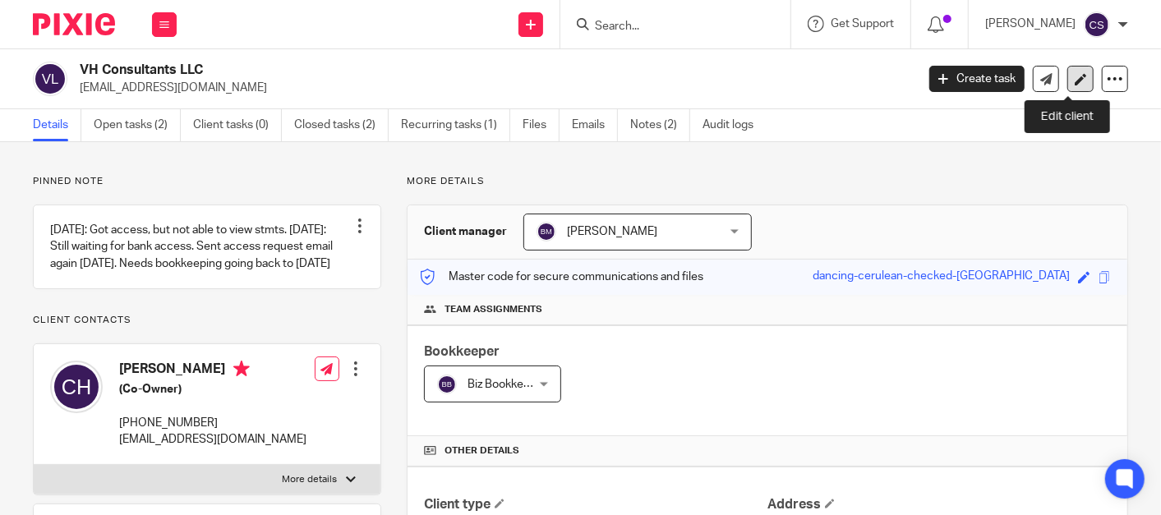
click at [1074, 77] on icon at bounding box center [1080, 79] width 12 height 12
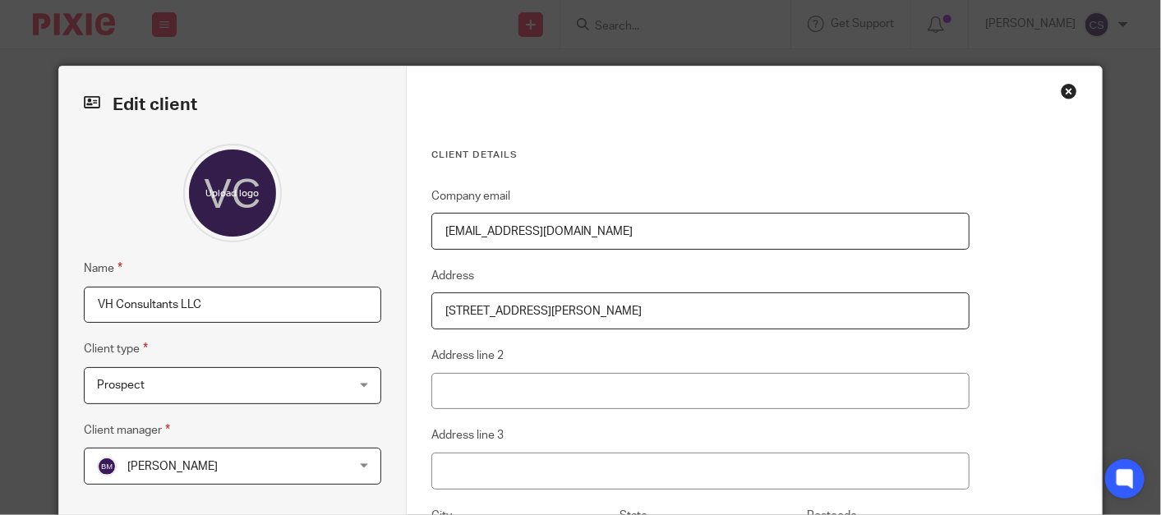
scroll to position [304, 0]
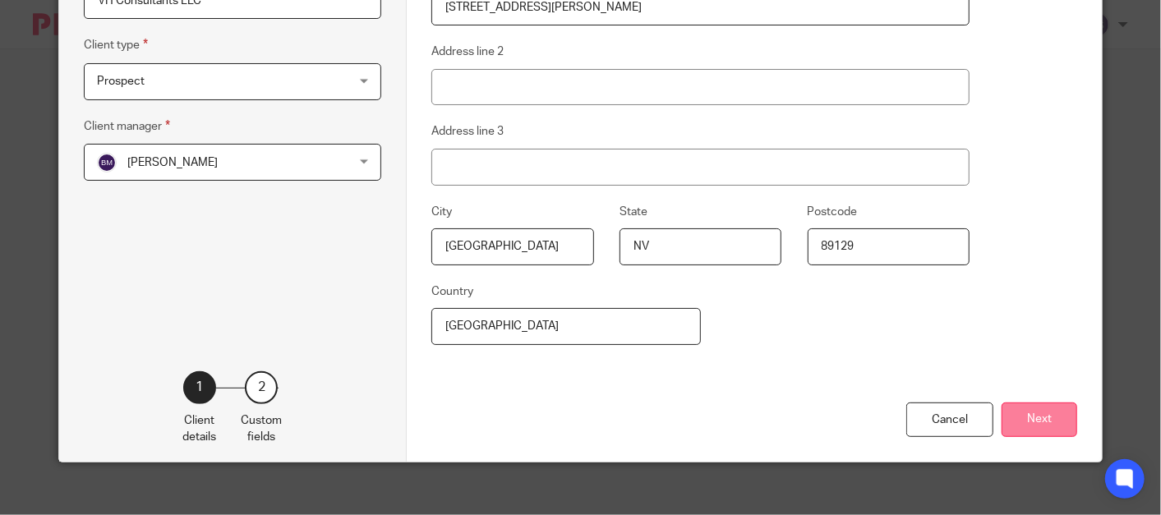
click at [1036, 417] on button "Next" at bounding box center [1039, 419] width 76 height 35
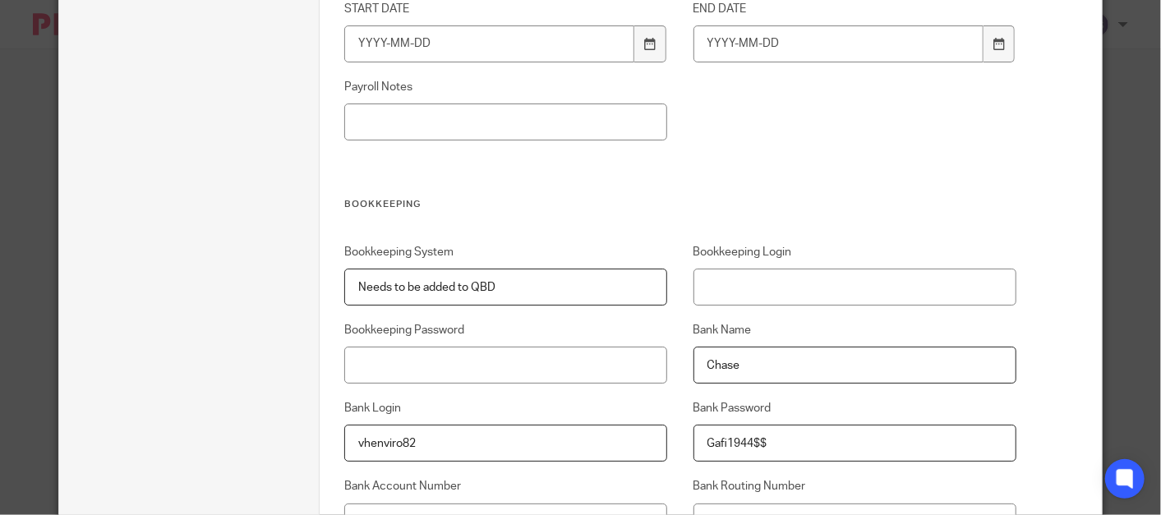
scroll to position [2281, 0]
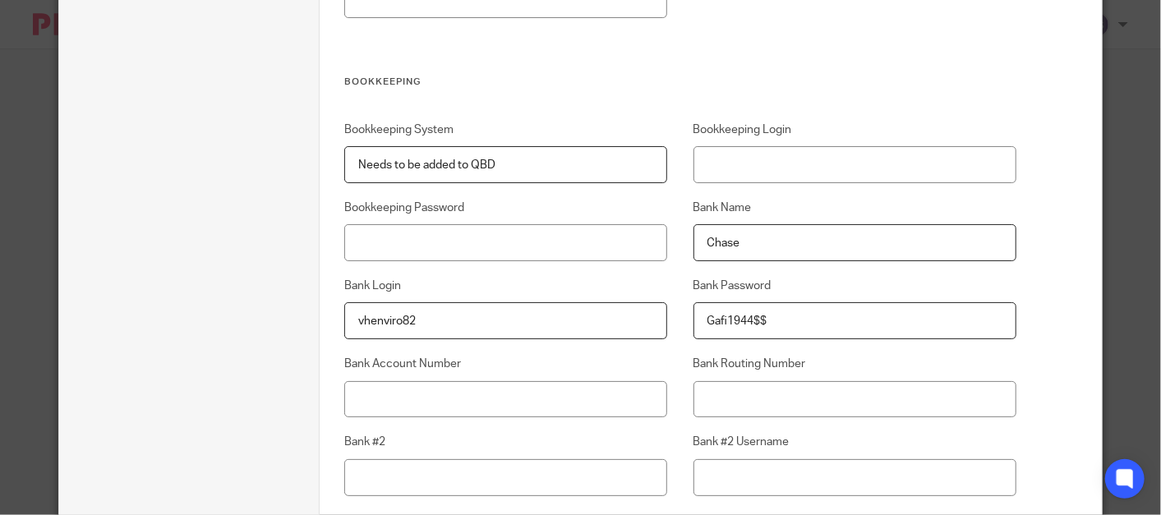
drag, startPoint x: 512, startPoint y: 168, endPoint x: 175, endPoint y: 196, distance: 337.9
click at [174, 196] on div "Edit client Client name VH Consultants LLC Client type 1 Client details 2 Custo…" at bounding box center [580, 423] width 1043 height 5274
type input "QB Desktop"
type input "Admin"
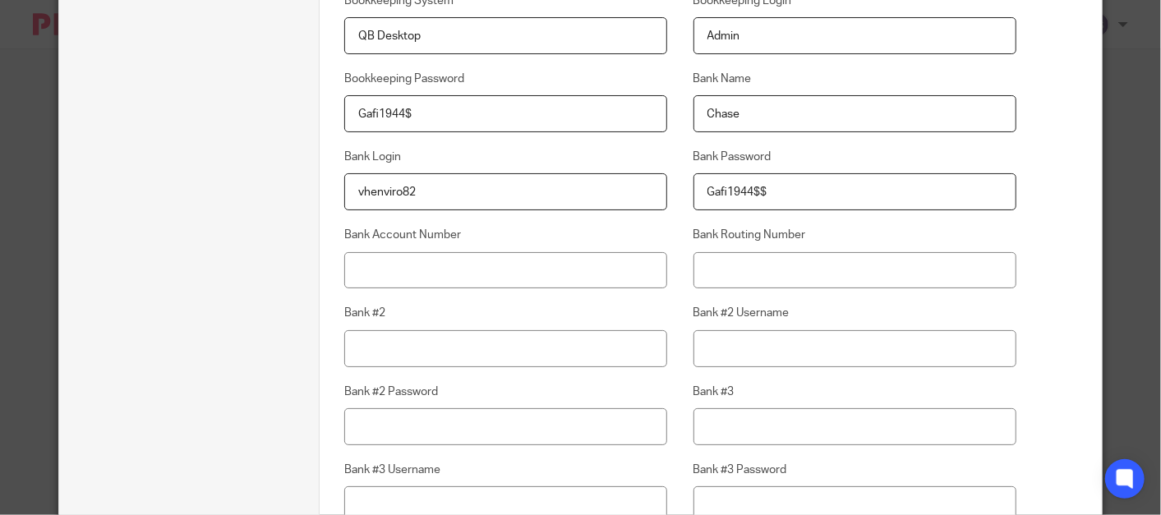
scroll to position [2433, 0]
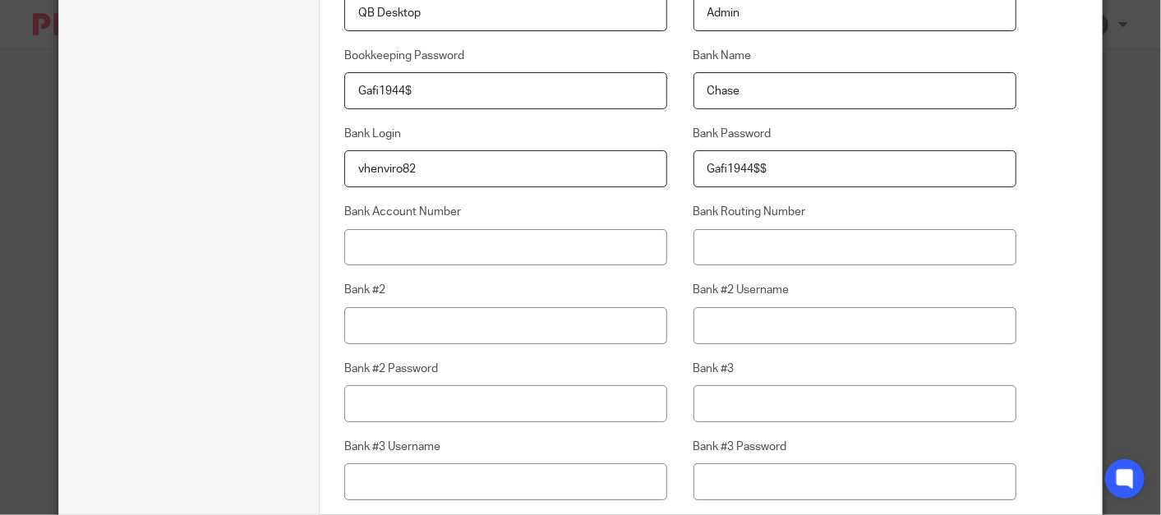
type input "Gafi1944$"
click at [434, 316] on input "Bank #2" at bounding box center [505, 325] width 323 height 37
type input "Chase"
type input "same"
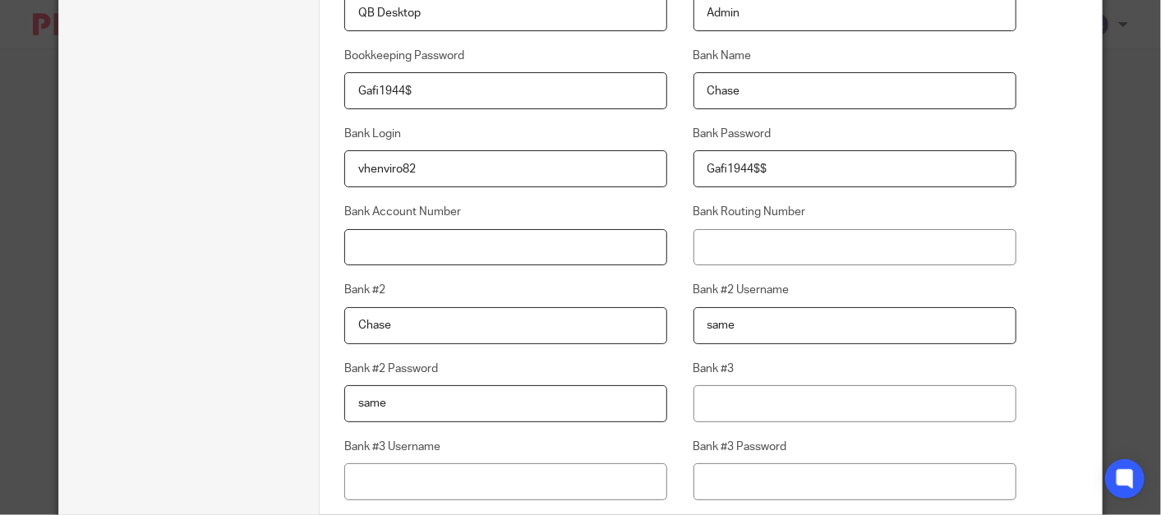
click at [358, 246] on input "Bank Account Number" at bounding box center [505, 247] width 323 height 37
type input "322271627"
click at [727, 252] on input "Bank Routing Number" at bounding box center [854, 247] width 323 height 37
type input "322271627"
drag, startPoint x: 420, startPoint y: 248, endPoint x: 378, endPoint y: 249, distance: 41.9
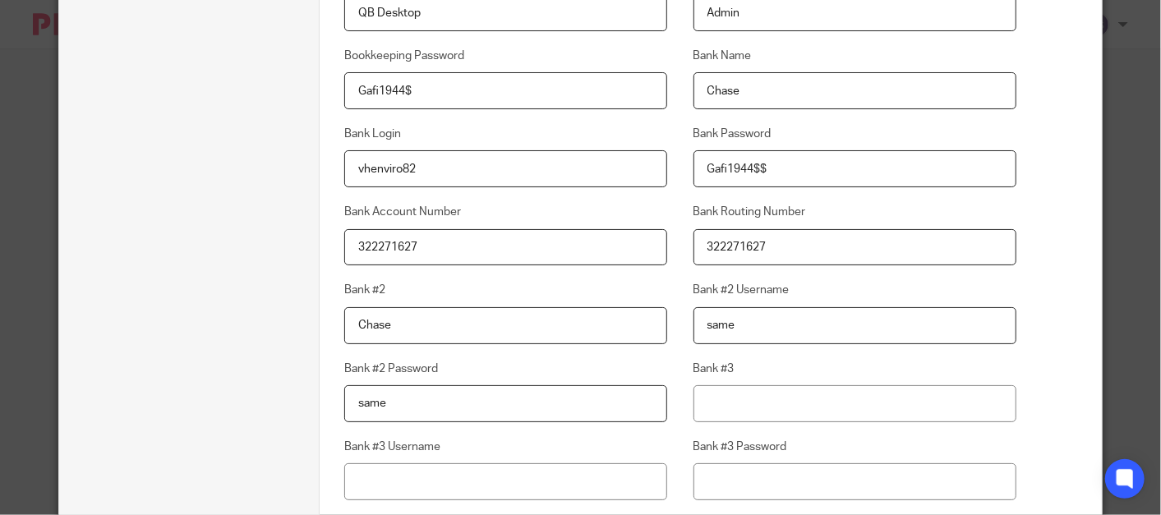
click at [378, 249] on input "322271627" at bounding box center [505, 247] width 323 height 37
click at [425, 241] on input "322271627" at bounding box center [505, 247] width 323 height 37
drag, startPoint x: 425, startPoint y: 241, endPoint x: 337, endPoint y: 251, distance: 88.5
click at [344, 251] on input "322271627" at bounding box center [505, 247] width 323 height 37
click at [425, 324] on input "Chase" at bounding box center [505, 325] width 323 height 37
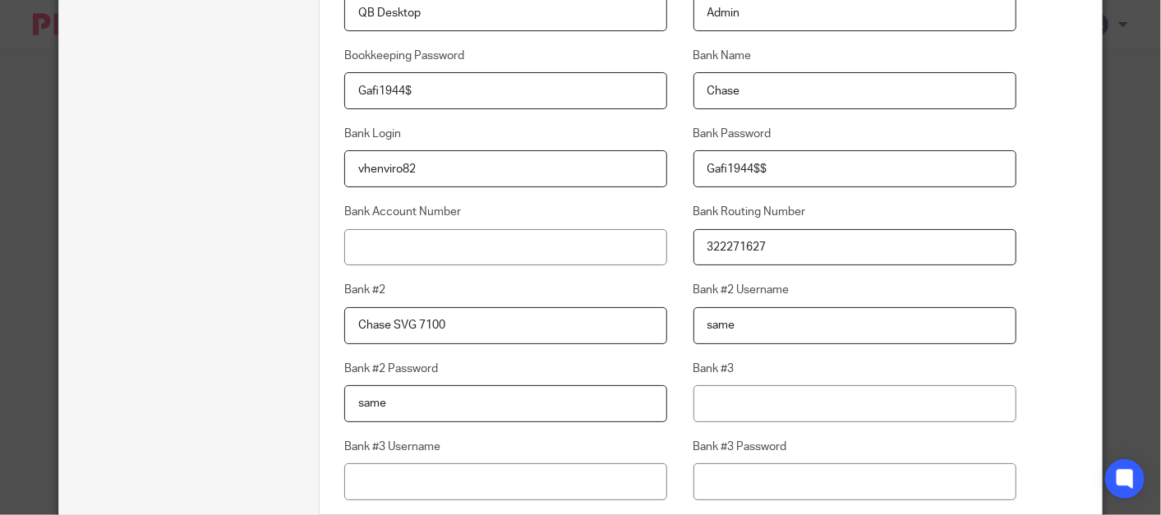
type input "Chase SVG 7100"
click at [407, 252] on input "Bank Account Number" at bounding box center [505, 247] width 323 height 37
type input "7037766321"
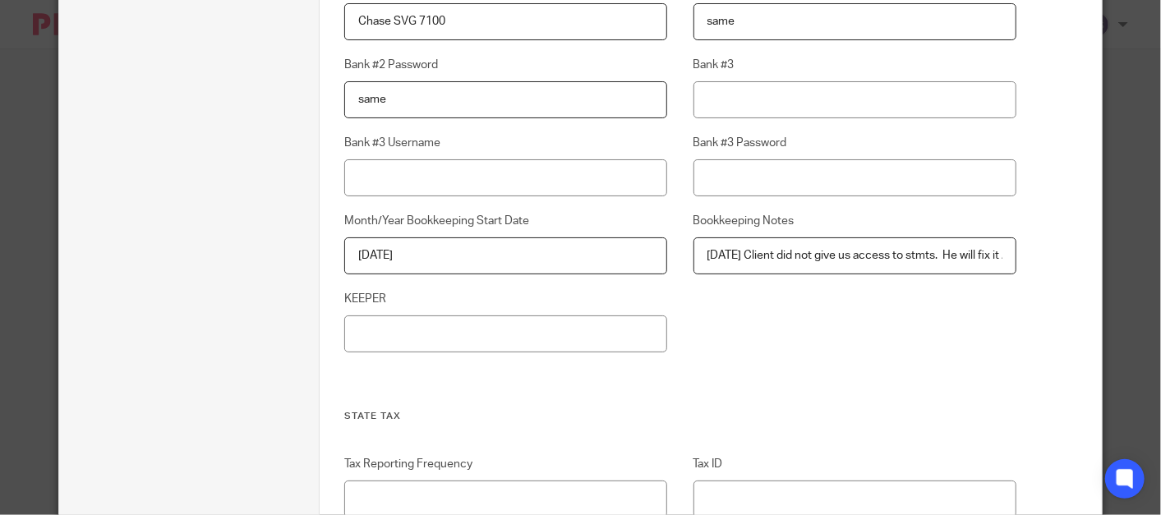
scroll to position [2737, 0]
click at [393, 338] on input "KEEPER" at bounding box center [505, 333] width 323 height 37
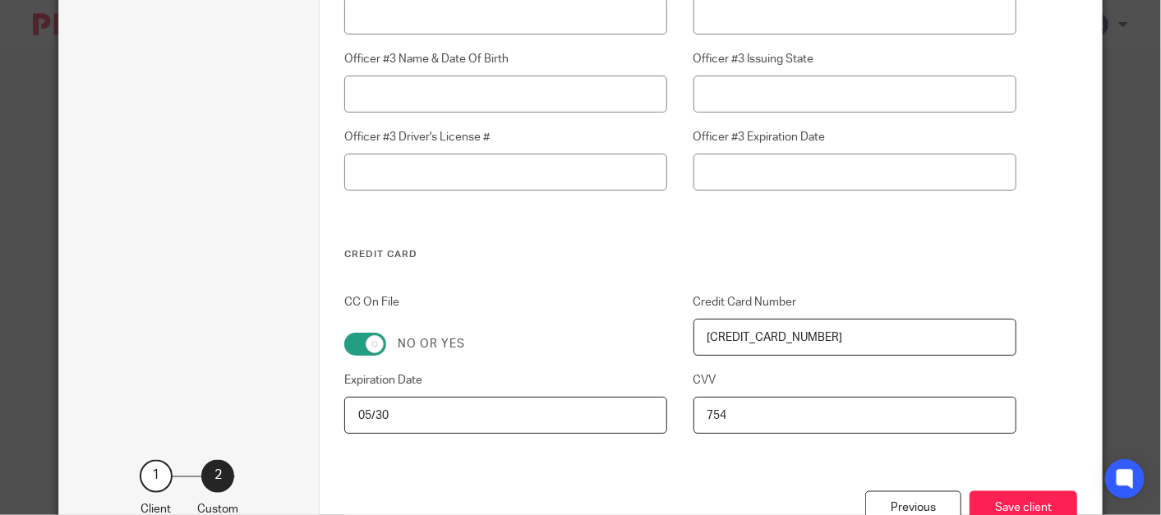
scroll to position [4891, 0]
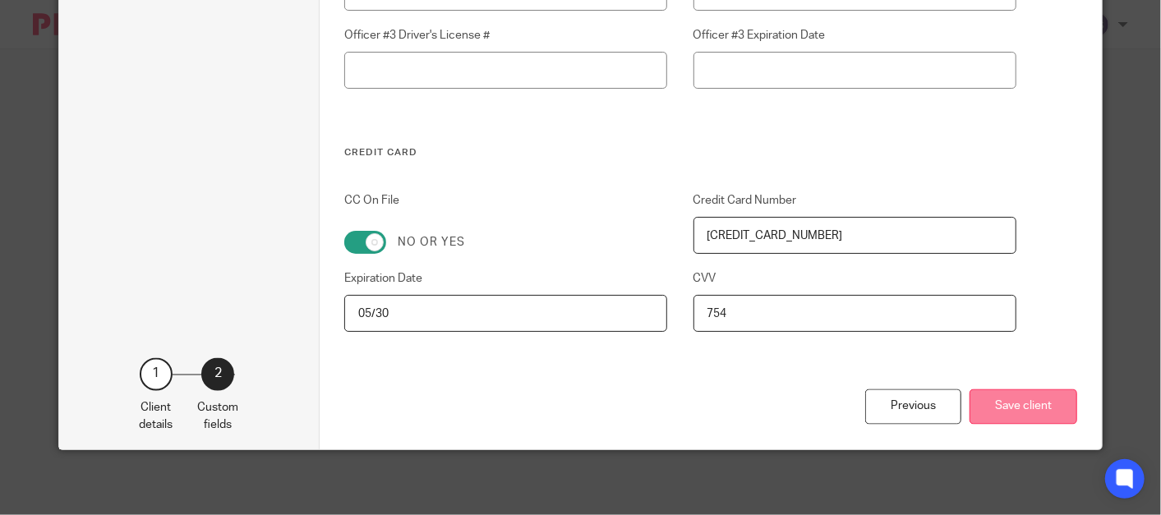
type input "[PERSON_NAME]"
click at [1022, 411] on button "Save client" at bounding box center [1023, 406] width 108 height 35
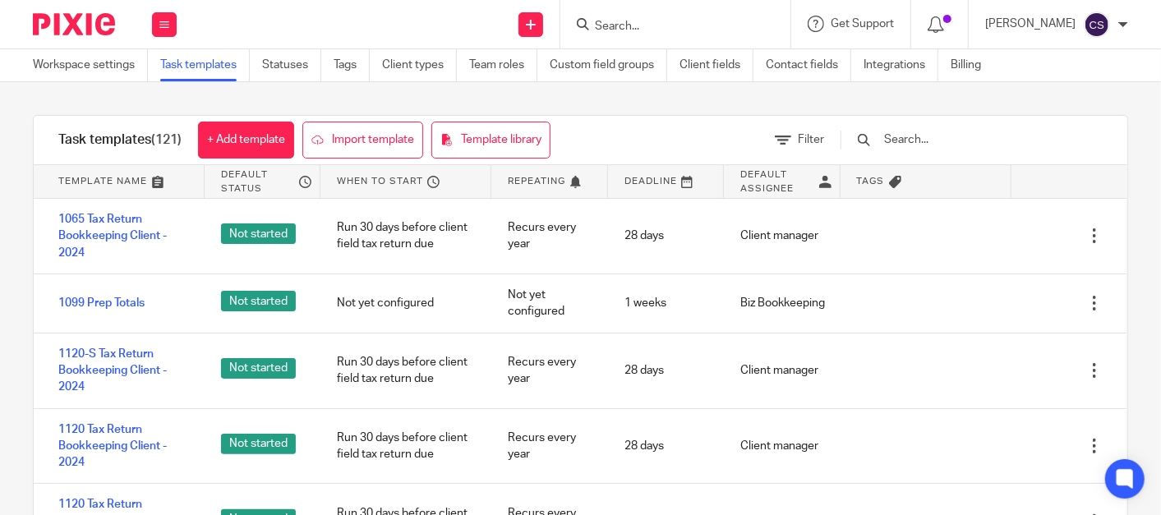
click at [61, 94] on div "Task templates (121) + Add template Import template Template library Filter Tem…" at bounding box center [580, 324] width 1161 height 485
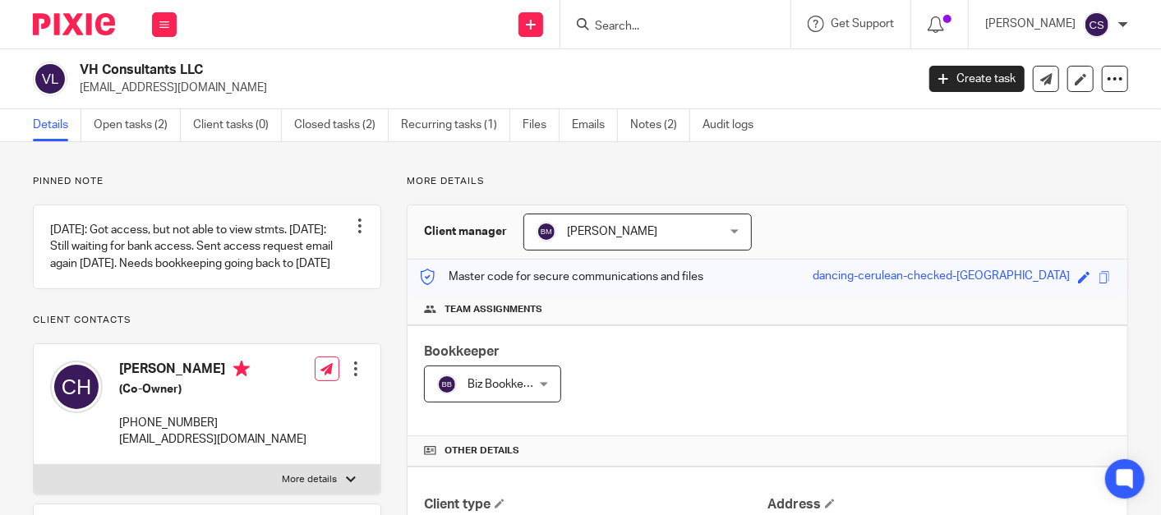
click at [288, 62] on h2 "VH Consultants LLC" at bounding box center [410, 70] width 660 height 17
click at [669, 30] on input "Search" at bounding box center [667, 27] width 148 height 15
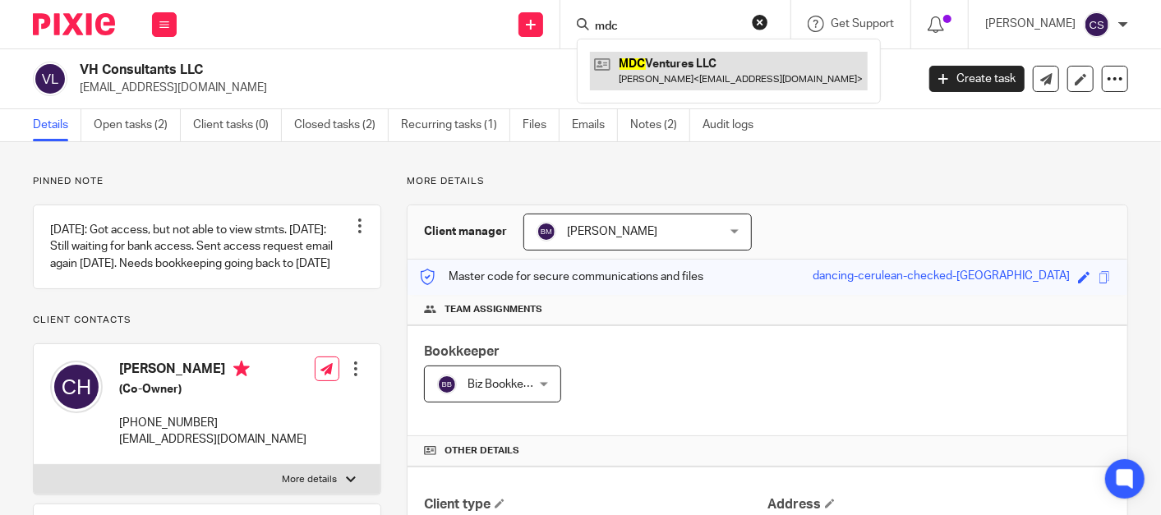
type input "mdc"
click at [679, 57] on link at bounding box center [729, 71] width 278 height 38
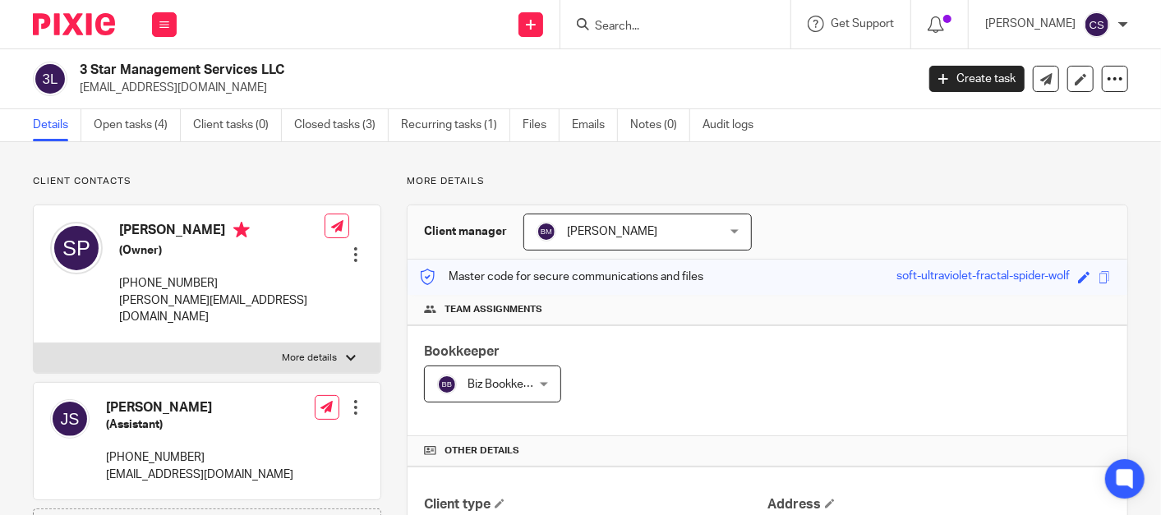
click at [647, 28] on input "Search" at bounding box center [667, 27] width 148 height 15
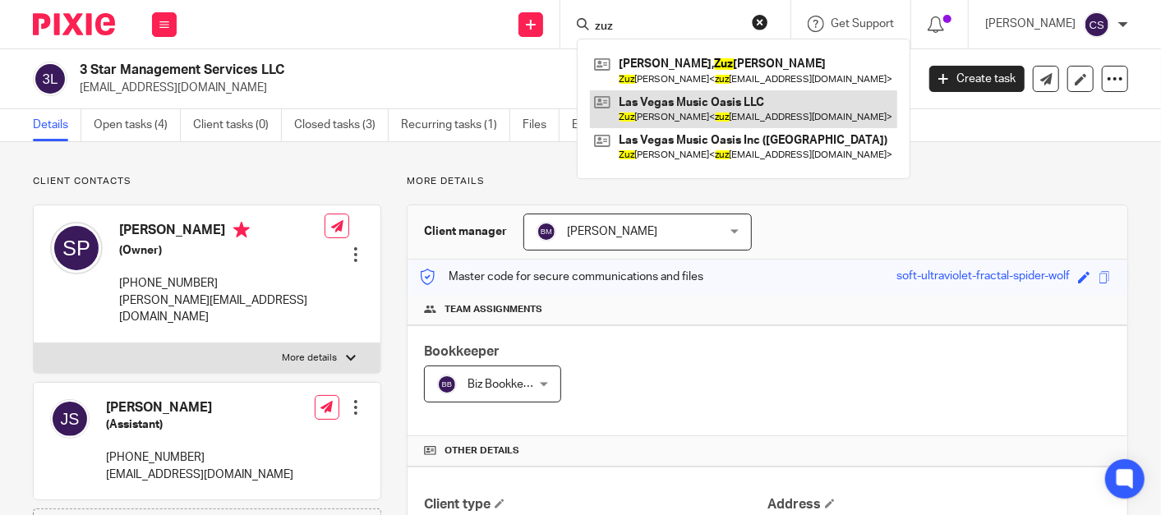
type input "zuz"
click at [687, 109] on link at bounding box center [743, 109] width 307 height 38
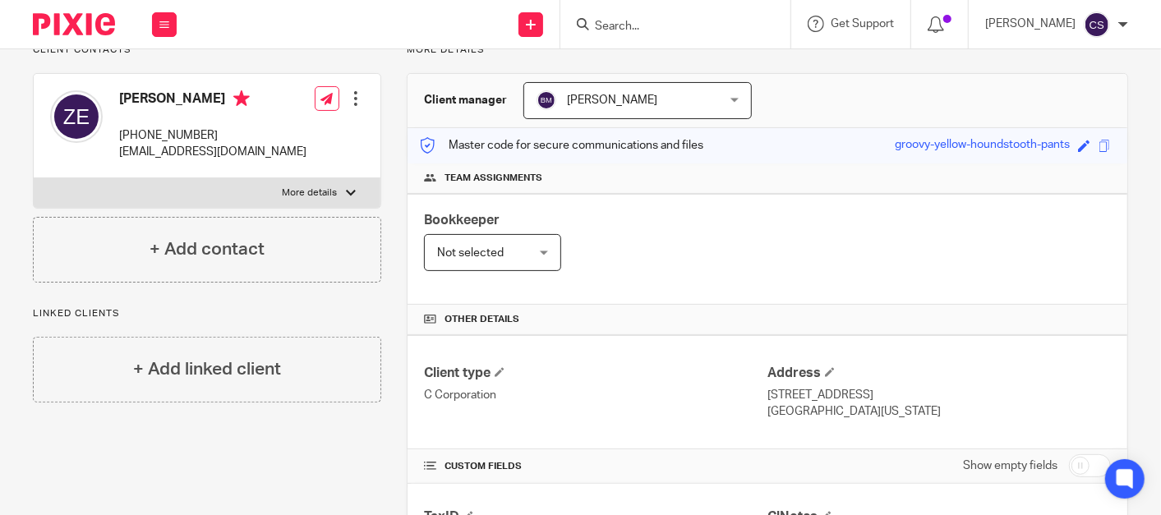
scroll to position [152, 0]
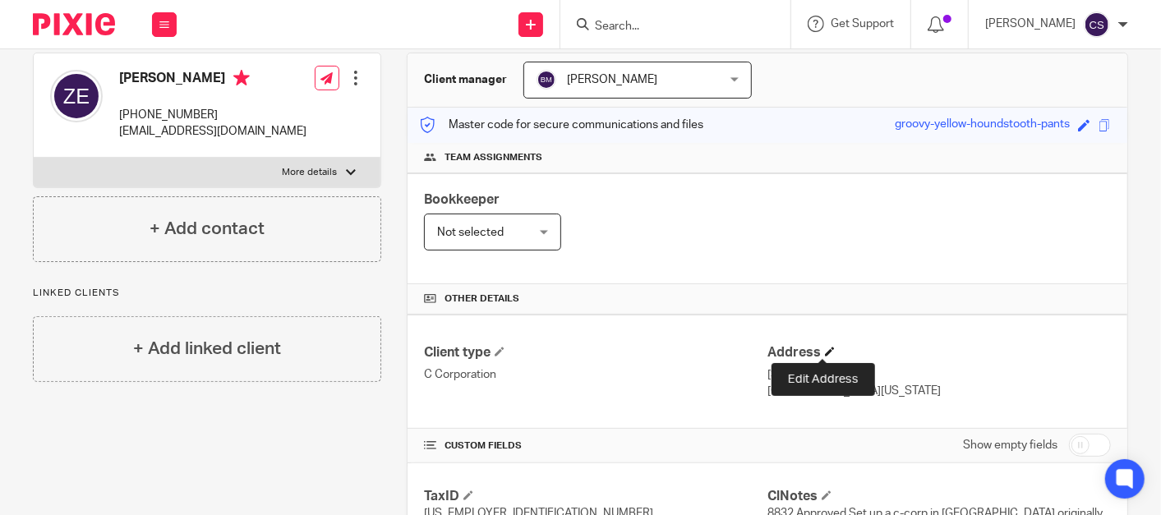
click at [825, 353] on span at bounding box center [830, 352] width 10 height 10
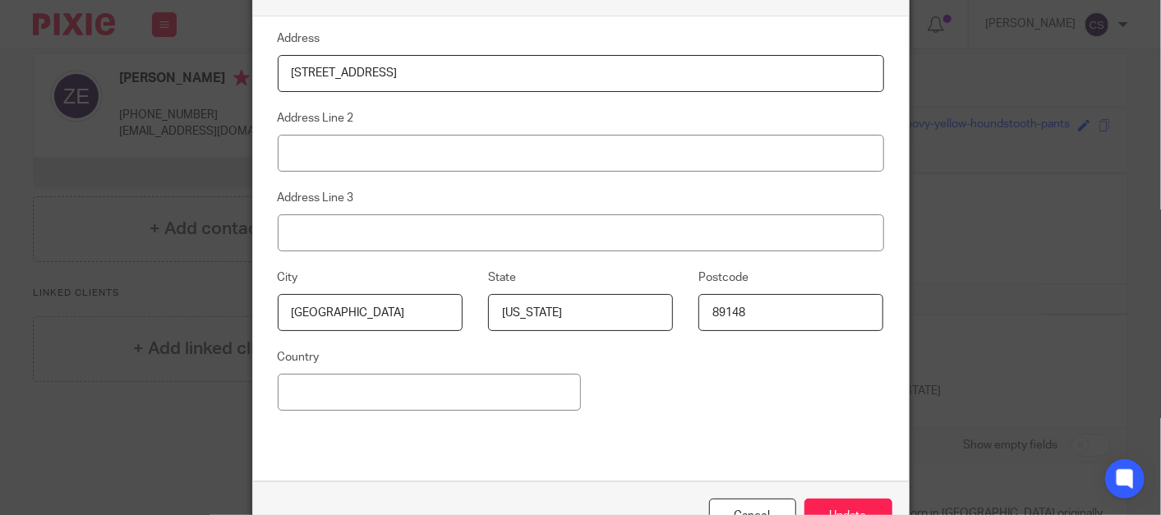
drag, startPoint x: 367, startPoint y: 74, endPoint x: 384, endPoint y: 74, distance: 17.2
click at [384, 74] on input "[STREET_ADDRESS]" at bounding box center [581, 73] width 606 height 37
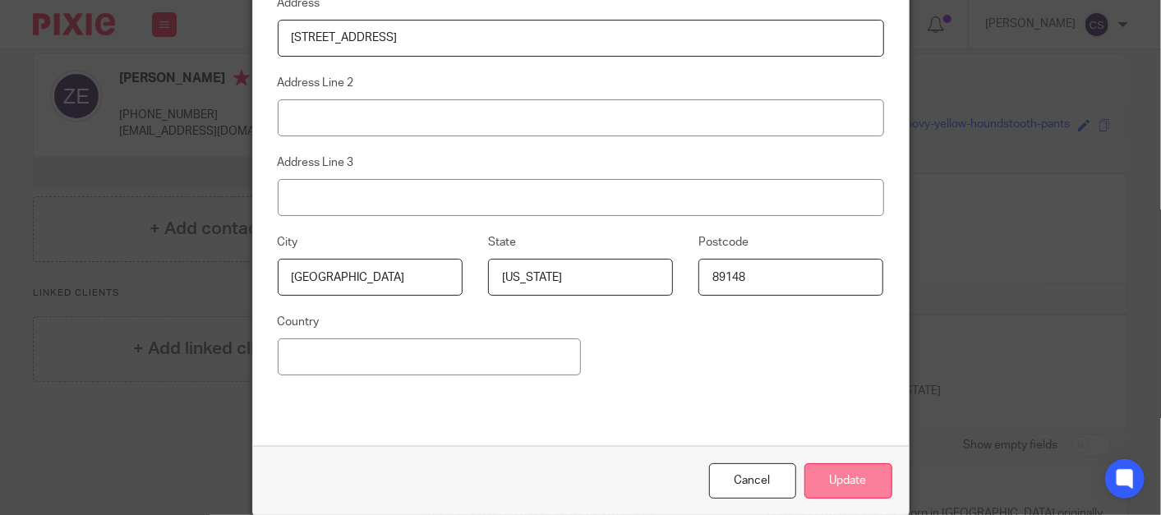
type input "[STREET_ADDRESS]"
click at [842, 476] on button "Update" at bounding box center [848, 480] width 88 height 35
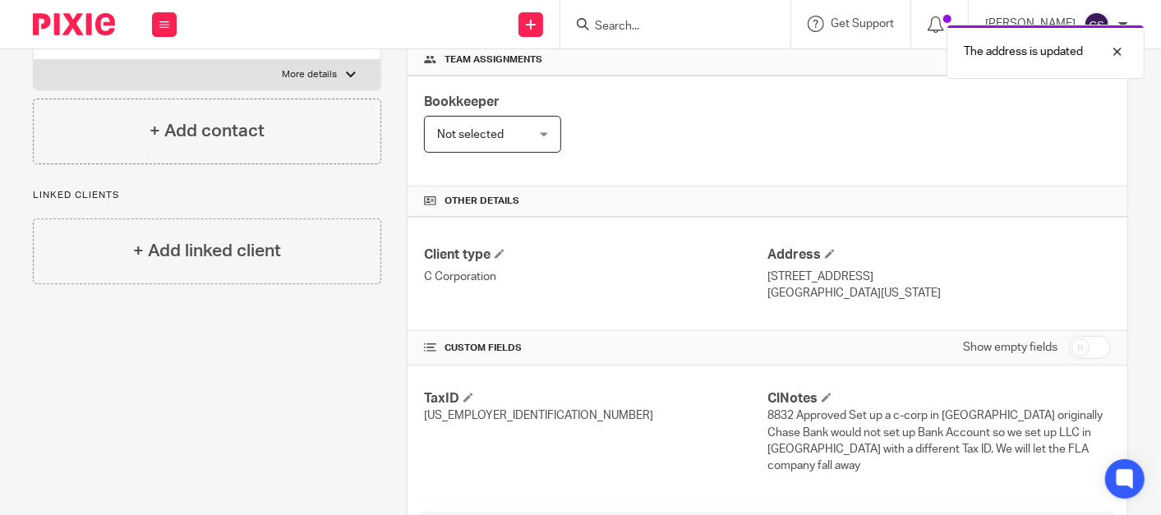
scroll to position [0, 0]
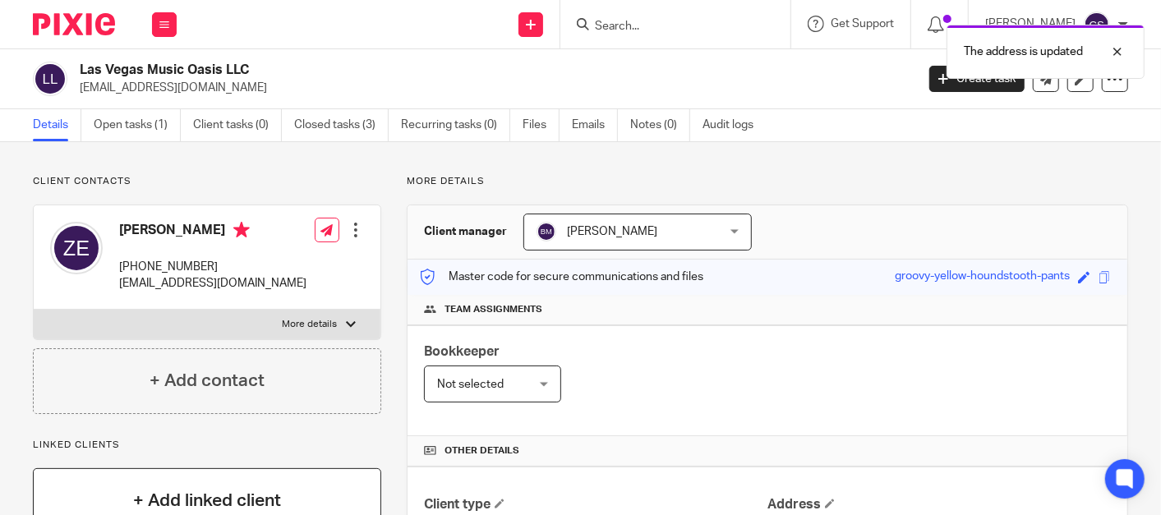
click at [137, 498] on h4 "+ Add linked client" at bounding box center [207, 500] width 148 height 25
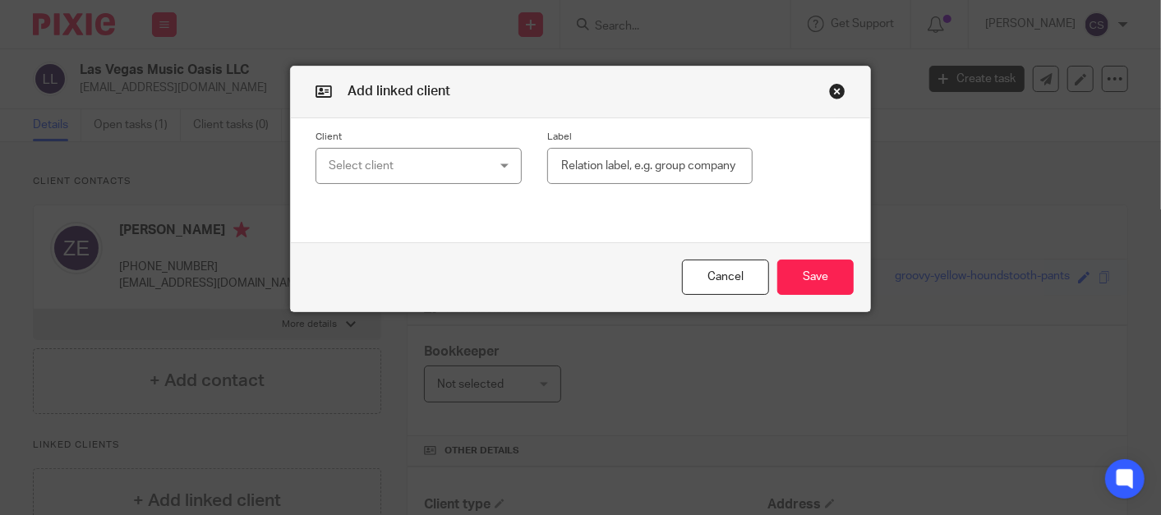
click at [500, 173] on div "Select client" at bounding box center [417, 166] width 205 height 37
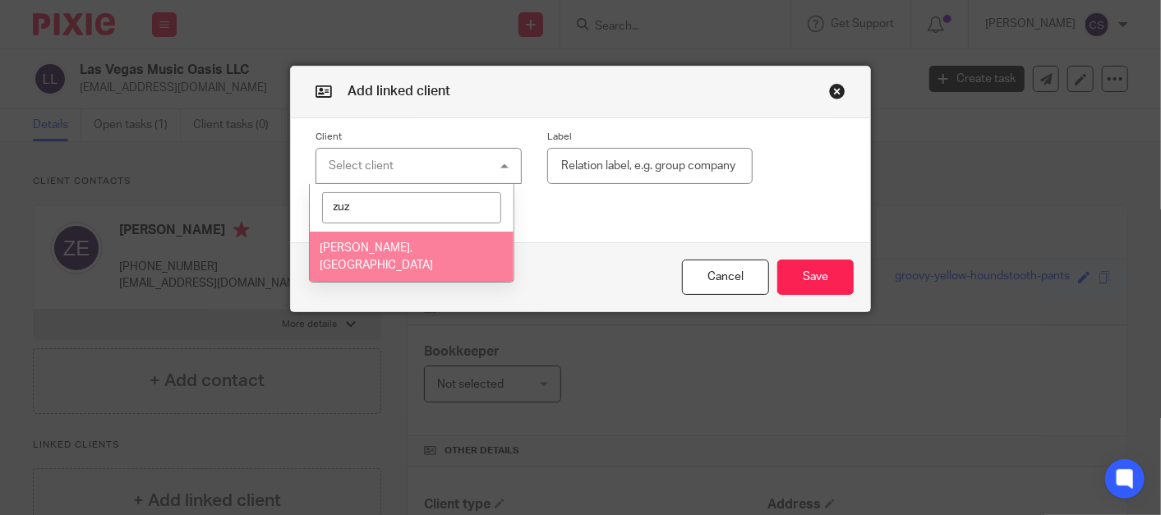
type input "zuz"
click at [378, 234] on li "[PERSON_NAME], [GEOGRAPHIC_DATA]" at bounding box center [412, 257] width 205 height 50
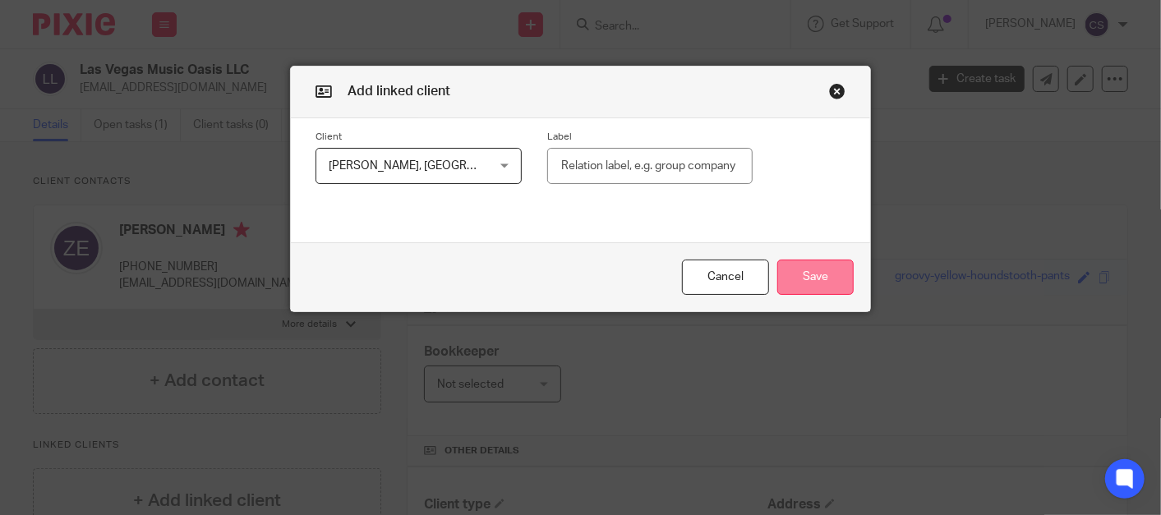
click at [810, 278] on button "Save" at bounding box center [815, 277] width 76 height 35
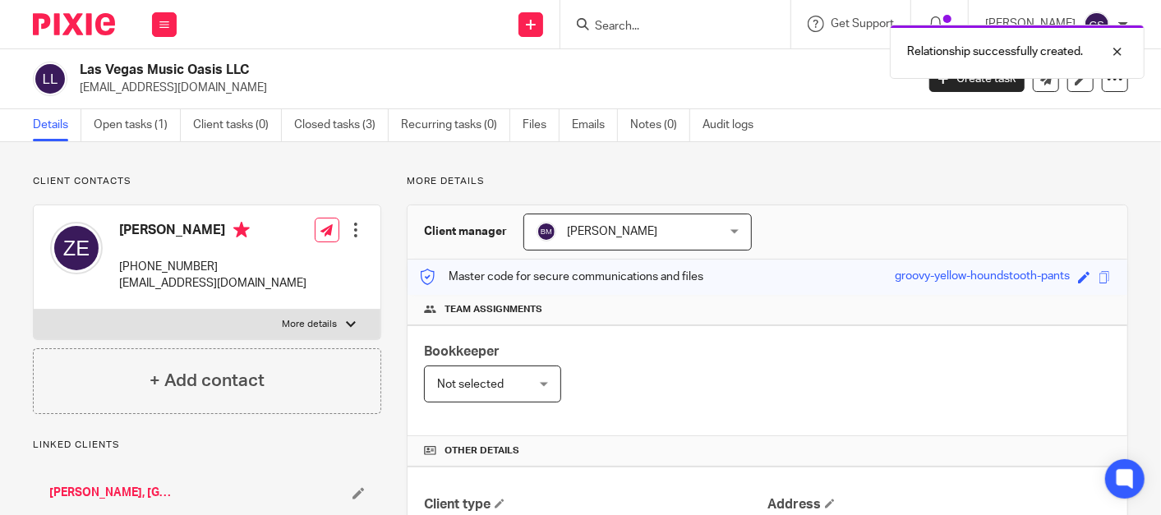
click at [129, 488] on link "[PERSON_NAME], [GEOGRAPHIC_DATA]" at bounding box center [112, 493] width 126 height 16
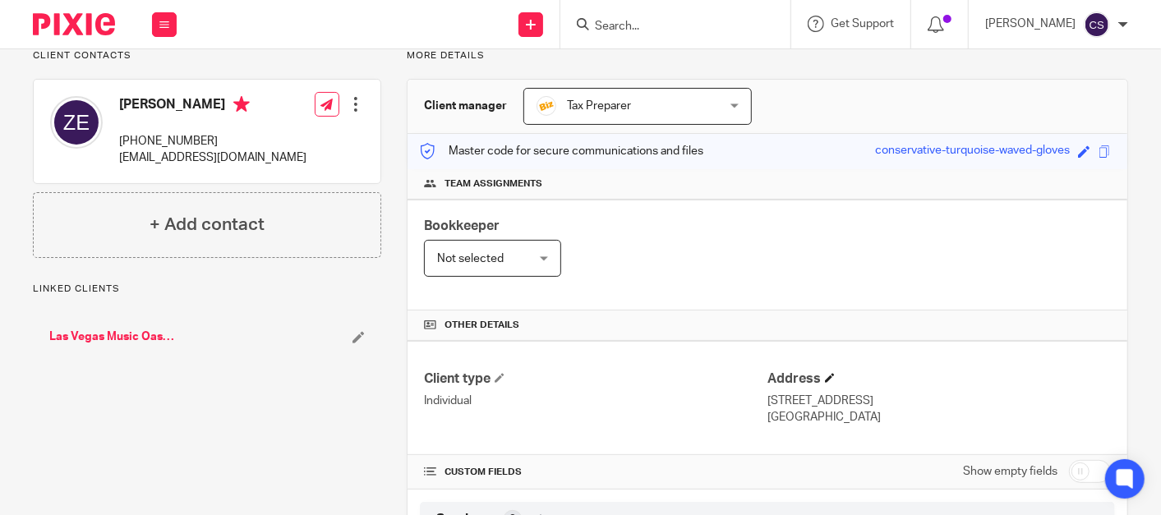
scroll to position [152, 0]
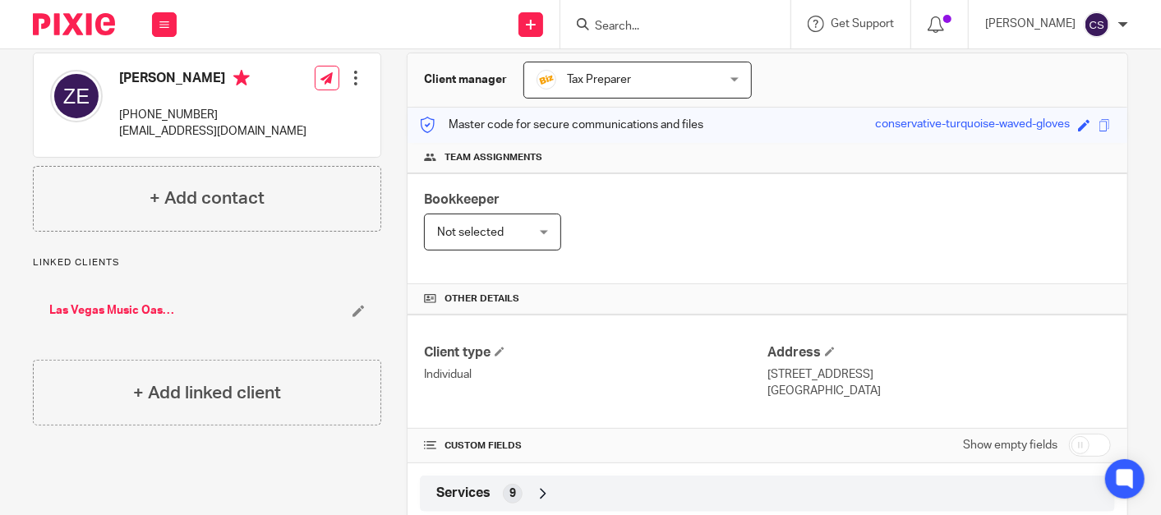
click at [643, 20] on input "Search" at bounding box center [667, 27] width 148 height 15
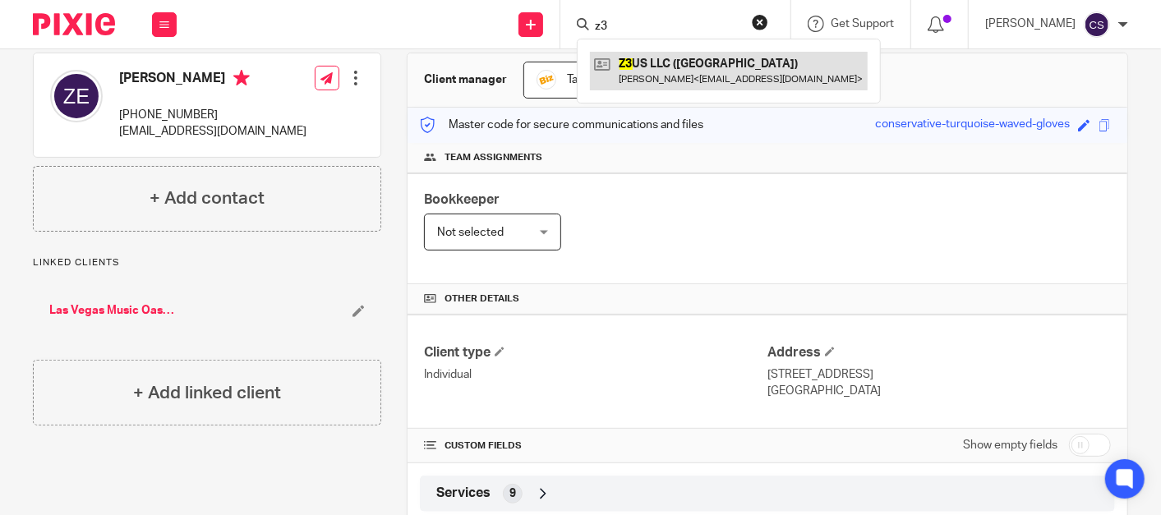
type input "z3"
click at [655, 65] on link at bounding box center [729, 71] width 278 height 38
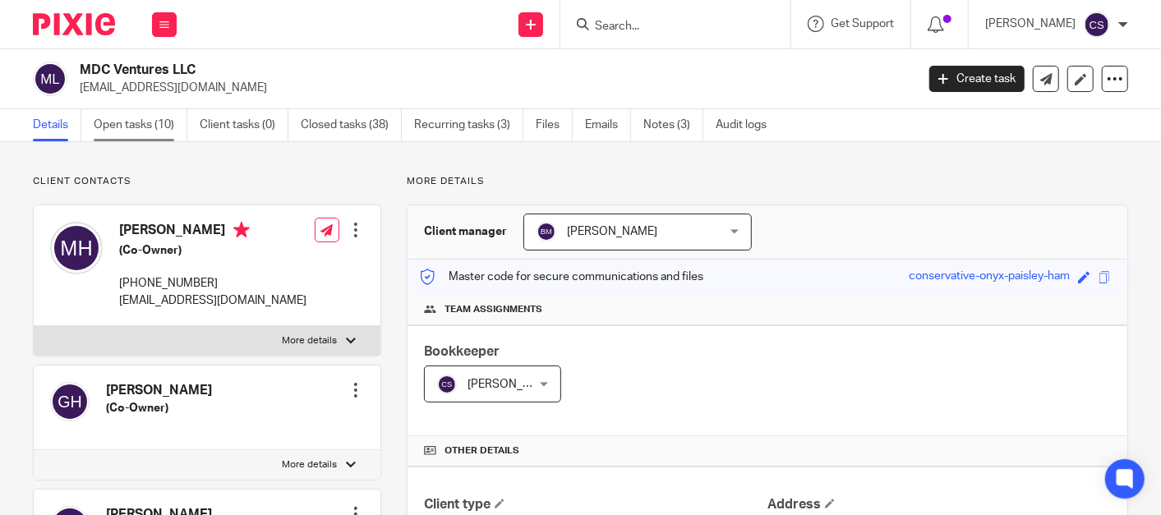
click at [113, 119] on link "Open tasks (10)" at bounding box center [141, 125] width 94 height 32
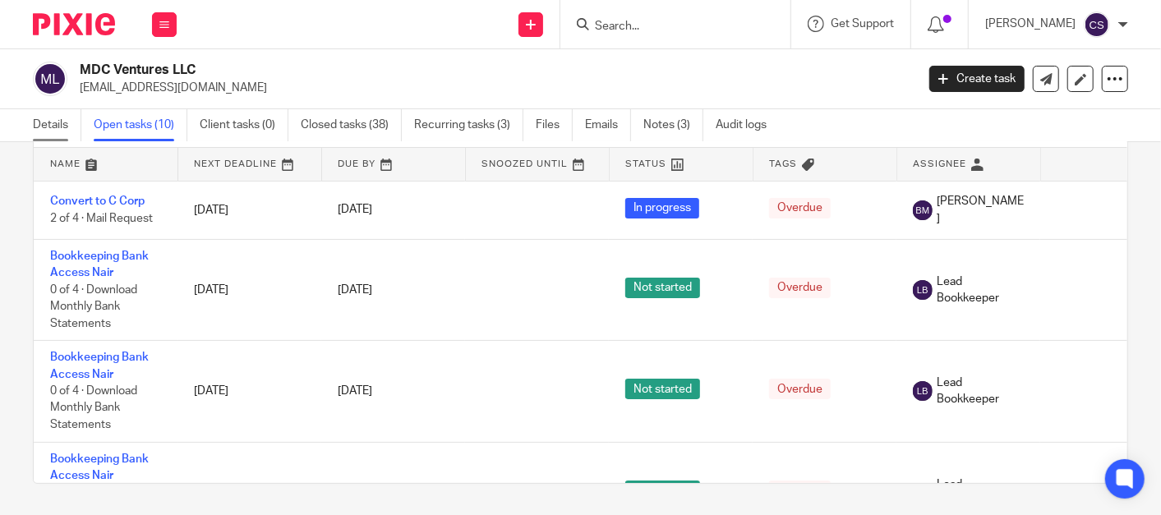
click at [49, 122] on link "Details" at bounding box center [57, 125] width 48 height 32
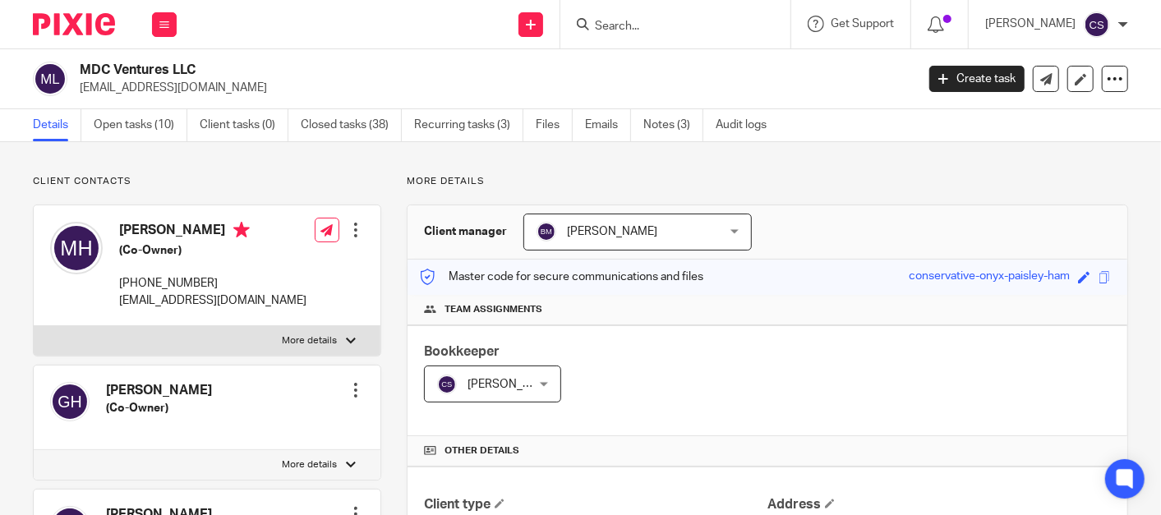
click at [635, 25] on input "Search" at bounding box center [667, 27] width 148 height 15
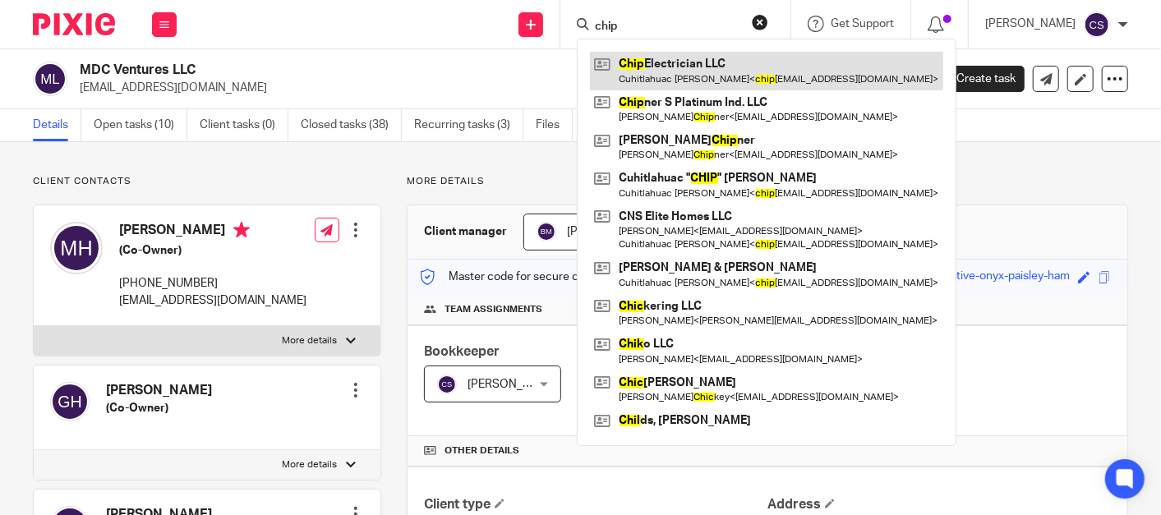
type input "chip"
click at [704, 62] on link at bounding box center [766, 71] width 353 height 38
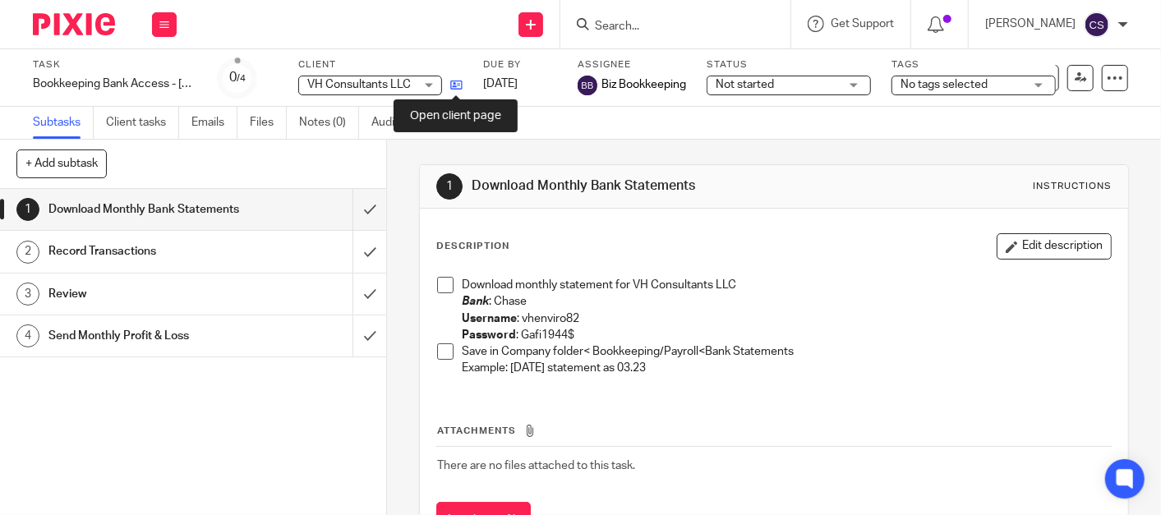
click at [456, 91] on icon at bounding box center [456, 85] width 12 height 12
click at [633, 21] on input "Search" at bounding box center [667, 27] width 148 height 15
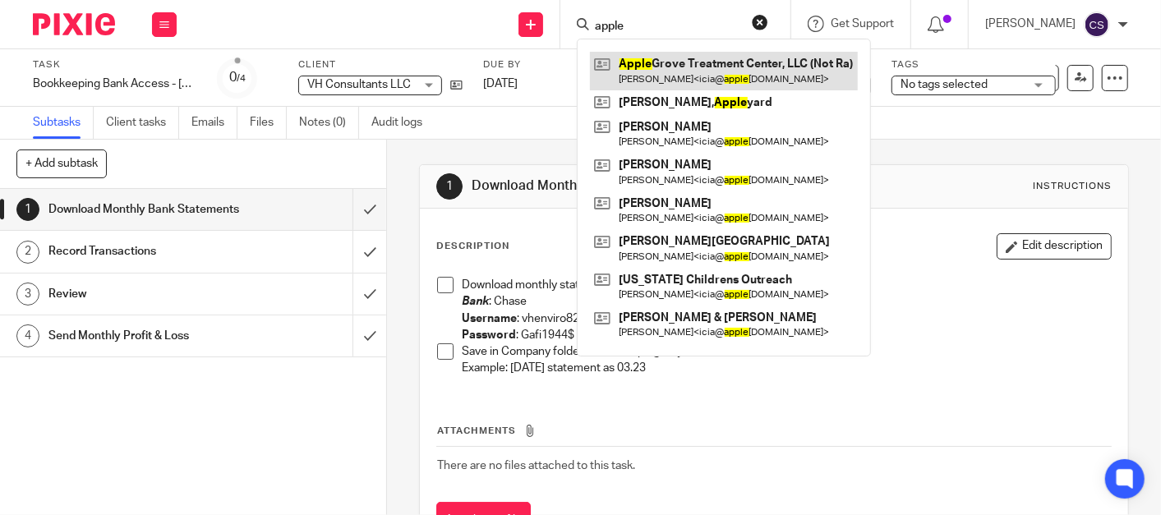
type input "apple"
click at [694, 62] on link at bounding box center [724, 71] width 268 height 38
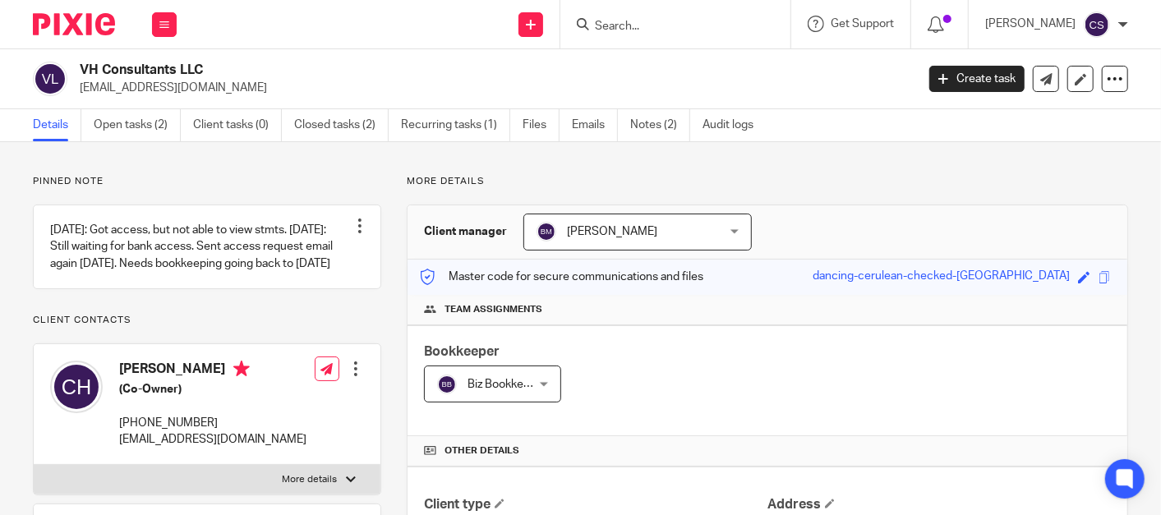
click at [621, 23] on input "Search" at bounding box center [667, 27] width 148 height 15
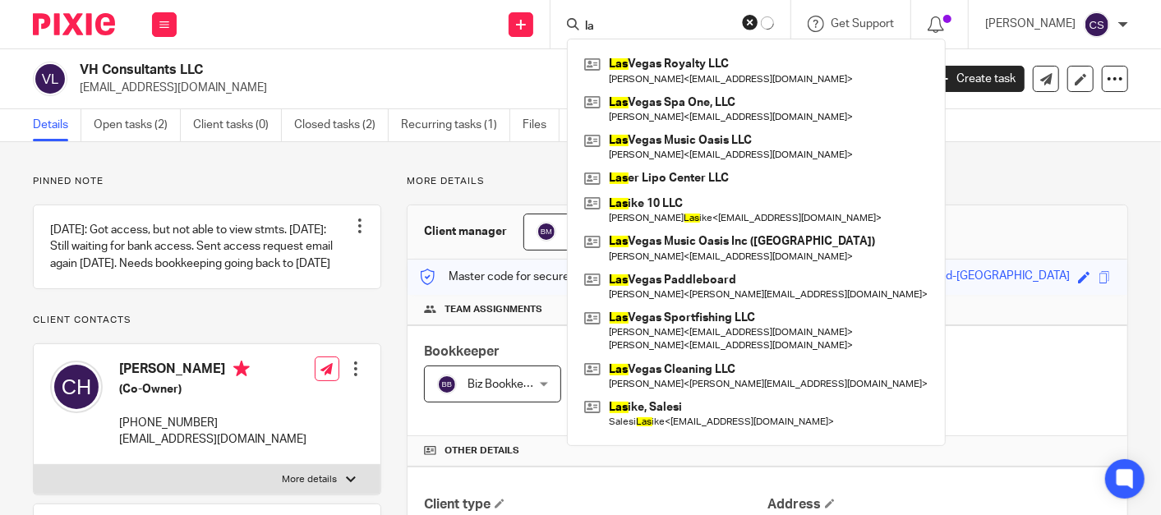
type input "l"
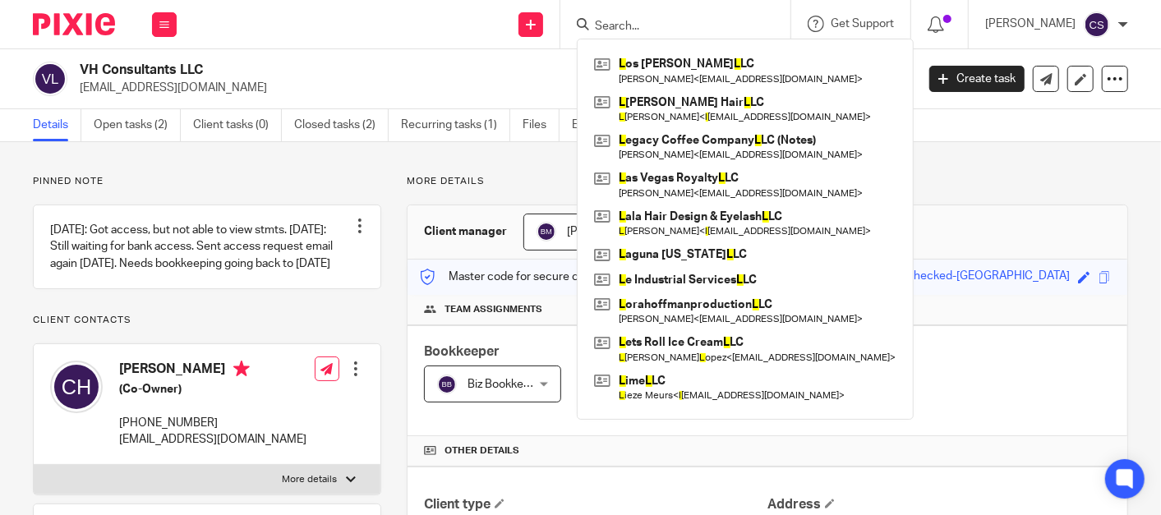
type input "m"
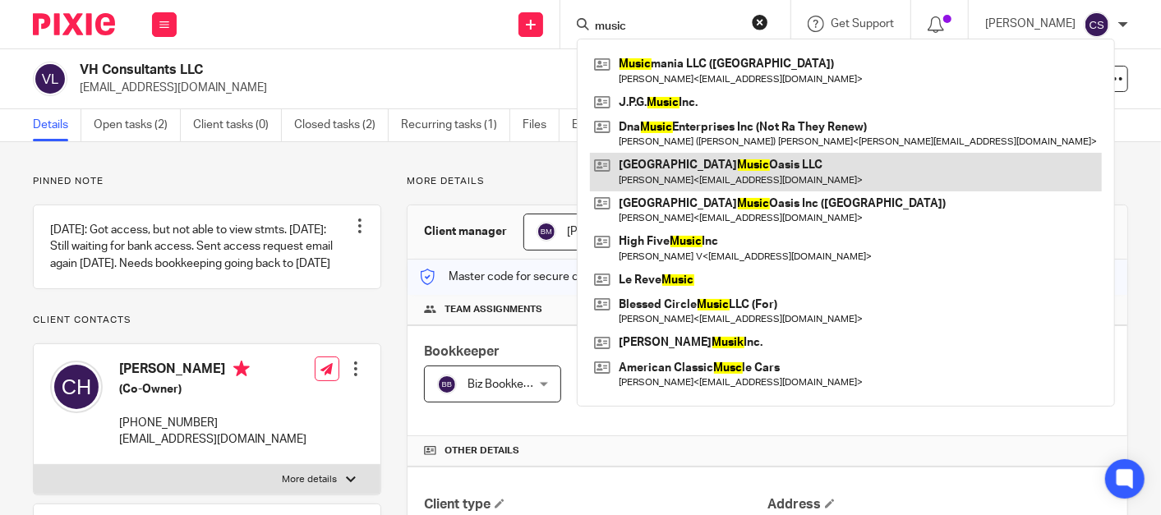
type input "music"
click at [670, 174] on link at bounding box center [846, 172] width 512 height 38
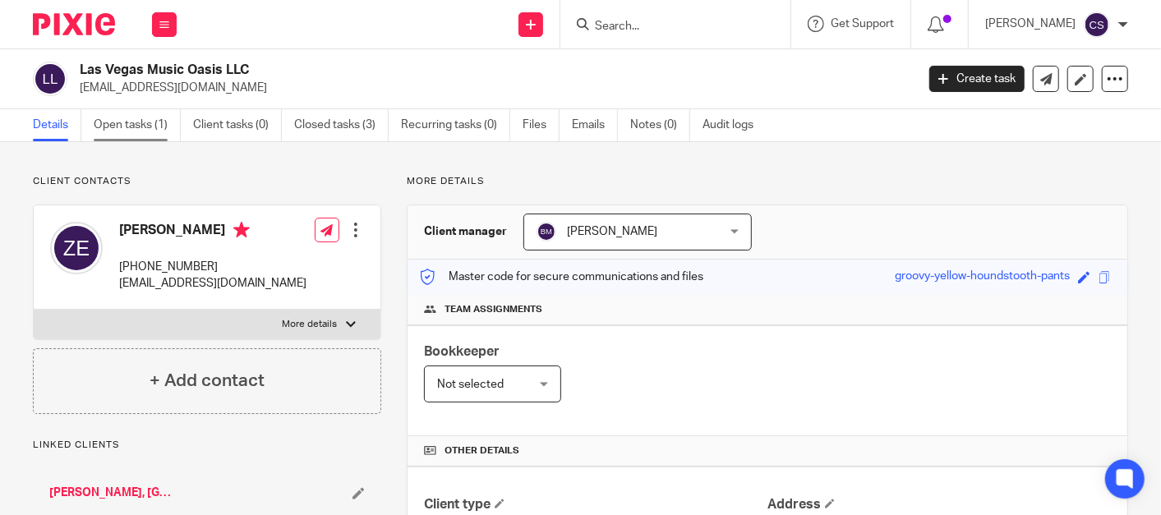
click at [112, 126] on link "Open tasks (1)" at bounding box center [137, 125] width 87 height 32
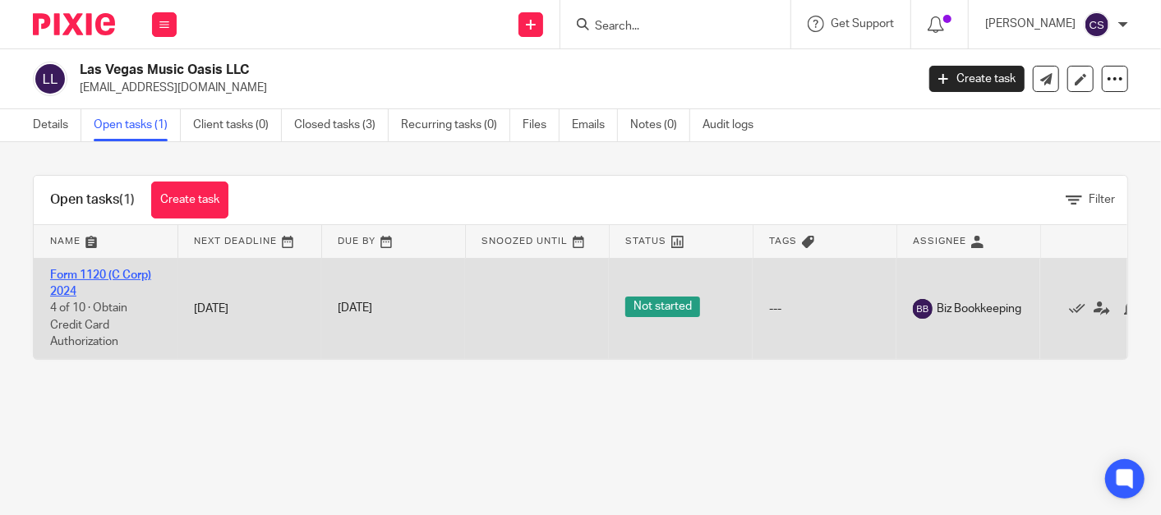
click at [75, 273] on link "Form 1120 (C Corp) 2024" at bounding box center [100, 283] width 101 height 28
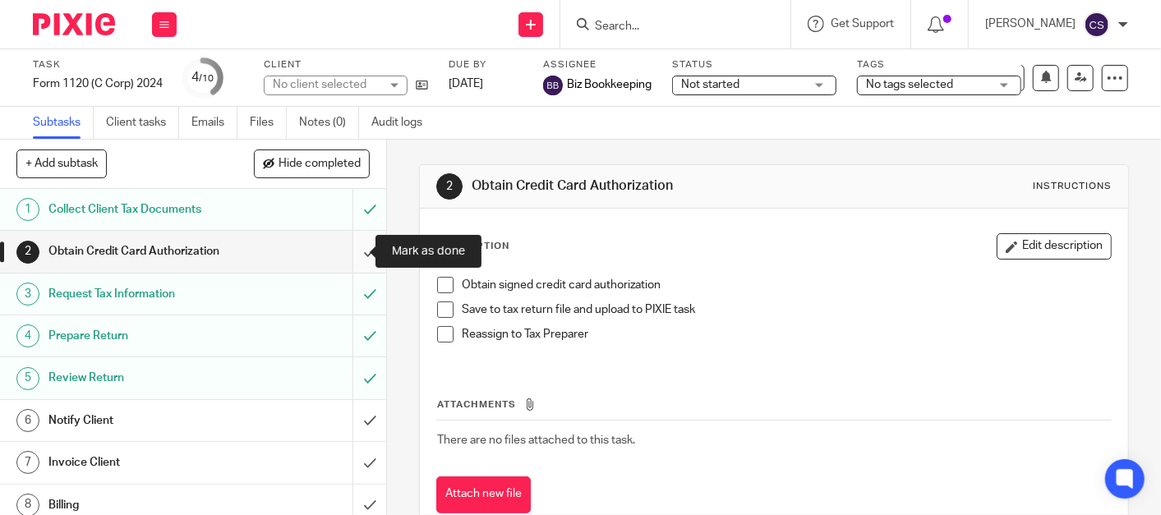
click at [356, 252] on input "submit" at bounding box center [193, 251] width 386 height 41
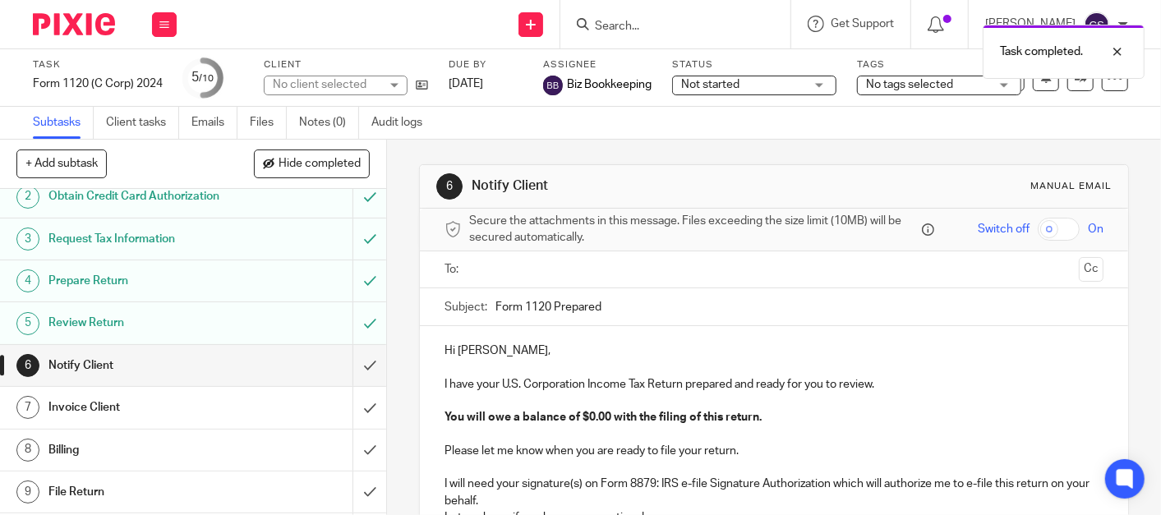
scroll to position [94, 0]
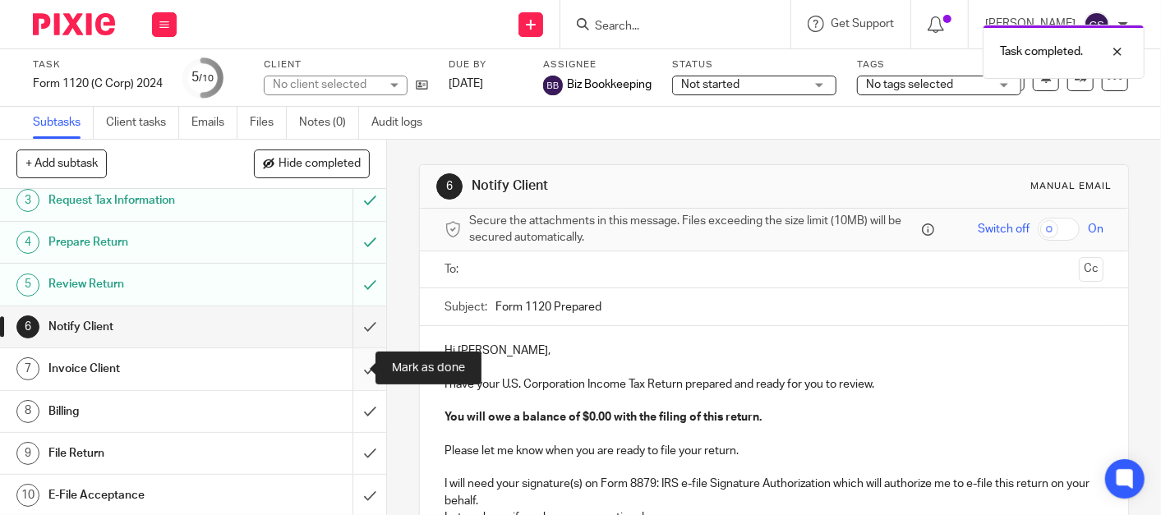
click at [356, 369] on input "submit" at bounding box center [193, 368] width 386 height 41
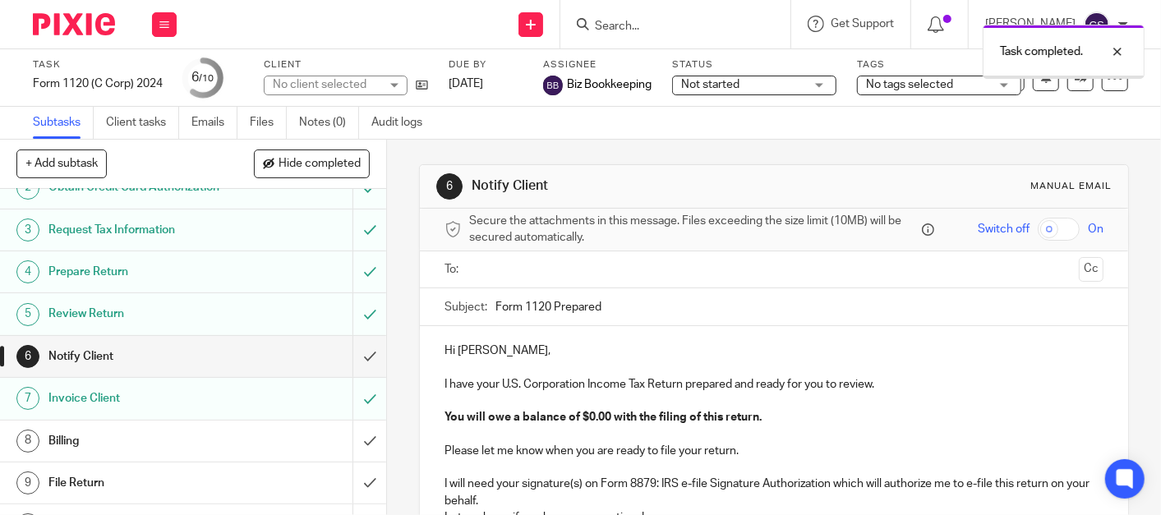
scroll to position [94, 0]
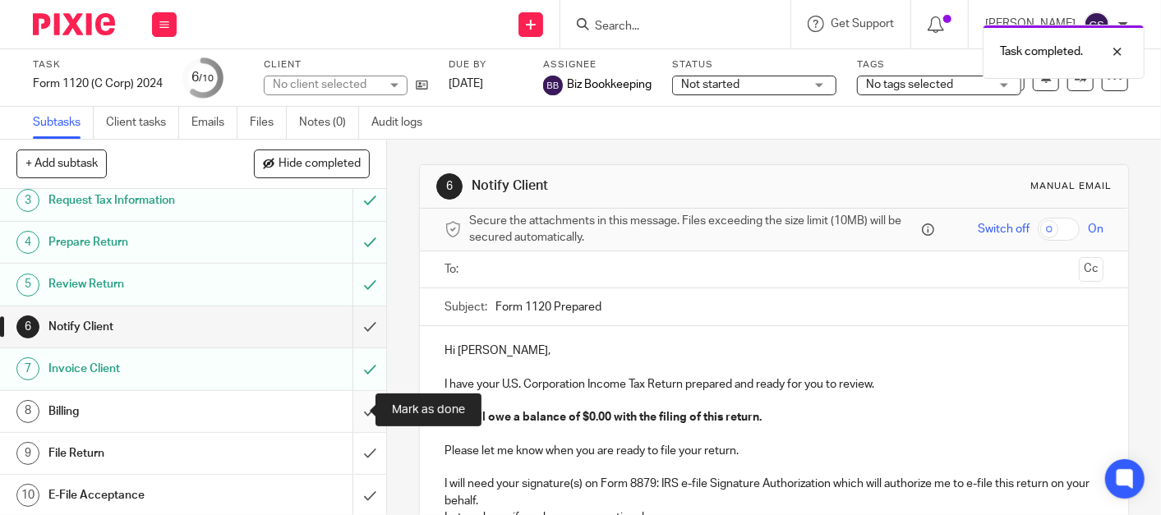
click at [351, 410] on input "submit" at bounding box center [193, 411] width 386 height 41
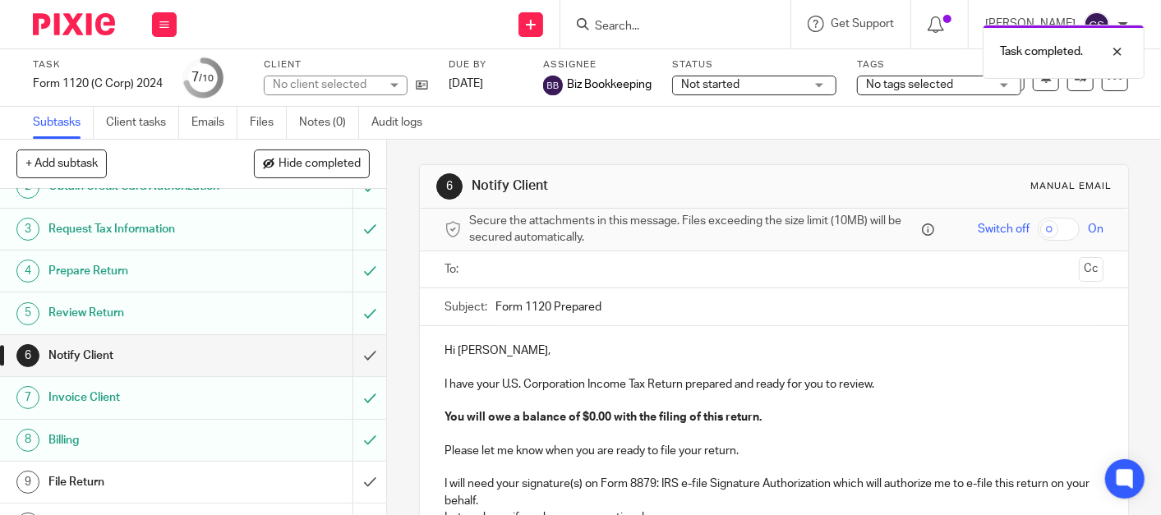
scroll to position [94, 0]
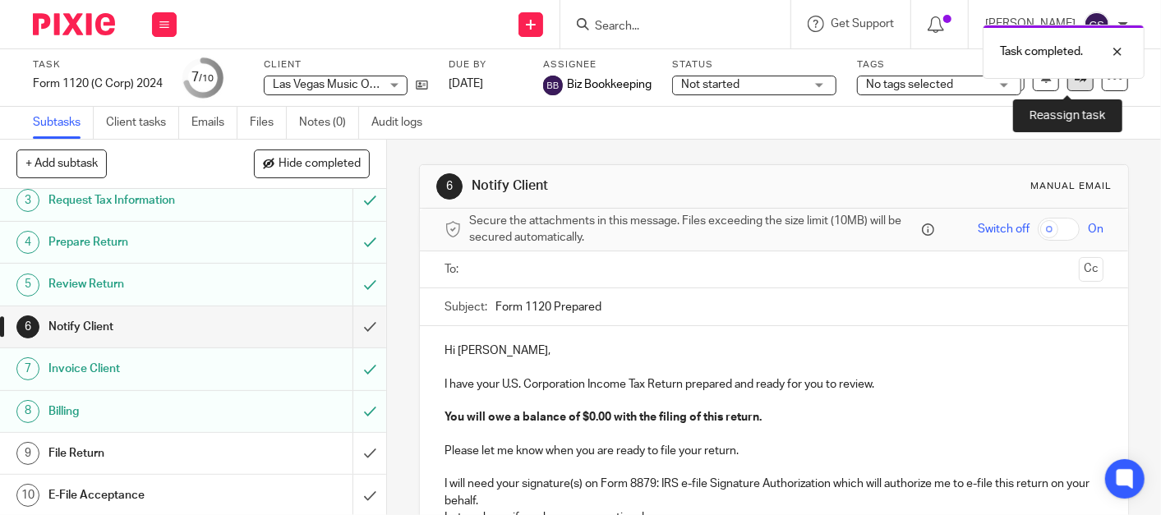
click at [1074, 82] on icon at bounding box center [1080, 77] width 12 height 12
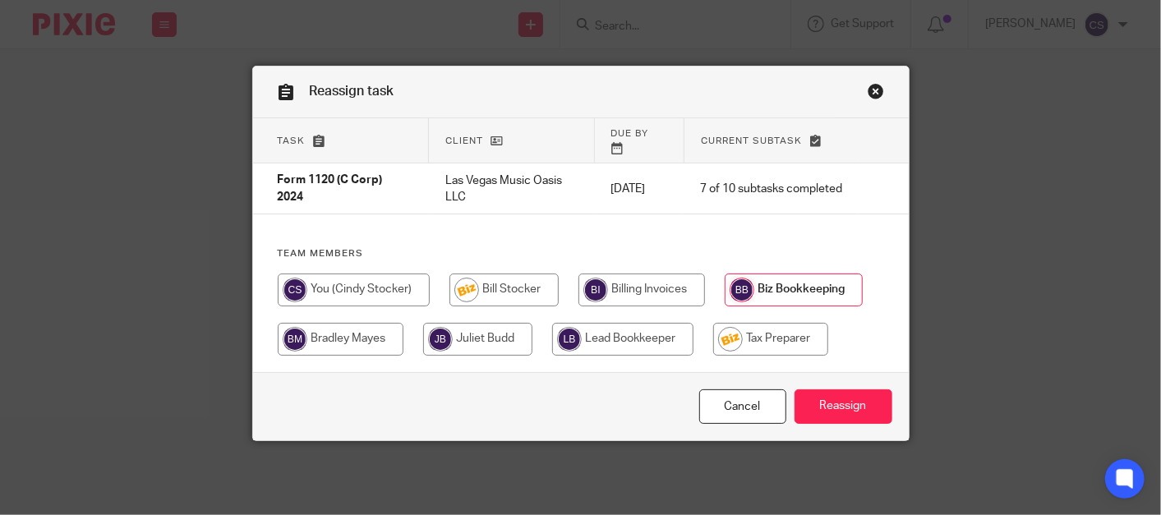
click at [770, 324] on input "radio" at bounding box center [770, 339] width 115 height 33
radio input "true"
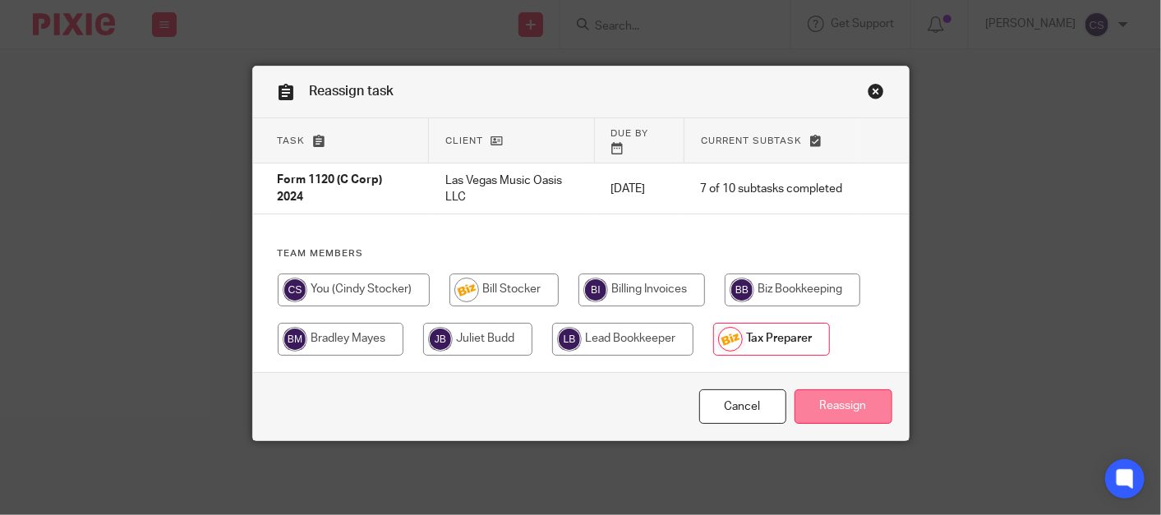
click at [832, 389] on input "Reassign" at bounding box center [843, 406] width 98 height 35
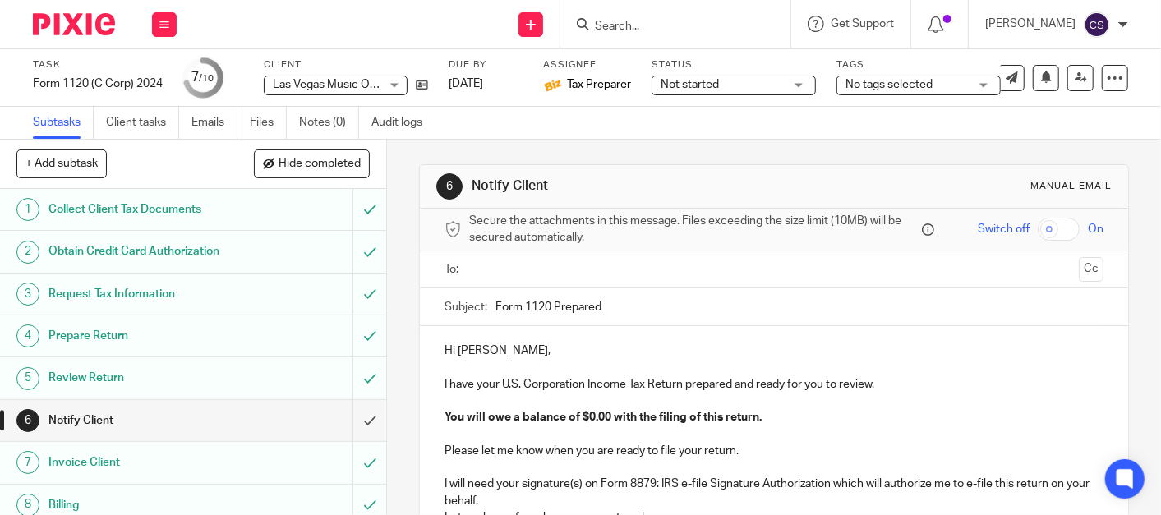
click at [675, 28] on input "Search" at bounding box center [667, 27] width 148 height 15
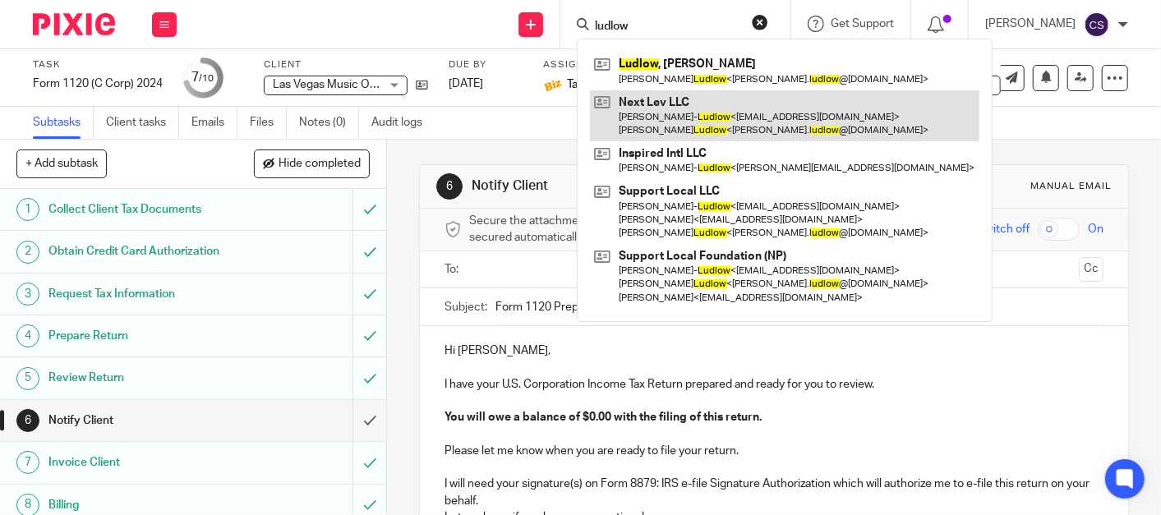
type input "ludlow"
click at [650, 96] on link at bounding box center [784, 115] width 389 height 51
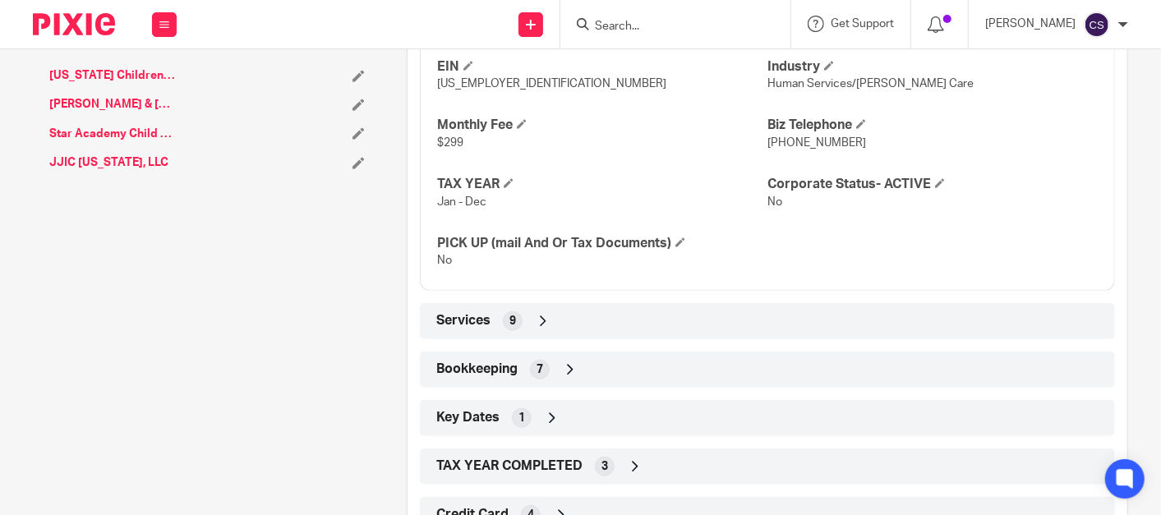
scroll to position [820, 0]
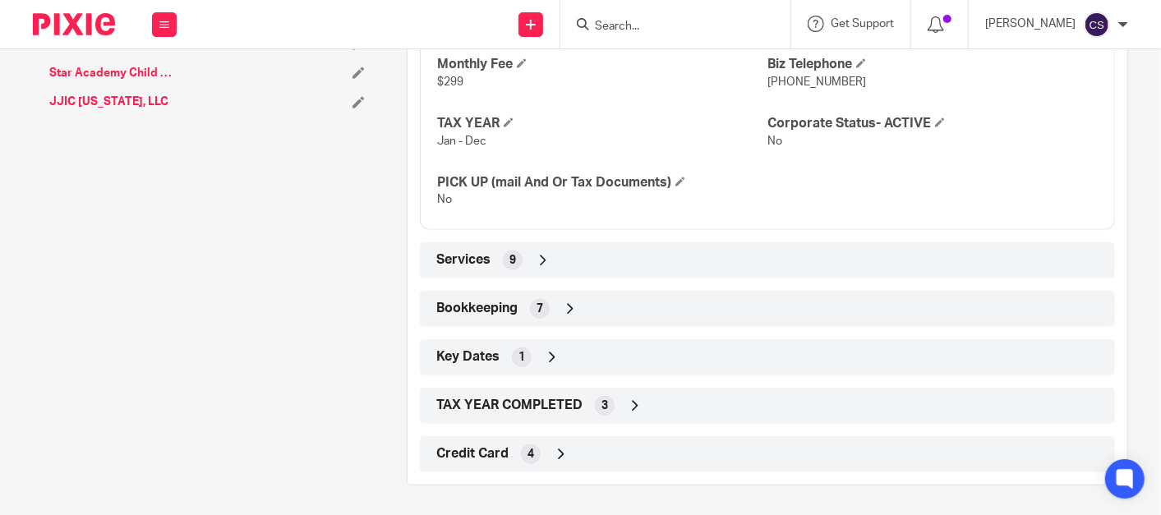
click at [563, 306] on icon at bounding box center [570, 309] width 16 height 16
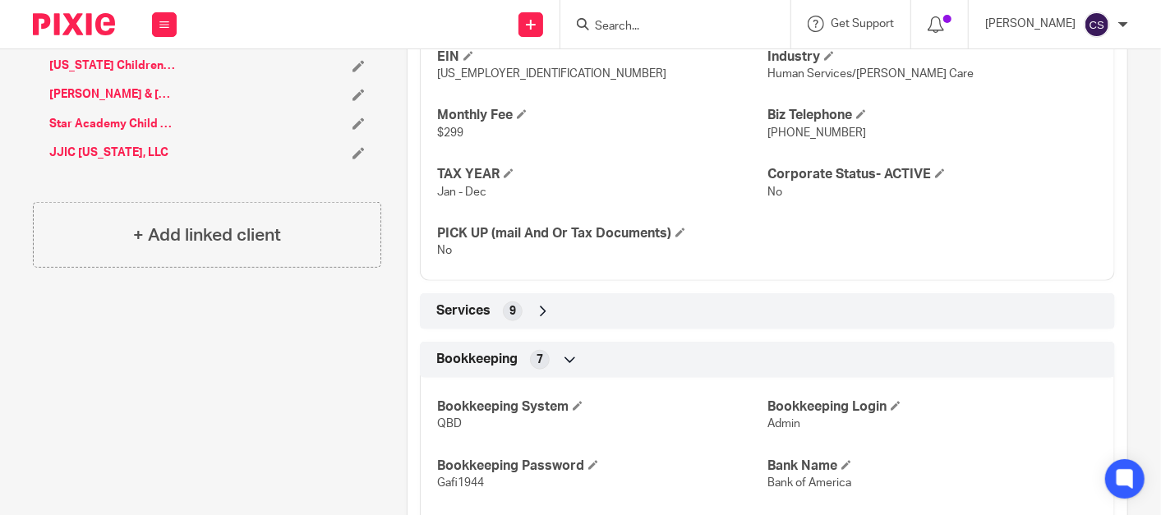
scroll to position [922, 0]
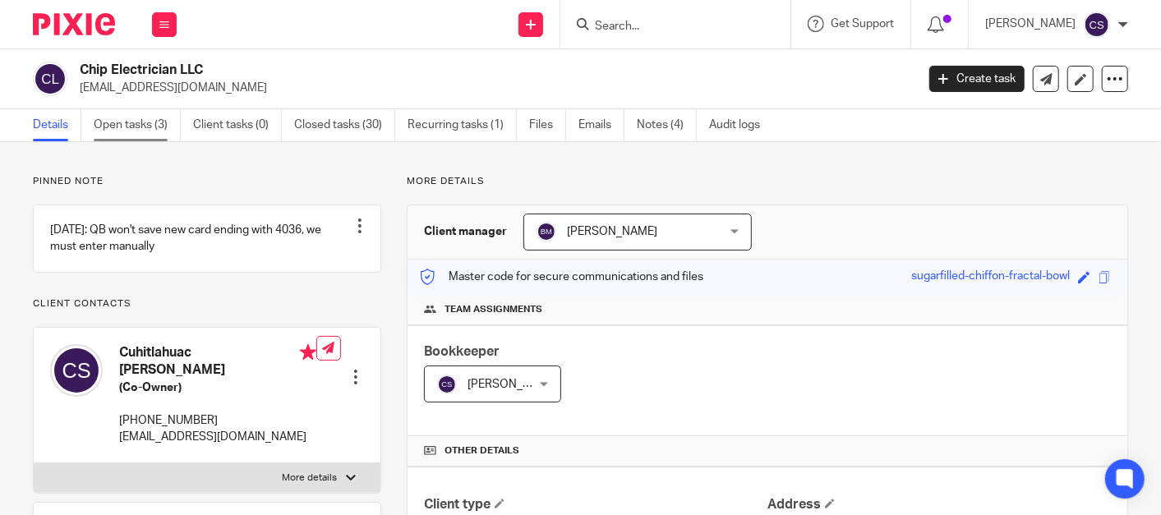
click at [116, 126] on link "Open tasks (3)" at bounding box center [137, 125] width 87 height 32
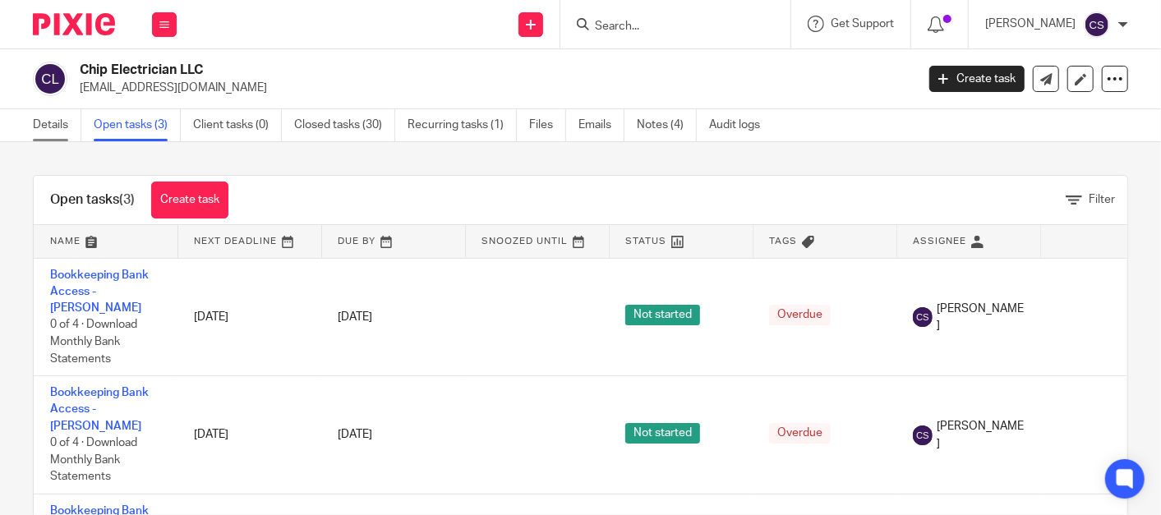
click at [42, 124] on link "Details" at bounding box center [57, 125] width 48 height 32
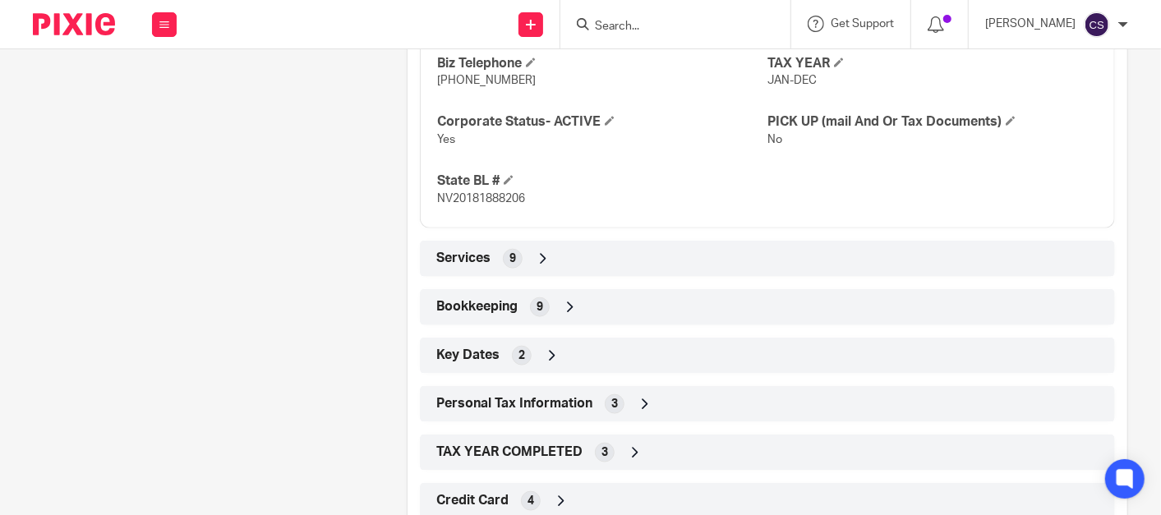
scroll to position [995, 0]
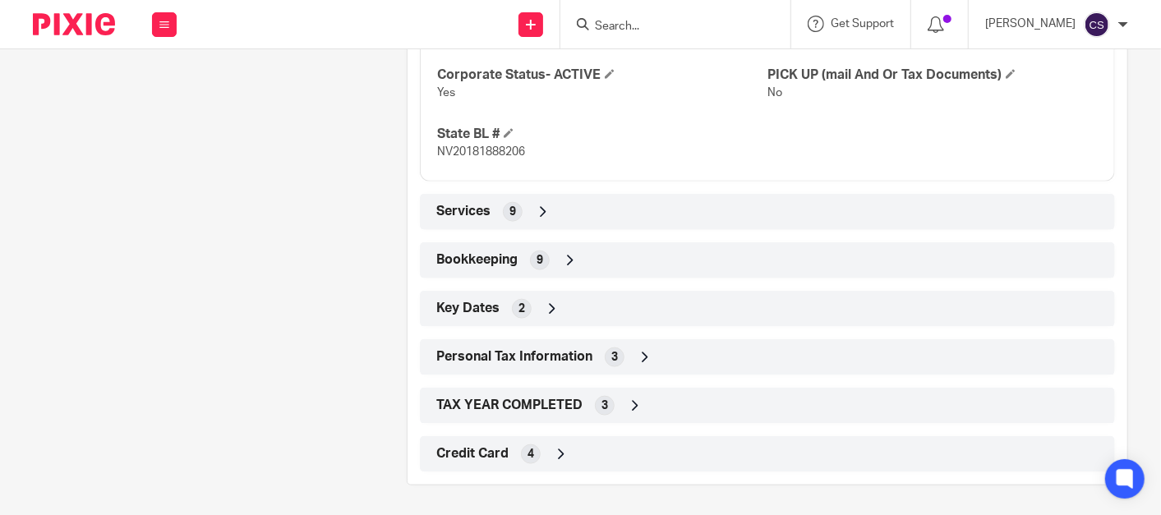
click at [566, 255] on icon at bounding box center [570, 260] width 16 height 16
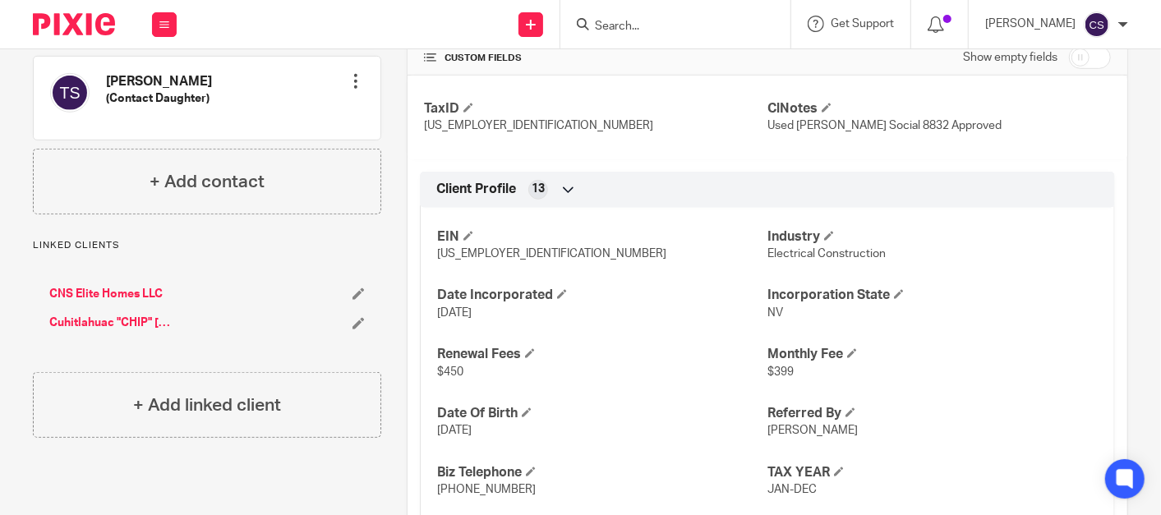
scroll to position [0, 0]
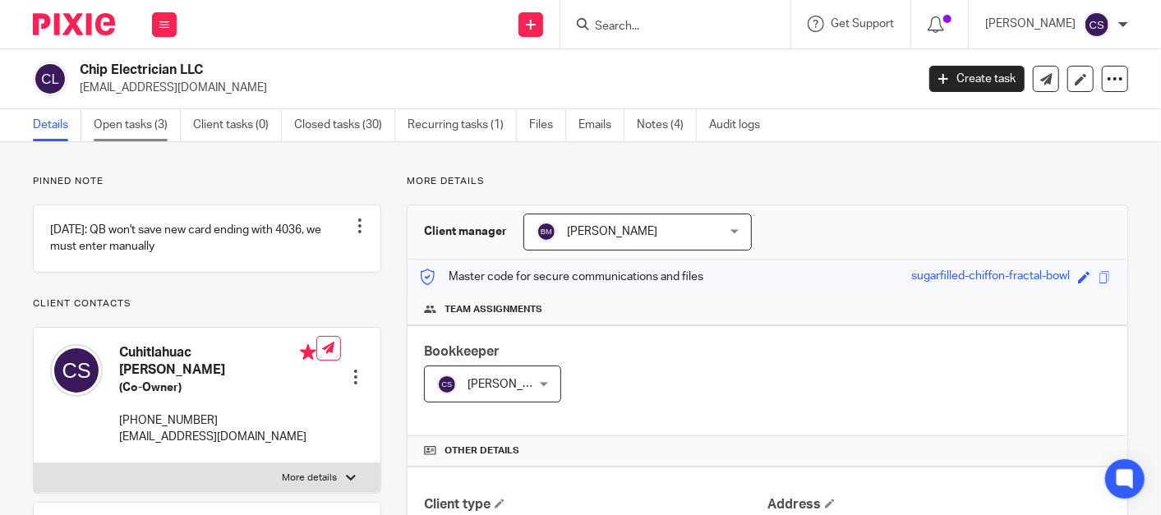
click at [136, 123] on link "Open tasks (3)" at bounding box center [137, 125] width 87 height 32
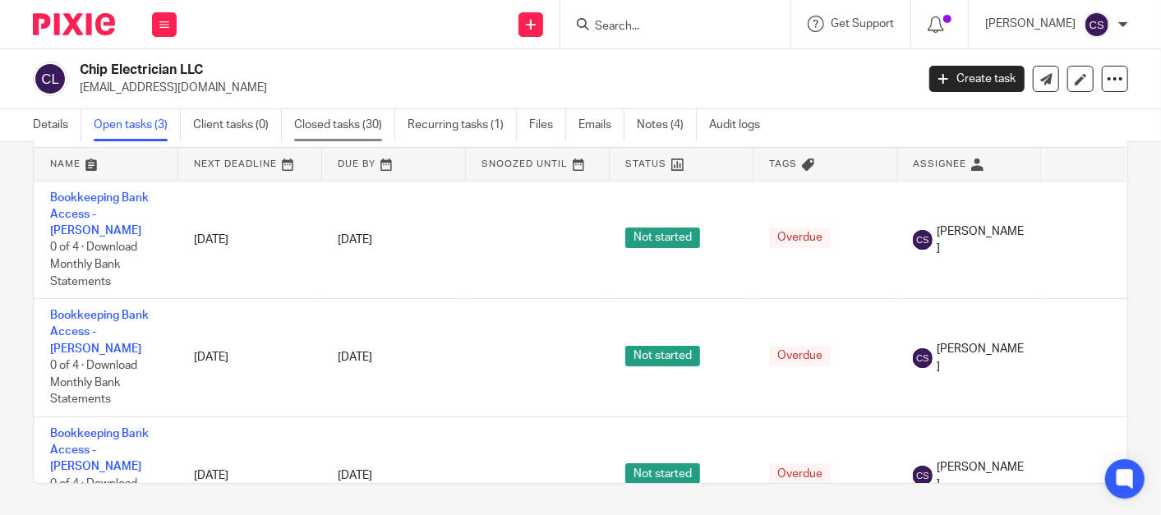
click at [310, 125] on link "Closed tasks (30)" at bounding box center [344, 125] width 101 height 32
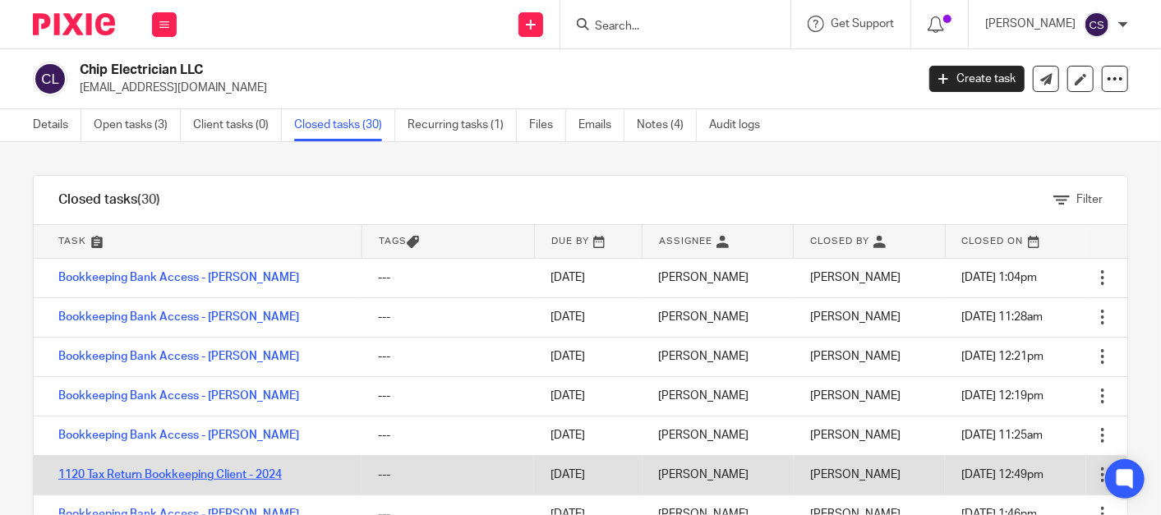
click at [154, 475] on link "1120 Tax Return Bookkeeping Client - 2024" at bounding box center [169, 474] width 223 height 11
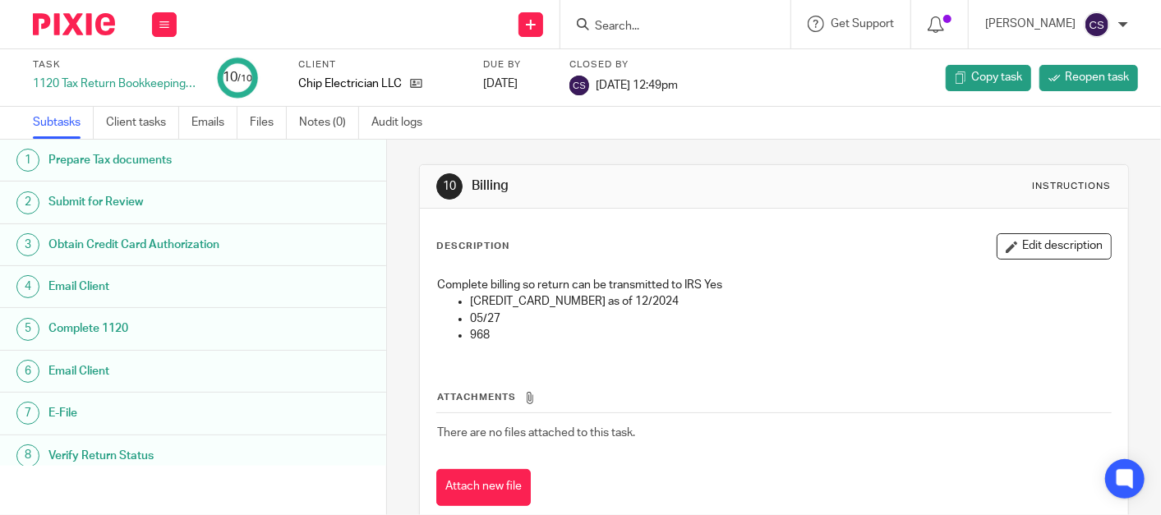
click at [119, 326] on h1 "Complete 1120" at bounding box center [155, 328] width 214 height 25
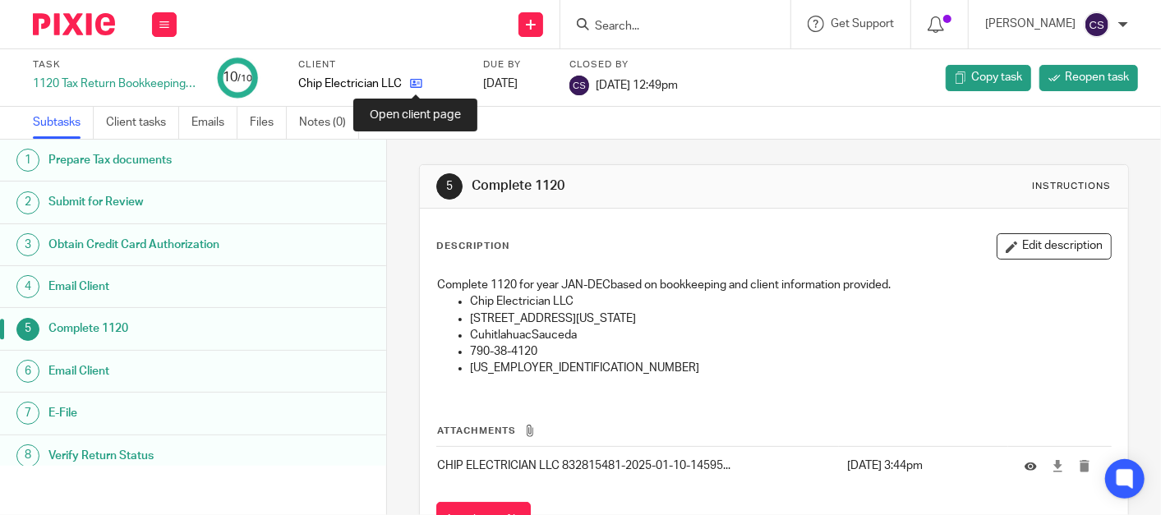
click at [417, 80] on icon at bounding box center [416, 83] width 12 height 12
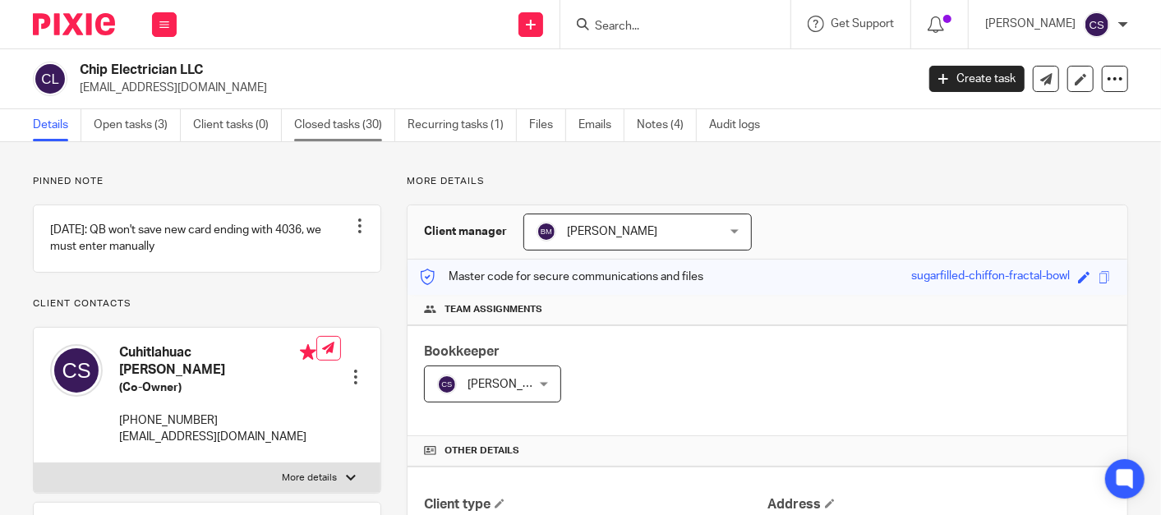
click at [322, 126] on link "Closed tasks (30)" at bounding box center [344, 125] width 101 height 32
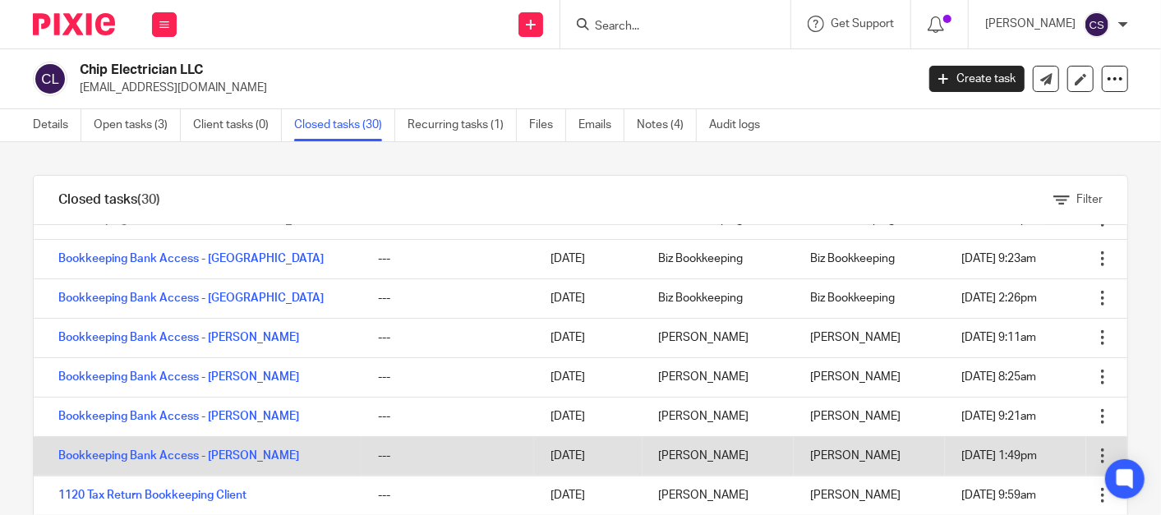
scroll to position [883, 0]
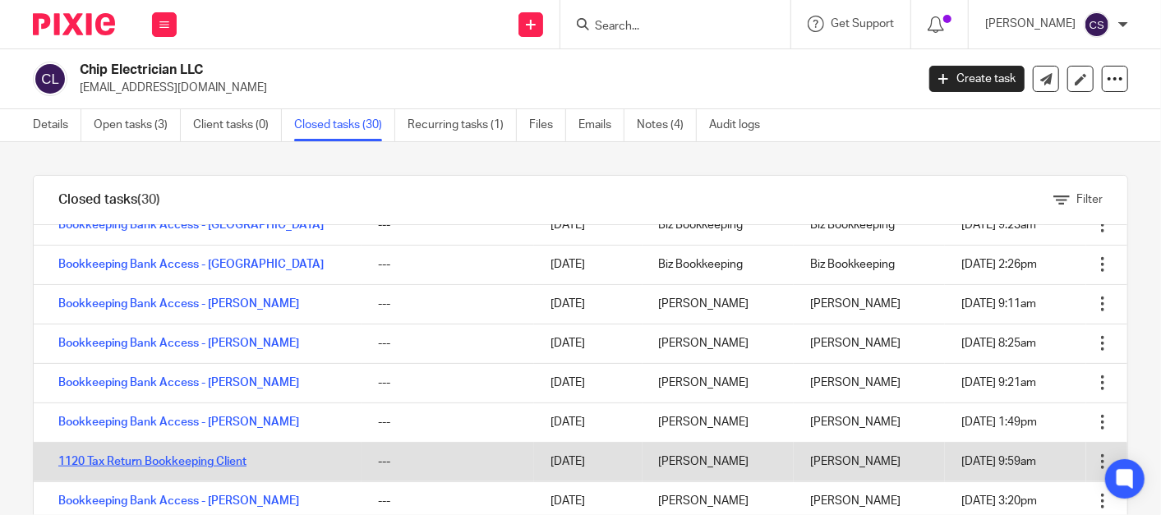
click at [87, 463] on link "1120 Tax Return Bookkeeping Client" at bounding box center [152, 461] width 188 height 11
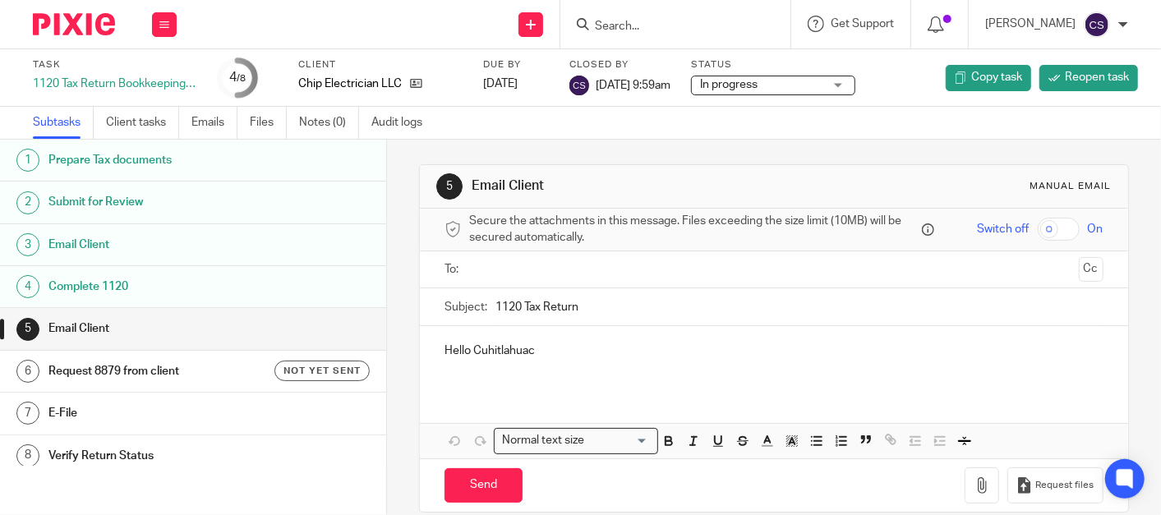
click at [80, 277] on h1 "Complete 1120" at bounding box center [155, 286] width 214 height 25
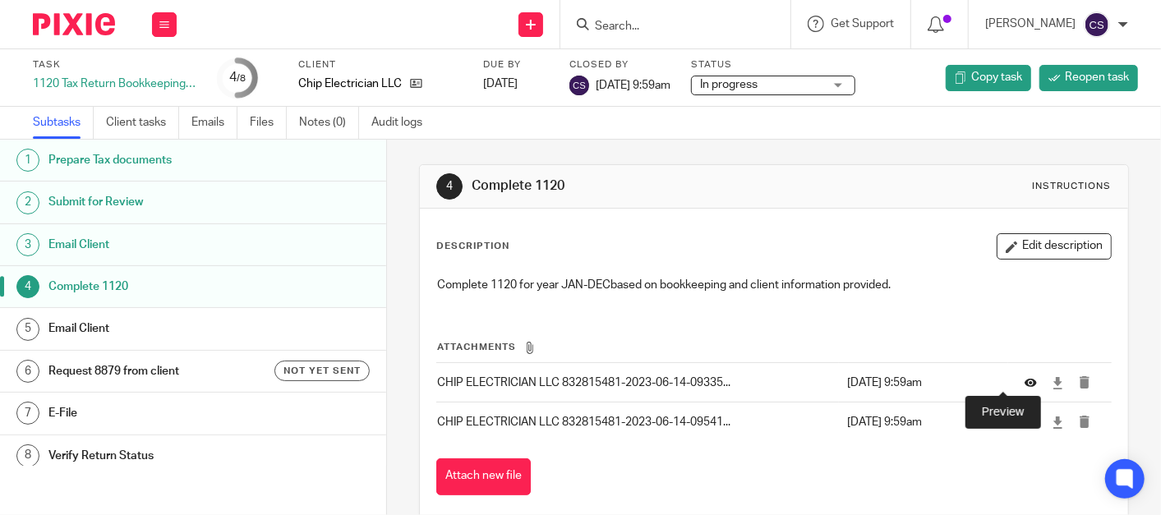
click at [1024, 380] on icon at bounding box center [1030, 383] width 12 height 12
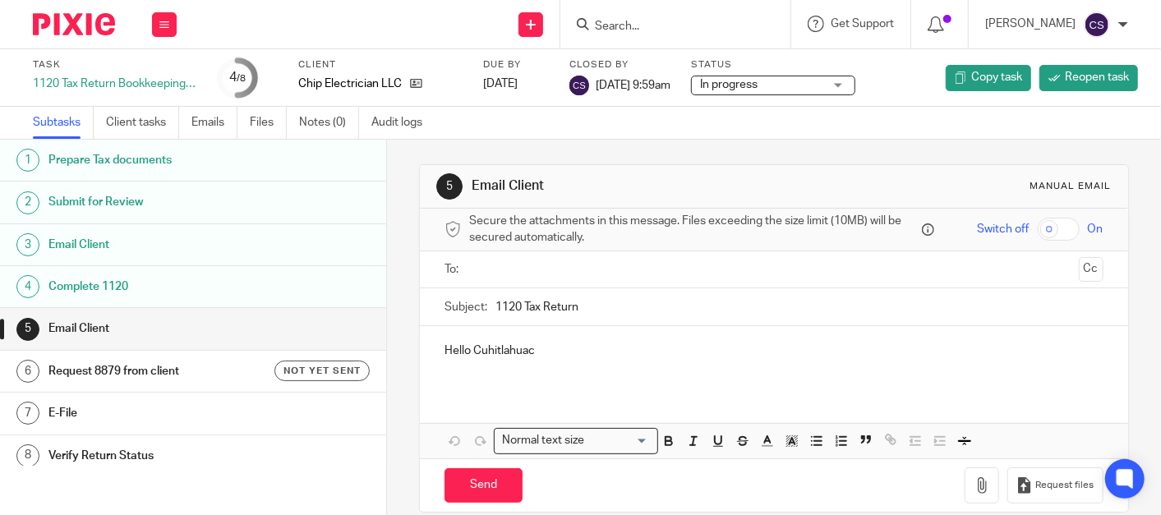
click at [117, 280] on h1 "Complete 1120" at bounding box center [155, 286] width 214 height 25
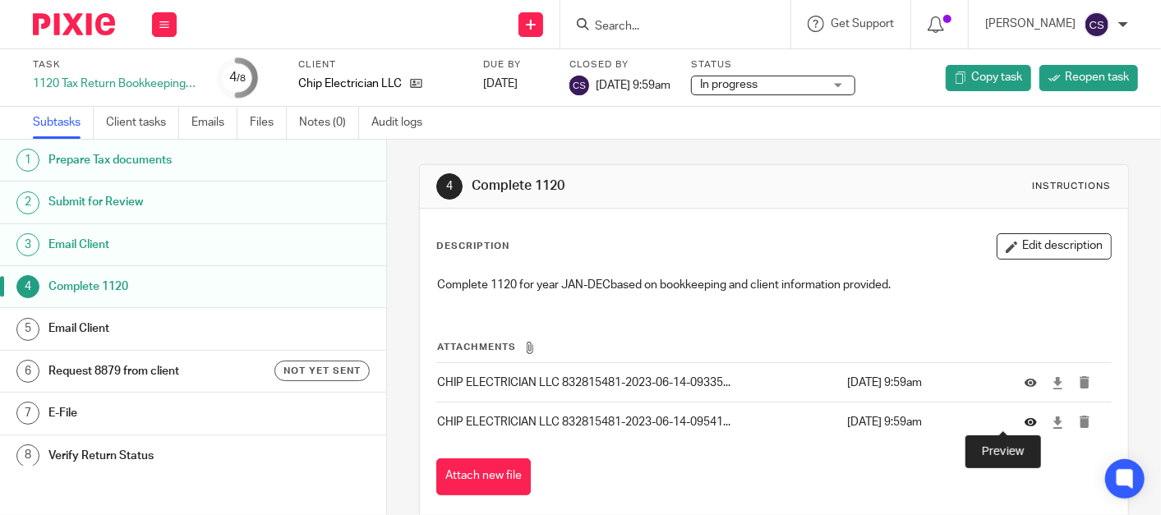
click at [1024, 423] on icon at bounding box center [1030, 422] width 12 height 12
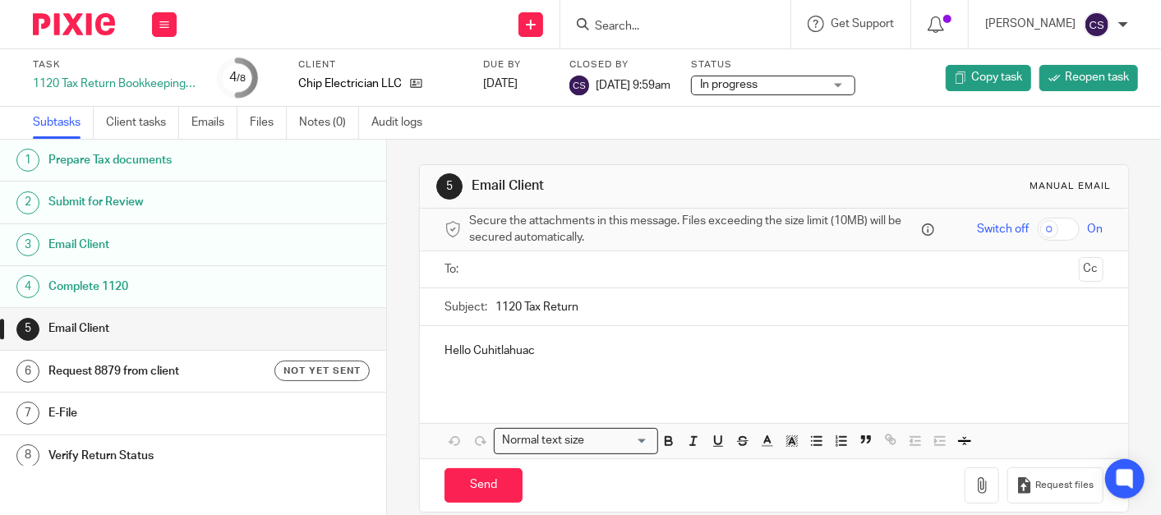
click at [125, 359] on h1 "Request 8879 from client" at bounding box center [155, 371] width 214 height 25
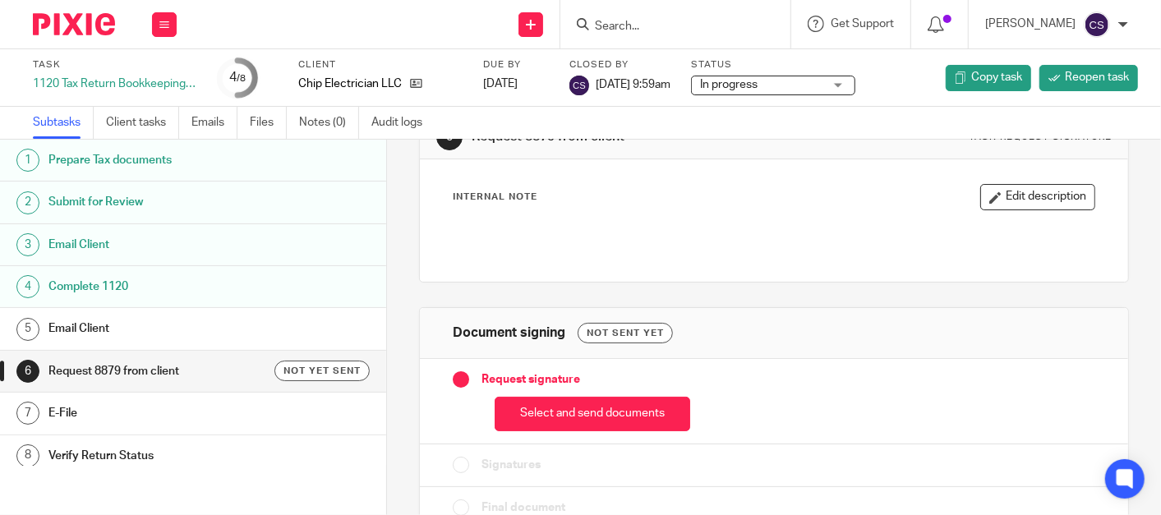
scroll to position [95, 0]
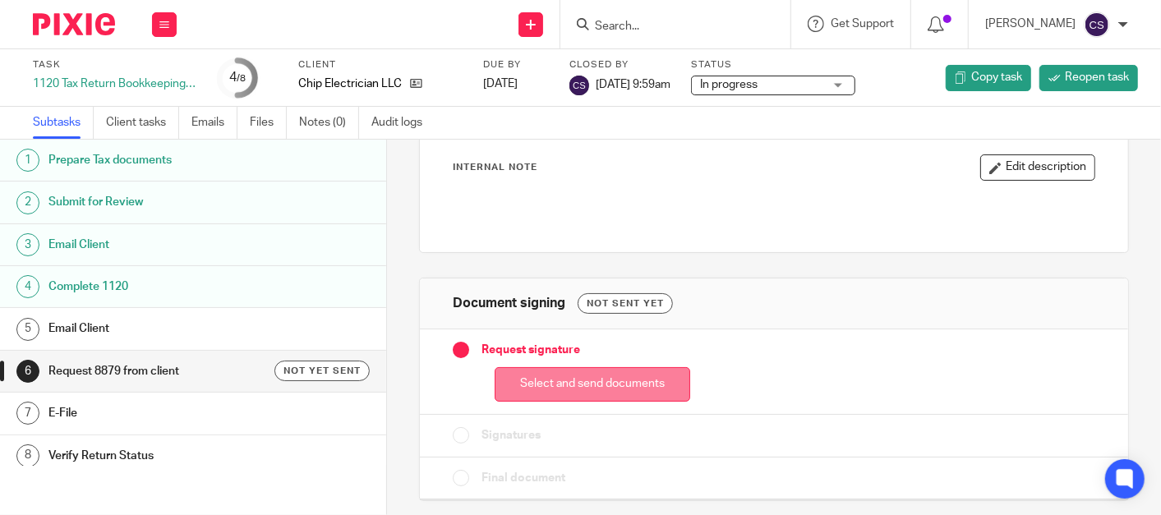
click at [545, 378] on button "Select and send documents" at bounding box center [591, 384] width 195 height 35
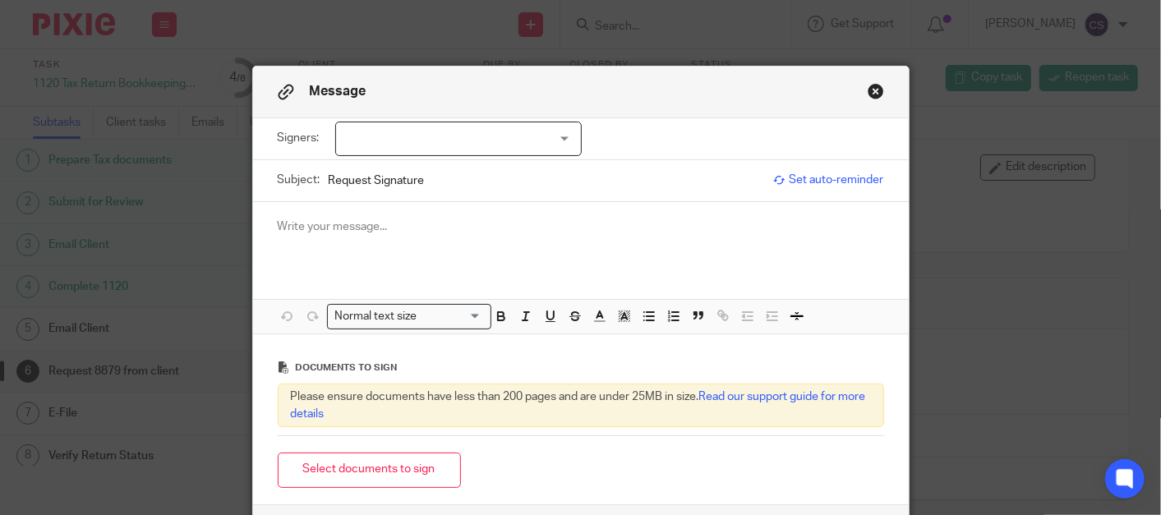
click at [869, 92] on button "Close modal" at bounding box center [875, 91] width 16 height 16
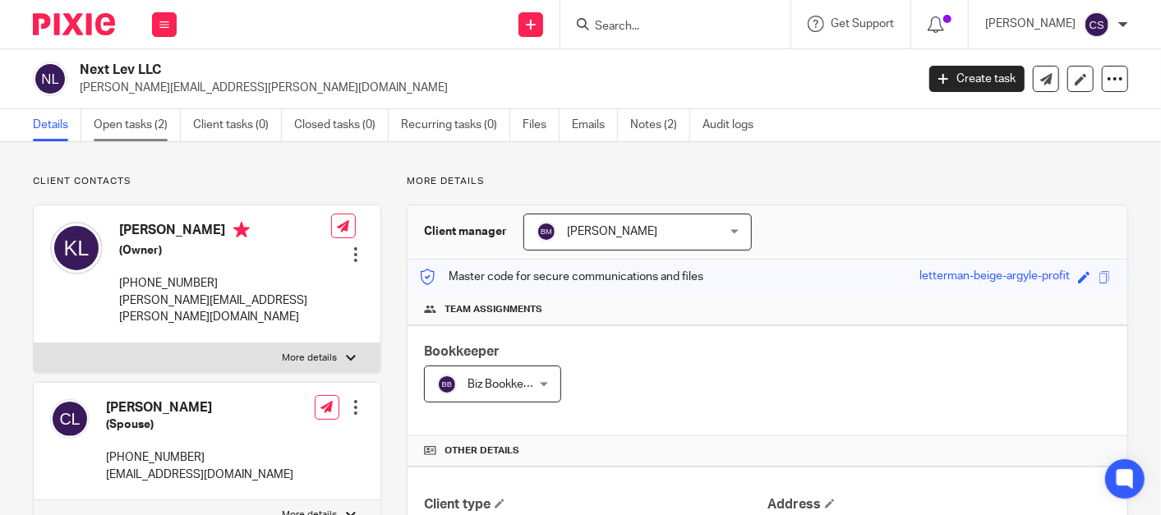
click at [136, 127] on link "Open tasks (2)" at bounding box center [137, 125] width 87 height 32
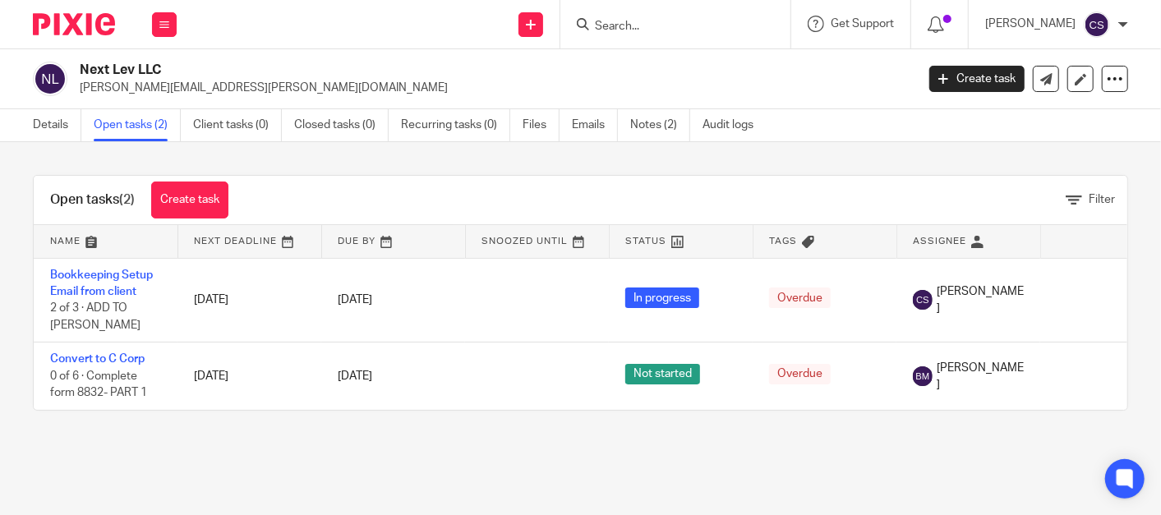
click at [646, 25] on input "Search" at bounding box center [667, 27] width 148 height 15
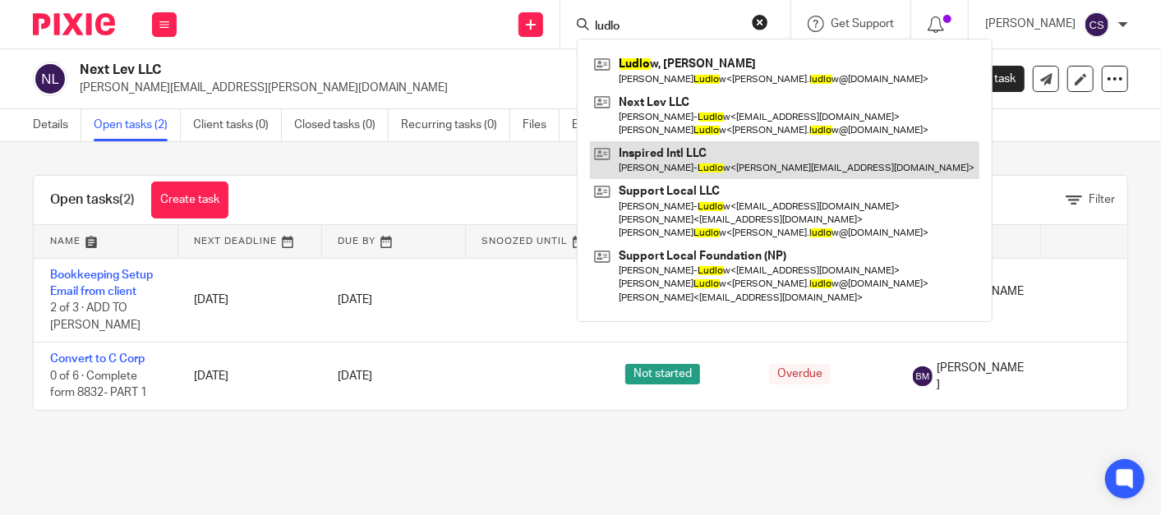
type input "ludlo"
click at [661, 149] on link at bounding box center [784, 160] width 389 height 38
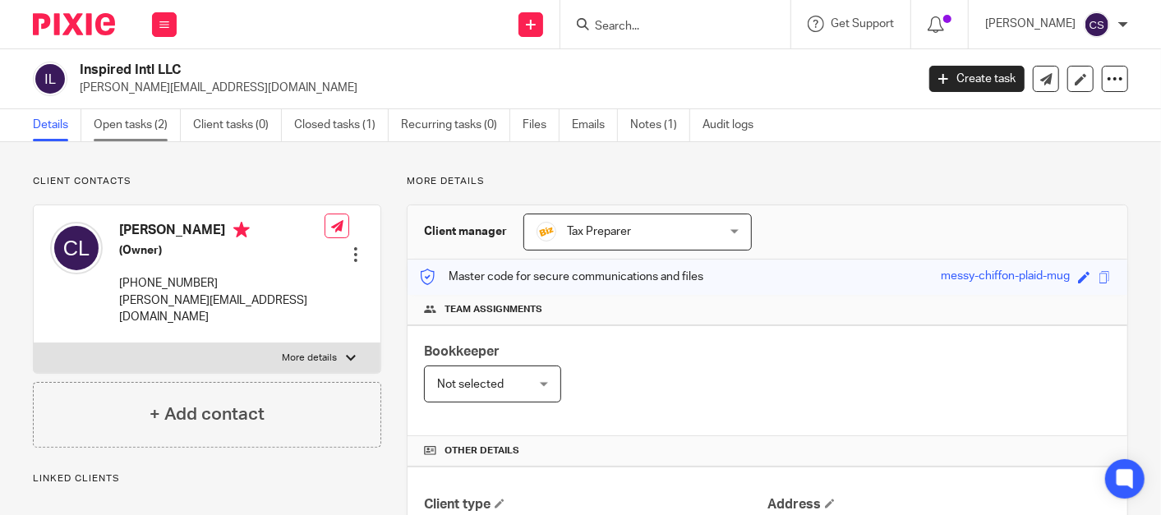
click at [113, 124] on link "Open tasks (2)" at bounding box center [137, 125] width 87 height 32
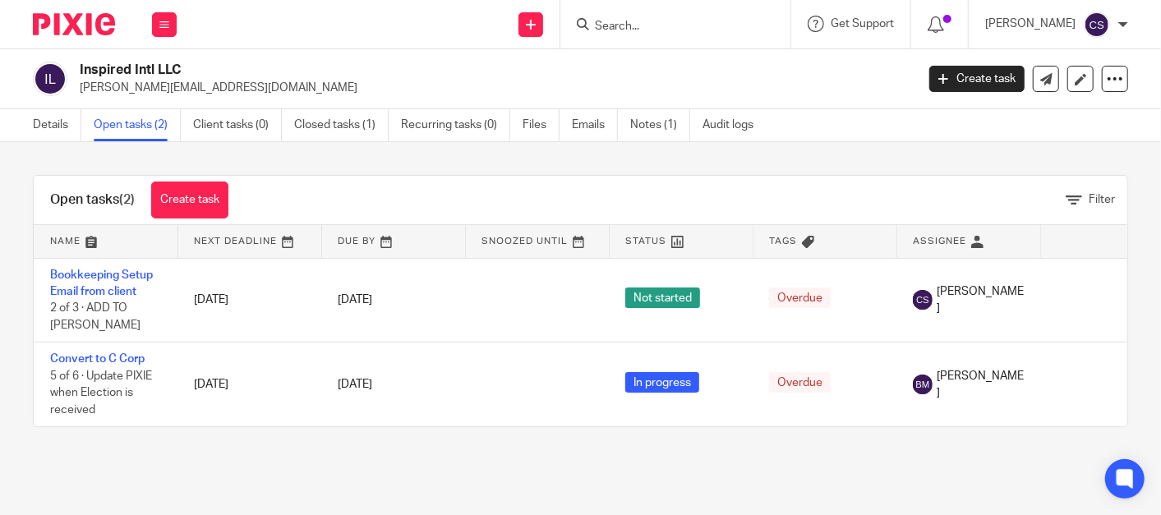
click at [637, 30] on input "Search" at bounding box center [667, 27] width 148 height 15
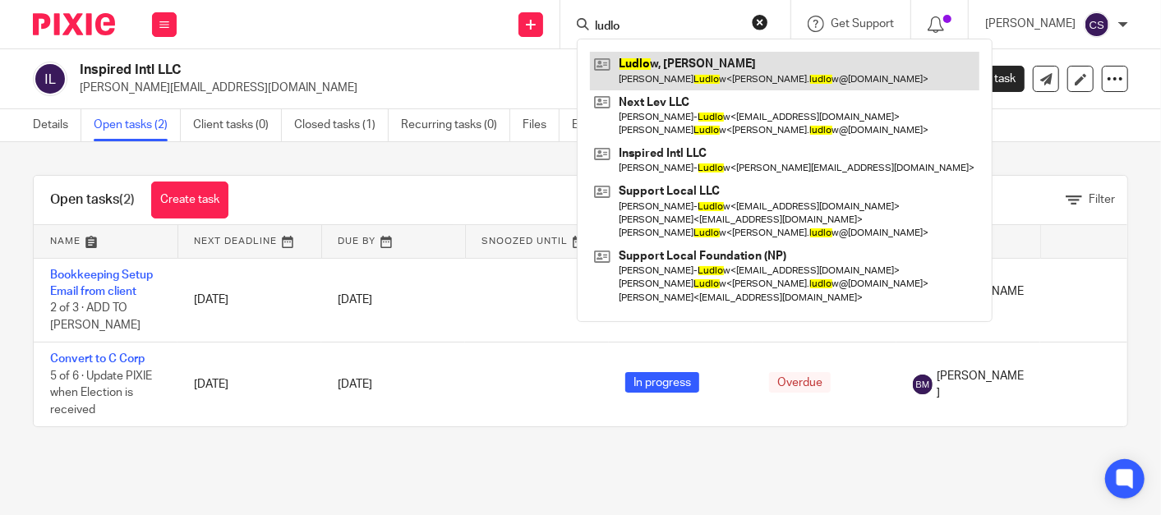
type input "ludlo"
click at [692, 69] on link at bounding box center [784, 71] width 389 height 38
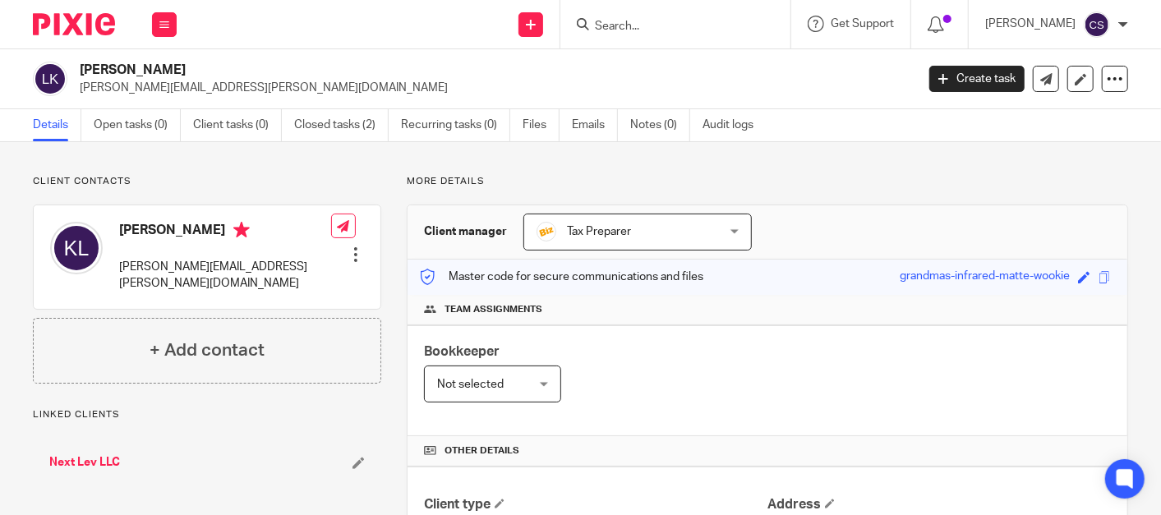
click at [640, 23] on input "Search" at bounding box center [667, 27] width 148 height 15
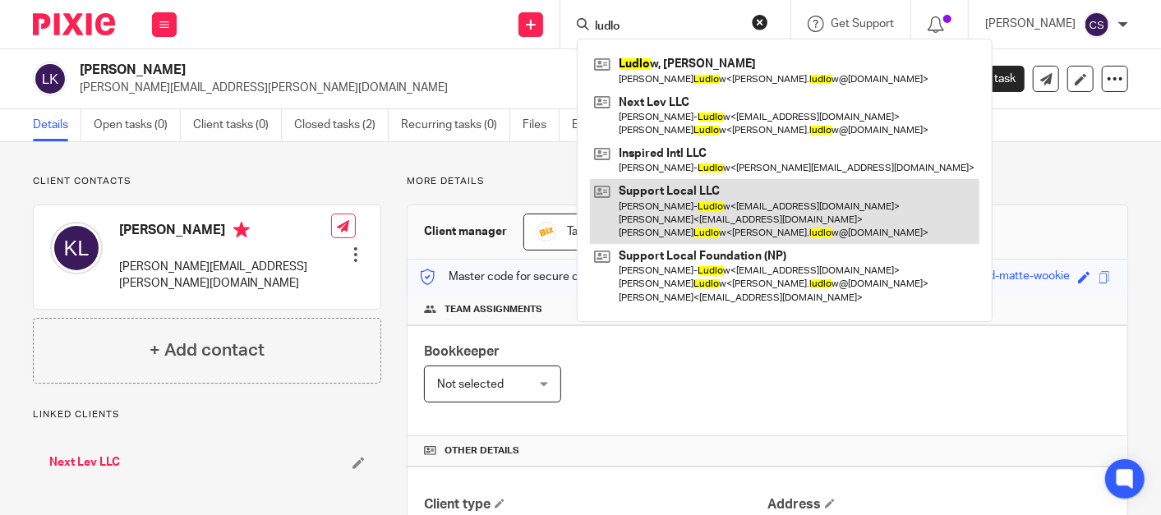
type input "ludlo"
click at [633, 186] on link at bounding box center [784, 211] width 389 height 65
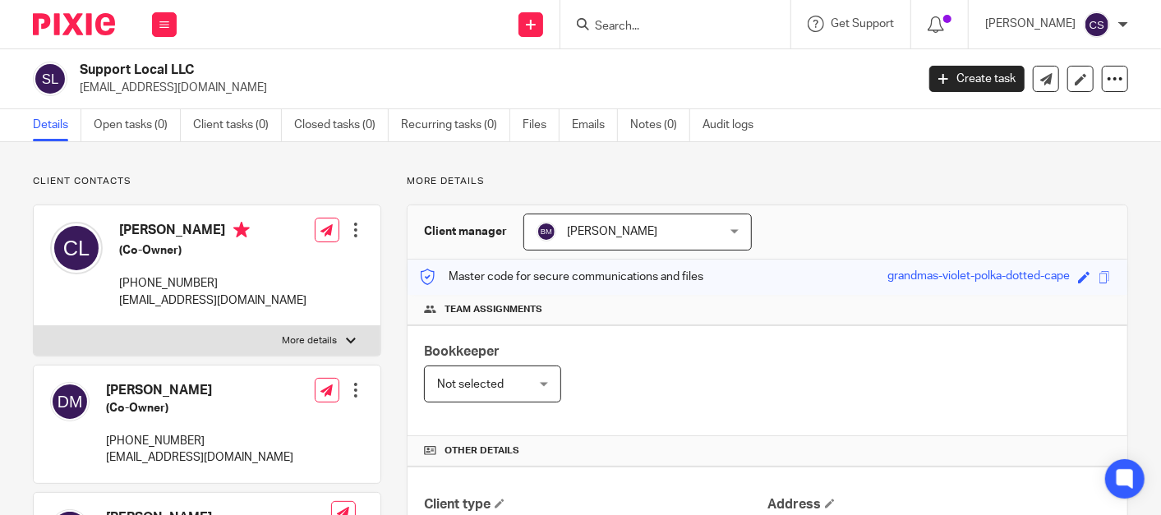
click at [645, 20] on input "Search" at bounding box center [667, 27] width 148 height 15
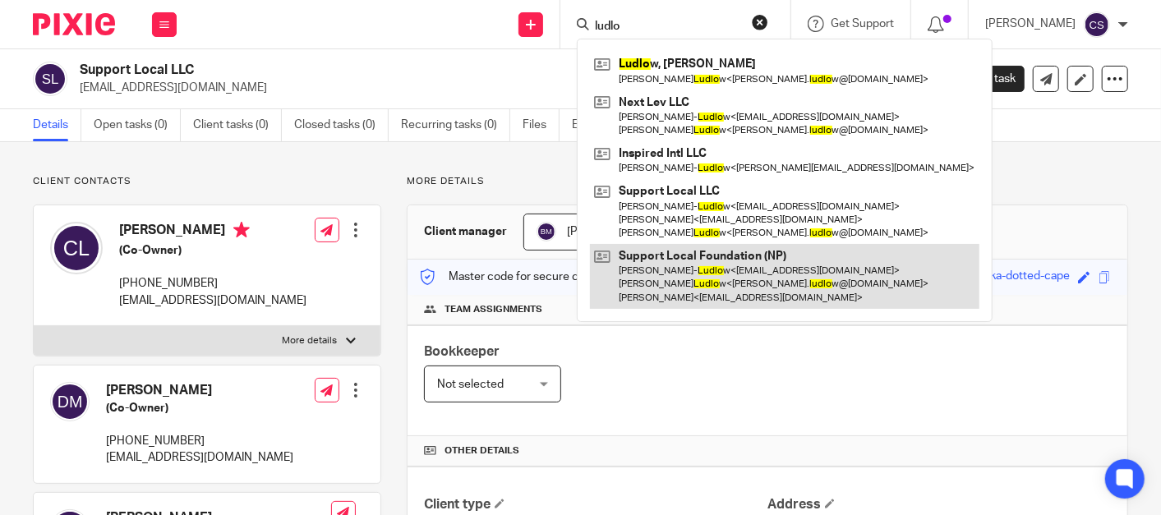
type input "ludlo"
click at [692, 252] on link at bounding box center [784, 276] width 389 height 65
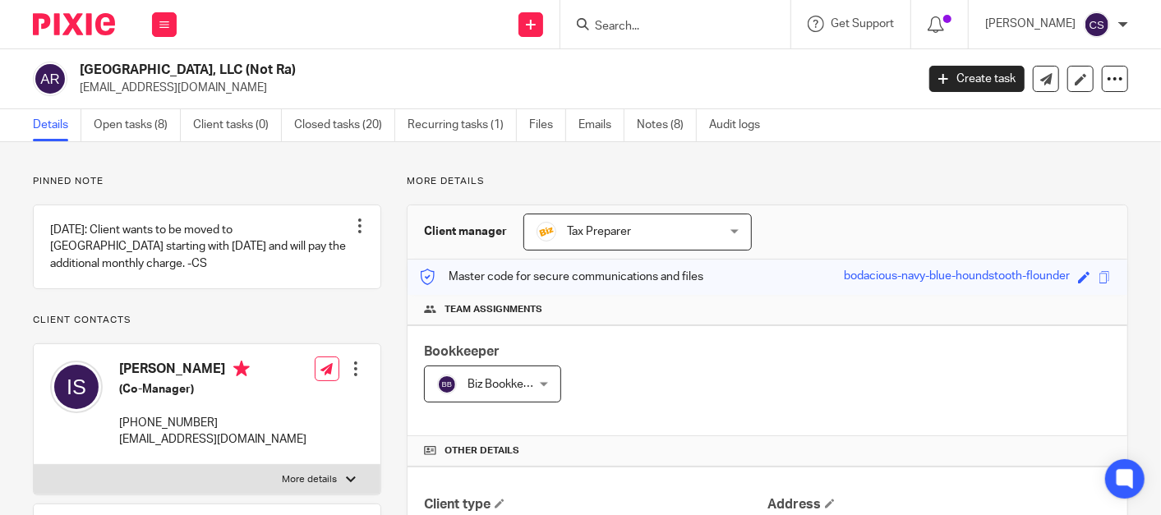
scroll to position [922, 0]
